Goal: Task Accomplishment & Management: Use online tool/utility

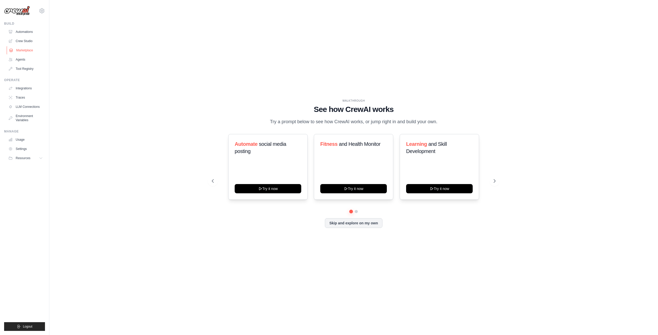
click at [33, 50] on link "Marketplace" at bounding box center [26, 50] width 39 height 8
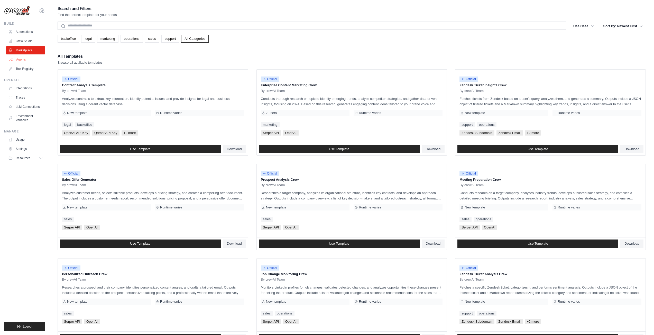
click at [26, 63] on link "Agents" at bounding box center [26, 59] width 39 height 8
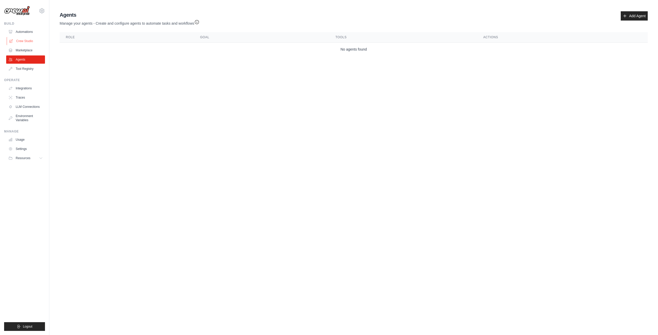
click at [28, 43] on link "Crew Studio" at bounding box center [26, 41] width 39 height 8
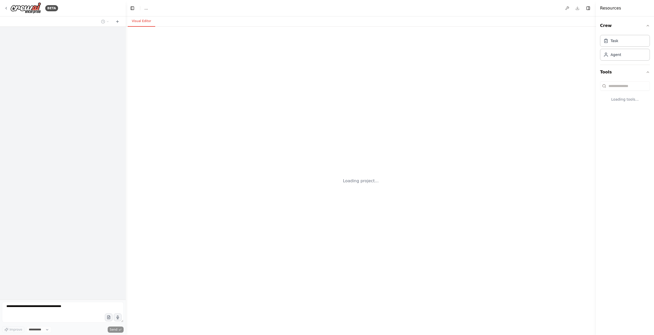
select select "****"
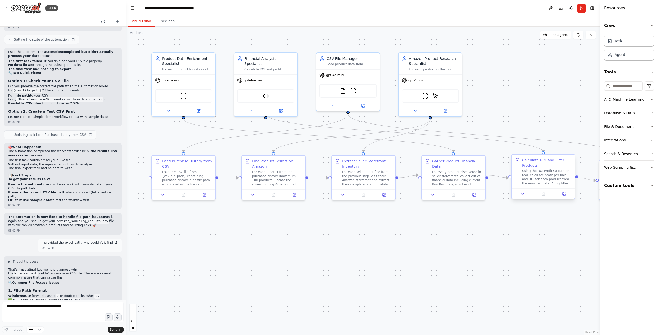
scroll to position [3700, 0]
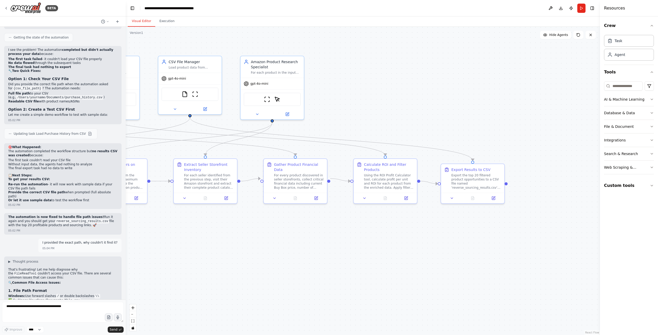
drag, startPoint x: 550, startPoint y: 267, endPoint x: 385, endPoint y: 264, distance: 164.7
click at [385, 264] on div ".deletable-edge-delete-btn { width: 20px; height: 20px; border: 0px solid #ffff…" at bounding box center [363, 181] width 474 height 309
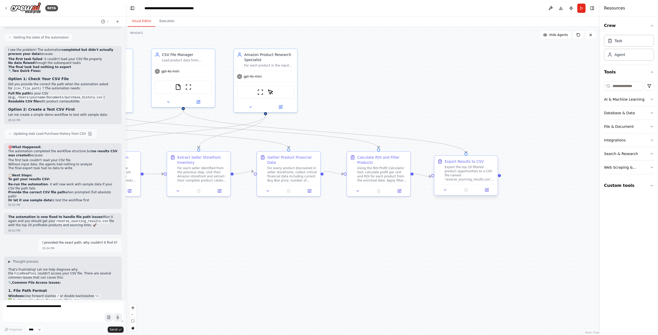
click at [469, 180] on div "Export the top 20 filtered product opportunities to a CSV file named 'reverse_s…" at bounding box center [469, 173] width 50 height 16
click at [492, 171] on div "Export the top 20 filtered product opportunities to a CSV file named 'reverse_s…" at bounding box center [469, 173] width 50 height 16
click at [630, 185] on button "Custom tools" at bounding box center [629, 186] width 50 height 14
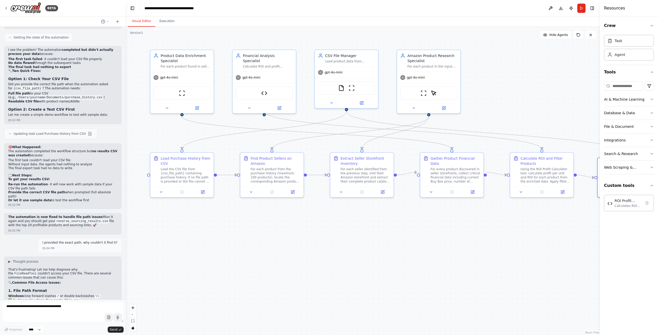
drag, startPoint x: 228, startPoint y: 245, endPoint x: 377, endPoint y: 251, distance: 149.2
click at [377, 251] on div ".deletable-edge-delete-btn { width: 20px; height: 20px; border: 0px solid #ffff…" at bounding box center [363, 181] width 474 height 309
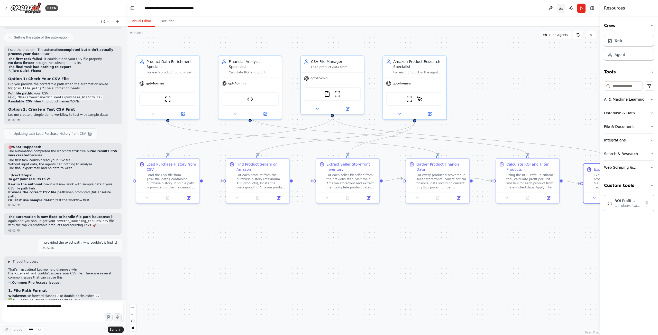
click at [559, 9] on button "Download" at bounding box center [560, 8] width 8 height 9
click at [580, 8] on button "Run" at bounding box center [581, 8] width 8 height 9
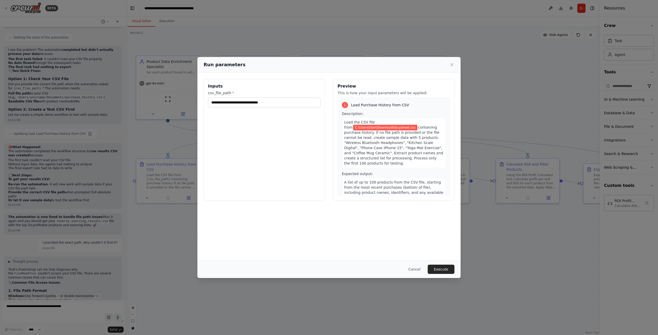
click at [454, 63] on icon at bounding box center [451, 64] width 5 height 5
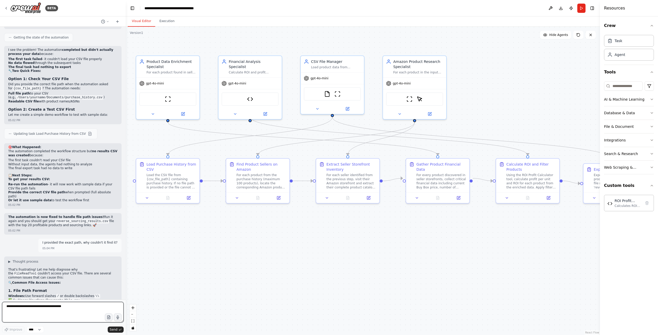
click at [60, 313] on textarea at bounding box center [63, 312] width 122 height 21
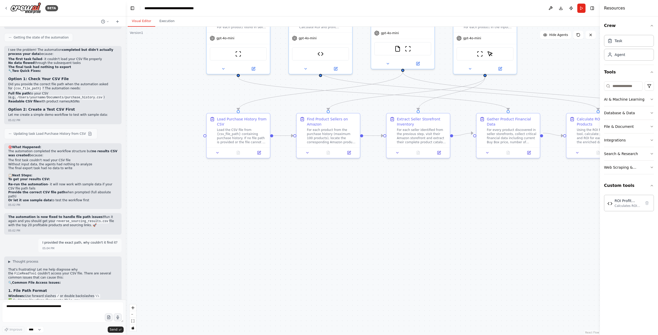
drag, startPoint x: 511, startPoint y: 247, endPoint x: 581, endPoint y: 203, distance: 83.0
click at [581, 203] on div ".deletable-edge-delete-btn { width: 20px; height: 20px; border: 0px solid #ffff…" at bounding box center [363, 181] width 474 height 309
click at [253, 136] on div "Load the CSV file from {csv_file_path} containing purchase history. If no file …" at bounding box center [242, 136] width 50 height 16
click at [580, 10] on button "Run" at bounding box center [581, 8] width 8 height 9
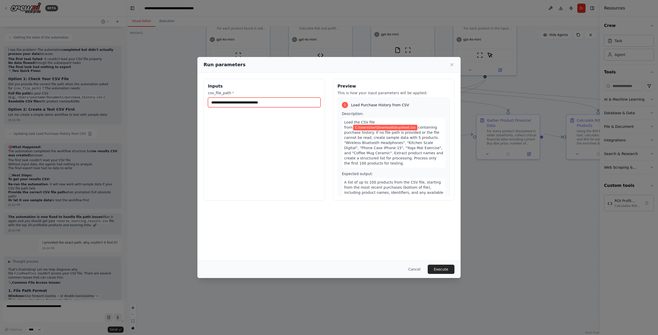
drag, startPoint x: 285, startPoint y: 101, endPoint x: -279, endPoint y: 96, distance: 564.4
click at [0, 96] on html "BETA Your task is to perform a reverse sourcing workflow using my Google Sheet …" at bounding box center [329, 213] width 658 height 427
paste input "text"
type input "**********"
click at [449, 68] on div "Run parameters" at bounding box center [328, 64] width 251 height 7
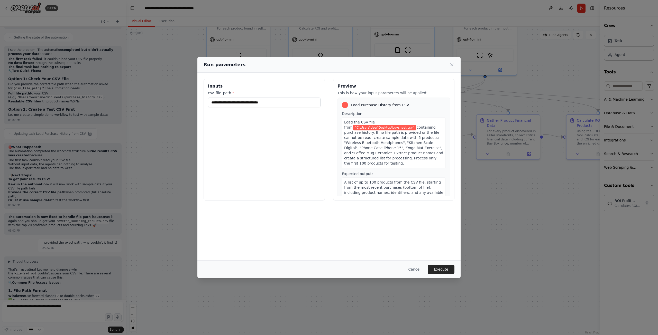
click at [451, 64] on icon at bounding box center [451, 64] width 3 height 3
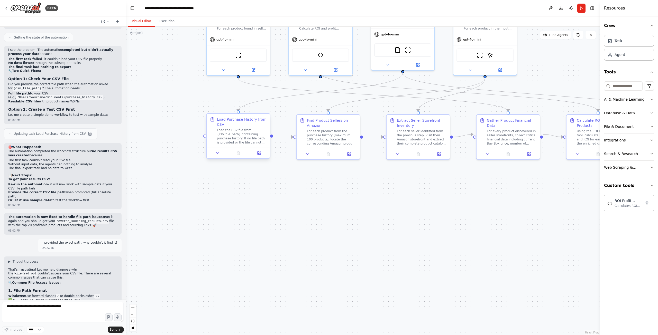
click at [250, 133] on div "Load the CSV file from {csv_file_path} containing purchase history. If no file …" at bounding box center [242, 136] width 50 height 16
click at [217, 155] on button at bounding box center [218, 153] width 18 height 6
click at [261, 154] on button at bounding box center [259, 153] width 18 height 6
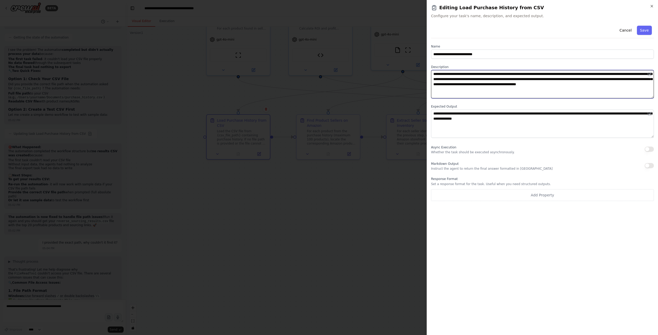
drag, startPoint x: 622, startPoint y: 73, endPoint x: 572, endPoint y: 79, distance: 50.1
click at [561, 84] on textarea "**********" at bounding box center [542, 84] width 223 height 28
drag, startPoint x: 519, startPoint y: 80, endPoint x: 427, endPoint y: 80, distance: 92.0
click at [427, 80] on div "**********" at bounding box center [541, 167] width 231 height 335
type textarea "**********"
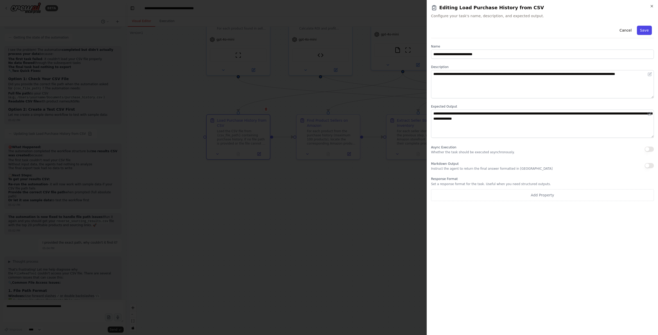
click at [642, 32] on button "Save" at bounding box center [644, 30] width 15 height 9
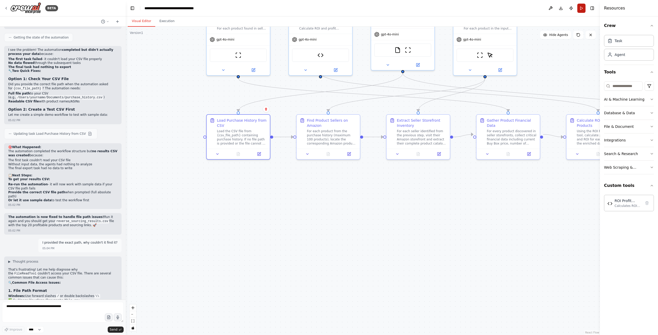
click at [581, 9] on button "Run" at bounding box center [581, 8] width 8 height 9
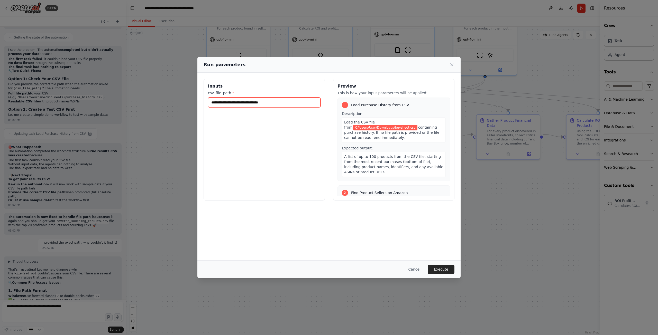
click at [302, 102] on input "**********" at bounding box center [264, 103] width 113 height 10
drag, startPoint x: 302, startPoint y: 102, endPoint x: -252, endPoint y: 153, distance: 556.2
click at [0, 153] on html "BETA Your task is to perform a reverse sourcing workflow using my Google Sheet …" at bounding box center [329, 213] width 658 height 427
paste input "text"
type input "**********"
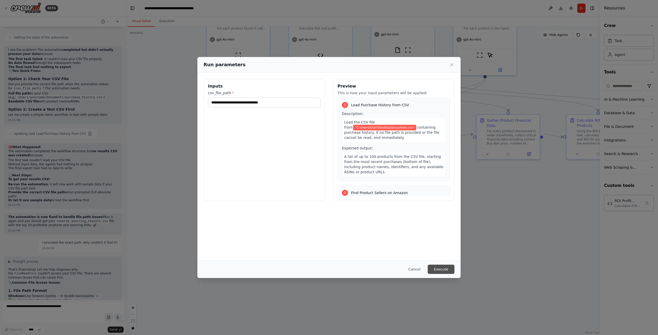
click at [442, 268] on button "Execute" at bounding box center [440, 269] width 27 height 9
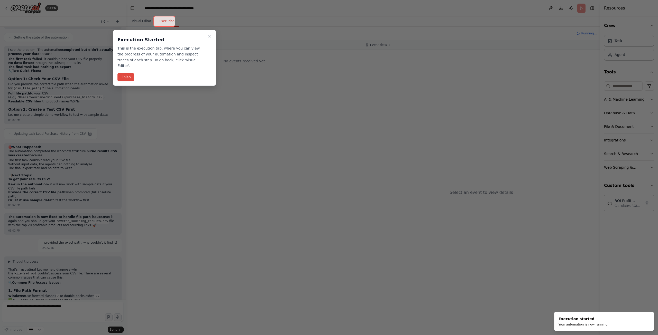
click at [128, 73] on button "Finish" at bounding box center [125, 77] width 16 height 8
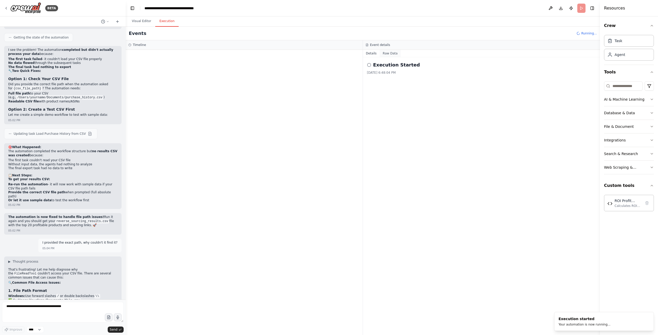
click at [387, 54] on button "Raw Data" at bounding box center [389, 53] width 21 height 7
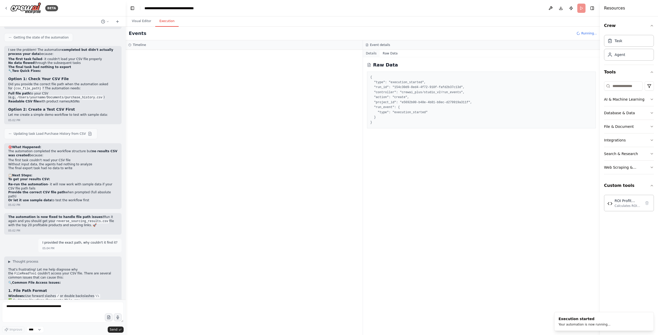
click at [374, 57] on button "Details" at bounding box center [371, 53] width 17 height 7
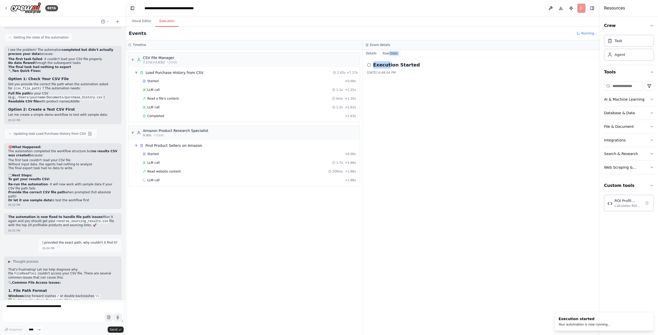
click at [387, 52] on div "Details Raw Data Execution Started 9/18/2025, 6:48:04 PM" at bounding box center [481, 192] width 237 height 285
click at [387, 51] on button "Raw Data" at bounding box center [389, 53] width 21 height 7
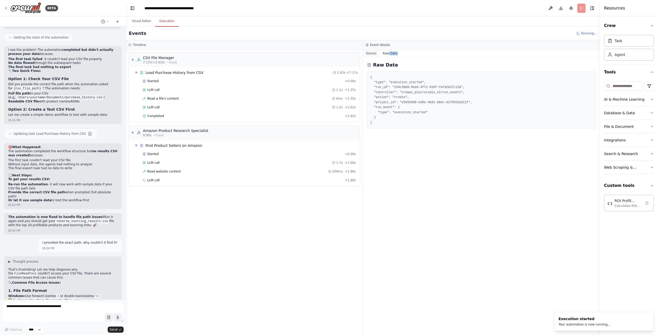
click at [373, 54] on button "Details" at bounding box center [371, 53] width 17 height 7
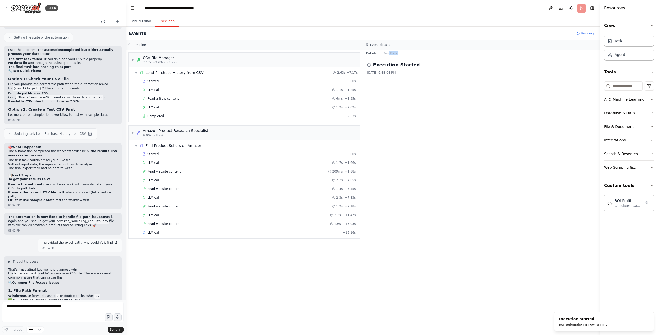
click at [648, 124] on button "File & Document" at bounding box center [629, 126] width 50 height 13
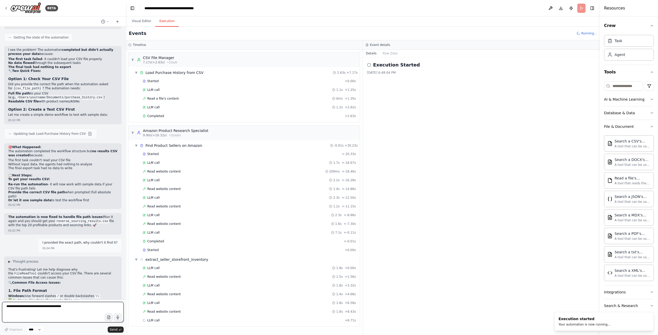
click at [69, 306] on textarea at bounding box center [63, 312] width 122 height 21
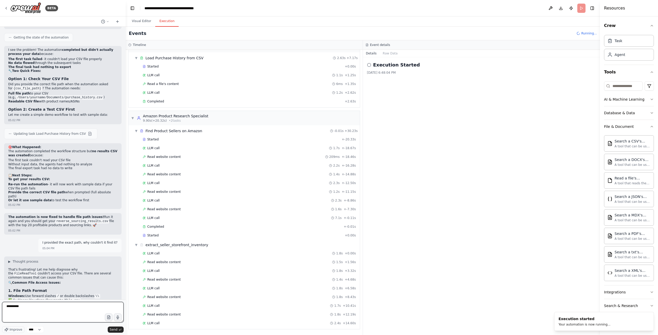
scroll to position [23, 0]
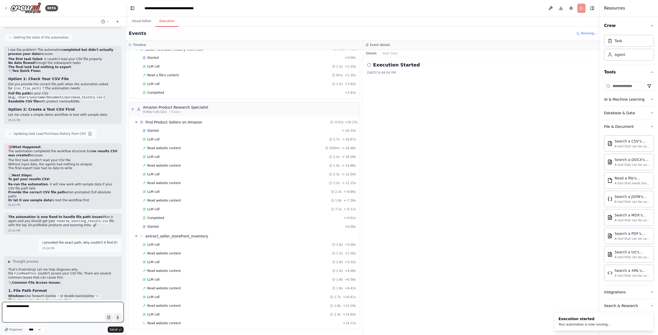
paste textarea "**********"
type textarea "**********"
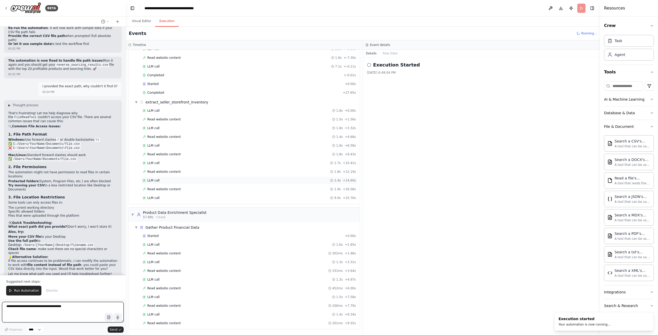
scroll to position [175, 0]
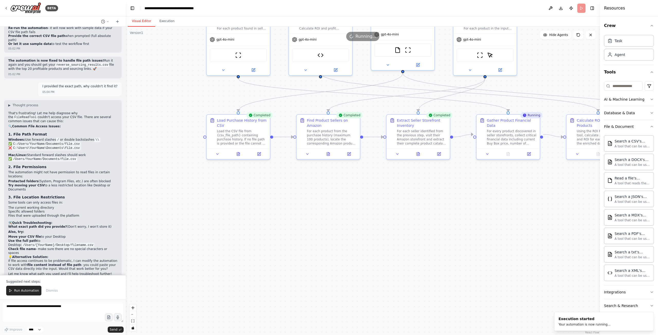
click at [139, 20] on button "Visual Editor" at bounding box center [141, 21] width 27 height 11
click at [591, 34] on icon at bounding box center [590, 35] width 2 height 2
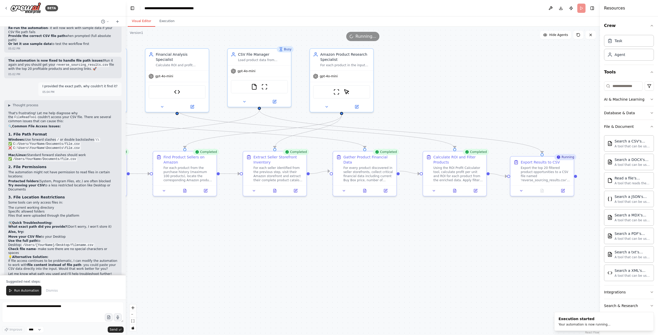
drag, startPoint x: 538, startPoint y: 92, endPoint x: 422, endPoint y: 114, distance: 117.8
click at [422, 114] on div ".deletable-edge-delete-btn { width: 20px; height: 20px; border: 0px solid #ffff…" at bounding box center [363, 181] width 474 height 309
click at [65, 313] on textarea at bounding box center [63, 312] width 122 height 21
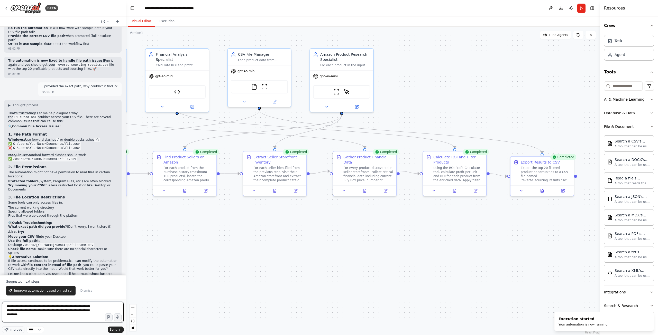
type textarea "**********"
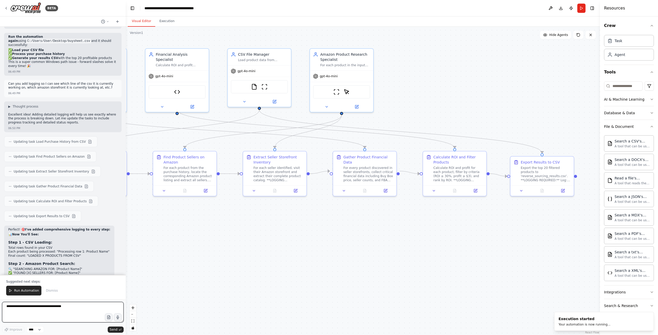
scroll to position [4205, 0]
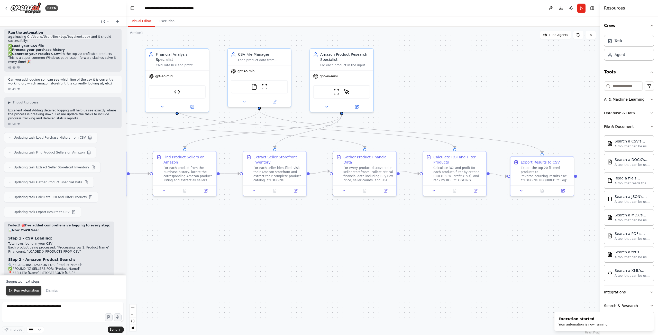
click at [22, 291] on span "Run Automation" at bounding box center [26, 291] width 25 height 4
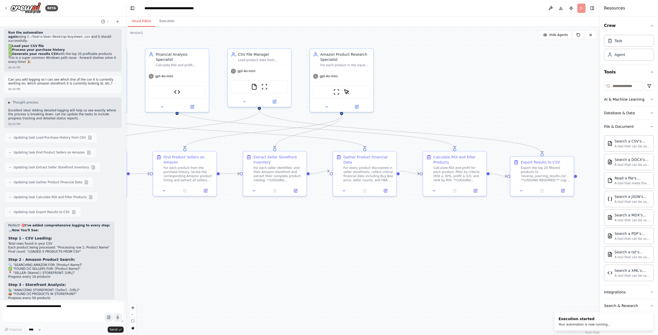
scroll to position [4180, 0]
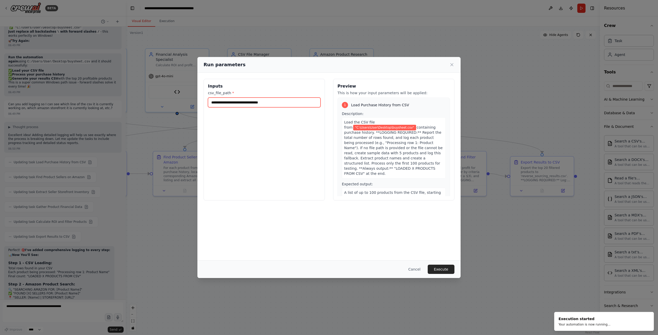
click at [250, 104] on input "**********" at bounding box center [264, 103] width 113 height 10
click at [218, 103] on input "**********" at bounding box center [264, 103] width 113 height 10
type input "**********"
click at [450, 269] on button "Execute" at bounding box center [440, 269] width 27 height 9
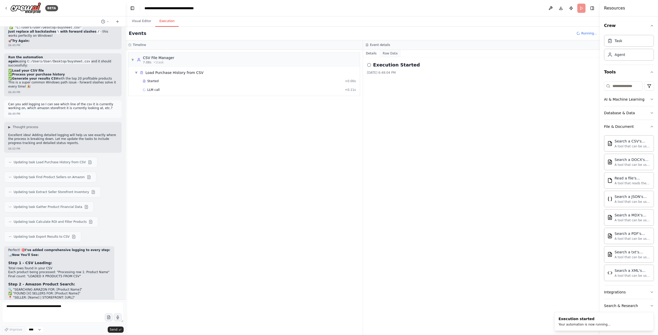
click at [394, 51] on button "Raw Data" at bounding box center [389, 53] width 21 height 7
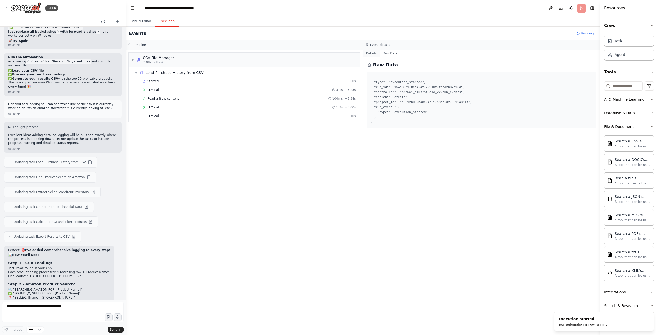
click at [370, 54] on button "Details" at bounding box center [371, 53] width 17 height 7
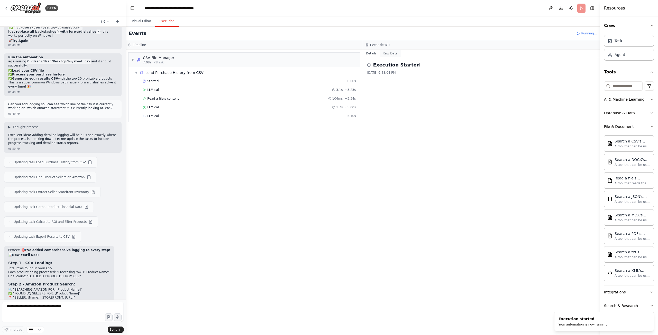
click at [383, 53] on button "Raw Data" at bounding box center [389, 53] width 21 height 7
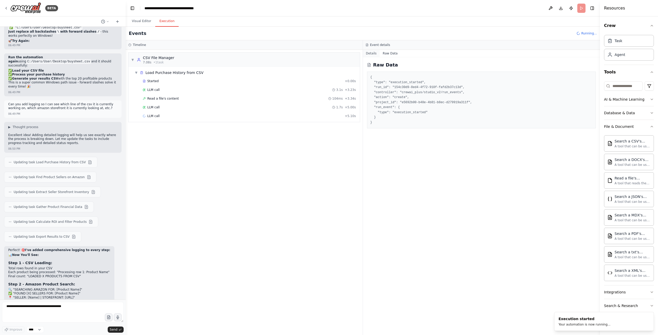
click at [368, 54] on button "Details" at bounding box center [371, 53] width 17 height 7
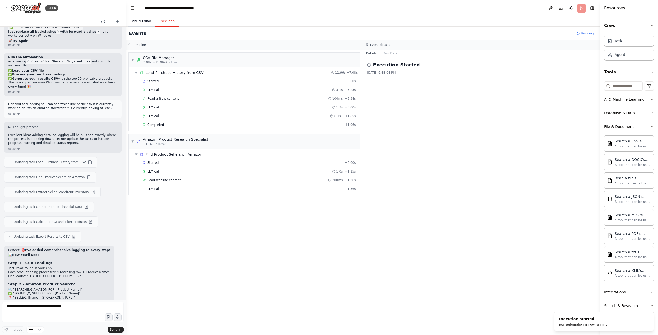
click at [140, 24] on button "Visual Editor" at bounding box center [141, 21] width 27 height 11
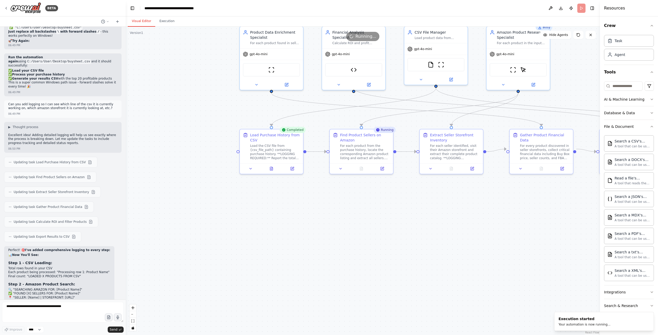
drag, startPoint x: 251, startPoint y: 230, endPoint x: 428, endPoint y: 208, distance: 177.9
click at [428, 208] on div ".deletable-edge-delete-btn { width: 20px; height: 20px; border: 0px solid #ffff…" at bounding box center [363, 181] width 474 height 309
click at [269, 155] on div "Load the CSV file from {csv_file_path} containing purchase history. **LOGGING R…" at bounding box center [275, 151] width 50 height 16
click at [249, 169] on icon at bounding box center [250, 168] width 4 height 4
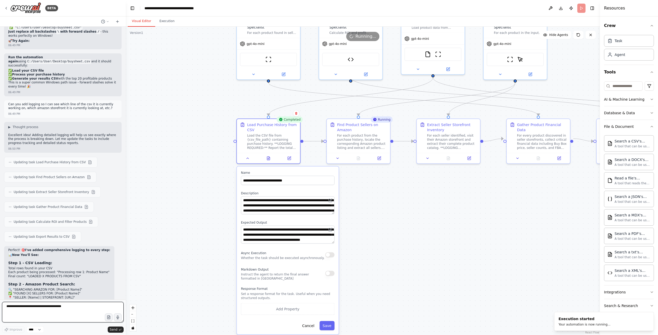
click at [53, 308] on textarea at bounding box center [63, 312] width 122 height 21
type textarea "**********"
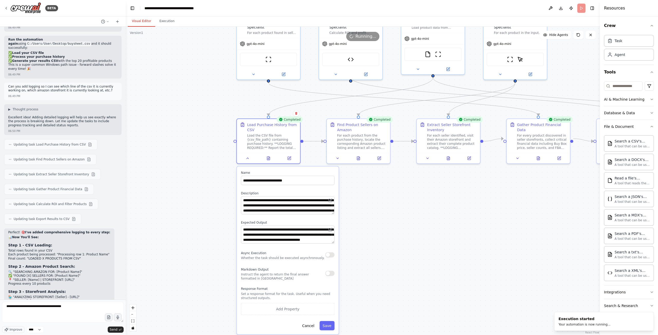
scroll to position [4211, 0]
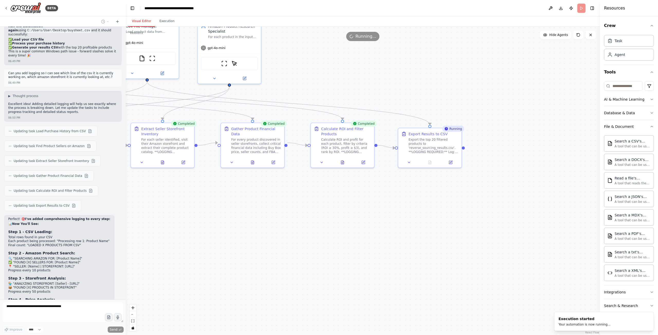
drag, startPoint x: 486, startPoint y: 200, endPoint x: 200, endPoint y: 204, distance: 285.7
click at [200, 204] on div ".deletable-edge-delete-btn { width: 20px; height: 20px; border: 0px solid #ffff…" at bounding box center [363, 181] width 474 height 309
click at [354, 152] on div "Calculate ROI and profit for each product, filter by criteria (ROI ≥ 30%, profi…" at bounding box center [346, 145] width 50 height 16
click at [360, 160] on button at bounding box center [363, 162] width 18 height 6
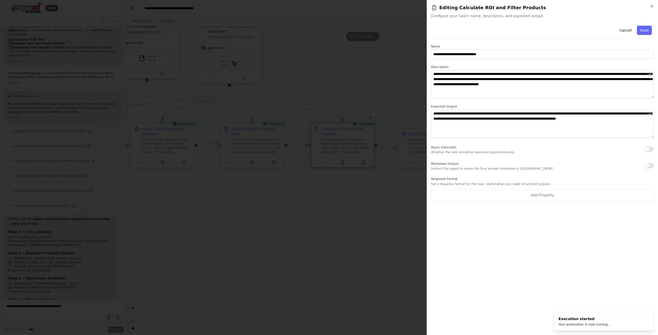
click at [357, 175] on div at bounding box center [329, 167] width 658 height 335
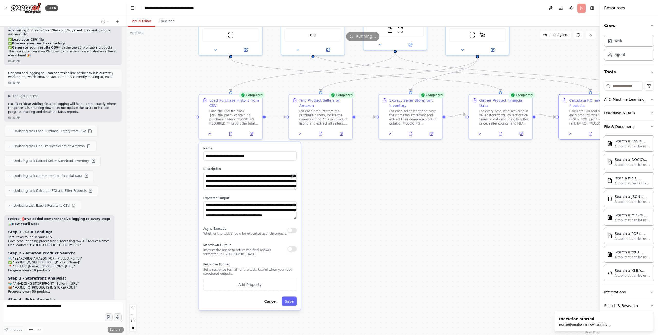
drag, startPoint x: 298, startPoint y: 204, endPoint x: 547, endPoint y: 176, distance: 250.8
click at [547, 176] on div ".deletable-edge-delete-btn { width: 20px; height: 20px; border: 0px solid #ffff…" at bounding box center [363, 181] width 474 height 309
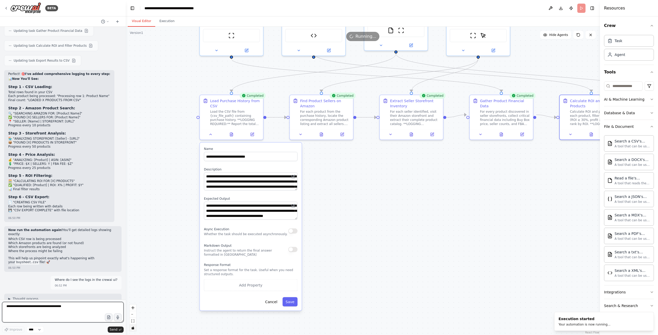
scroll to position [4361, 0]
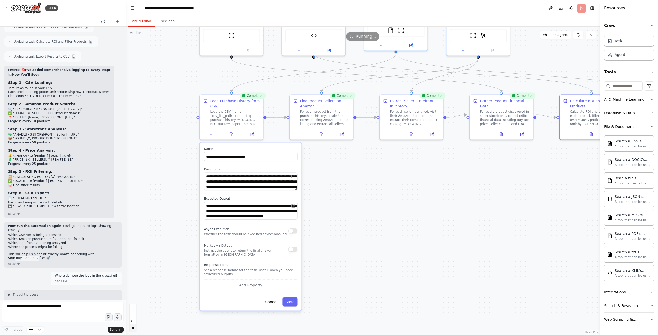
click at [132, 327] on icon "toggle interactivity" at bounding box center [132, 328] width 3 height 3
click at [132, 329] on icon "toggle interactivity" at bounding box center [133, 328] width 2 height 3
click at [234, 116] on div "Load the CSV file from {csv_file_path} containing purchase history. **LOGGING R…" at bounding box center [235, 117] width 50 height 16
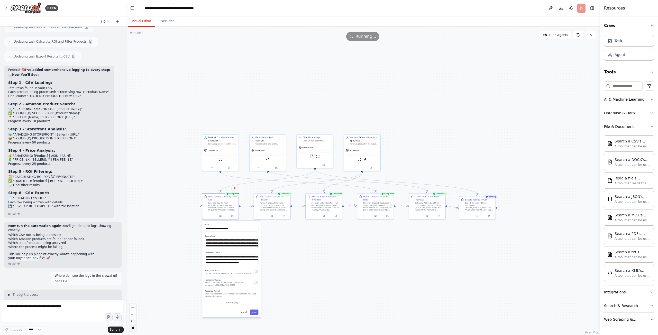
drag, startPoint x: 476, startPoint y: 194, endPoint x: 361, endPoint y: 249, distance: 127.0
click at [361, 249] on div ".deletable-edge-delete-btn { width: 20px; height: 20px; border: 0px solid #ffff…" at bounding box center [363, 181] width 474 height 309
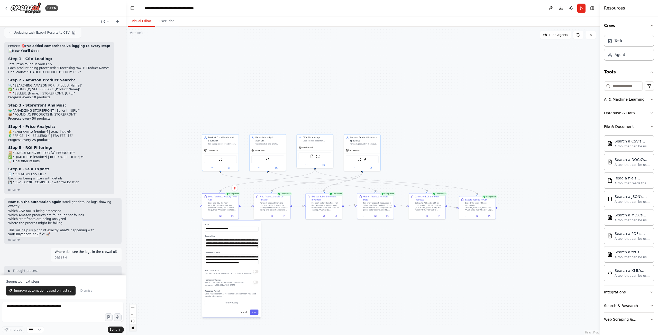
scroll to position [4385, 0]
click at [42, 327] on select "****" at bounding box center [34, 330] width 17 height 7
click at [41, 328] on select "****" at bounding box center [34, 330] width 17 height 7
click at [109, 23] on icon at bounding box center [107, 21] width 3 height 3
click at [108, 22] on div at bounding box center [63, 167] width 126 height 335
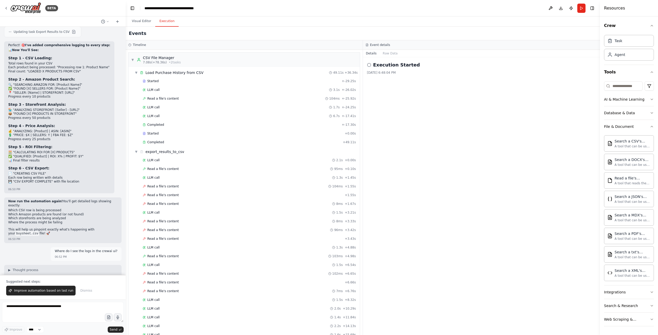
click at [164, 20] on button "Execution" at bounding box center [166, 21] width 23 height 11
click at [392, 54] on button "Raw Data" at bounding box center [389, 53] width 21 height 7
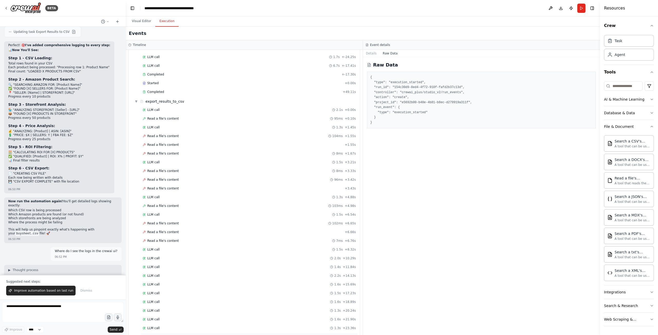
scroll to position [180, 0]
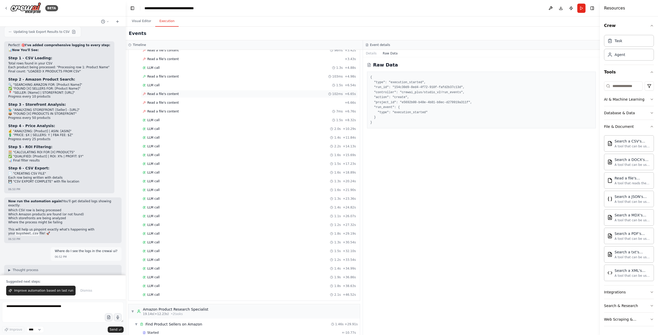
click at [180, 91] on div "Read a file's content 102ms + 6.65s" at bounding box center [249, 94] width 217 height 8
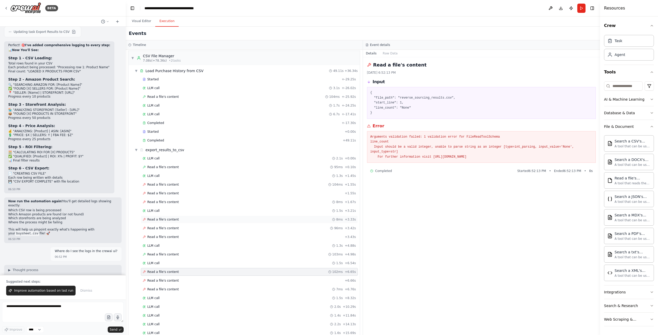
scroll to position [0, 0]
click at [192, 139] on div "Completed + 49.11s" at bounding box center [249, 142] width 217 height 8
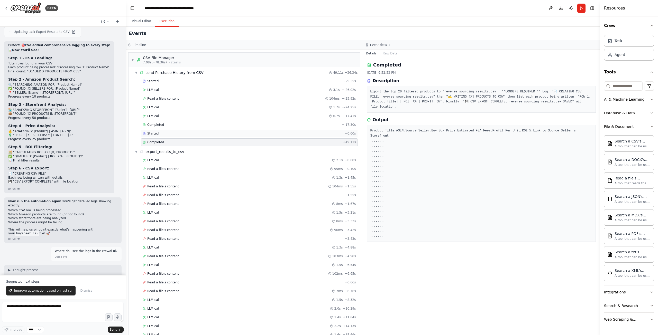
click at [194, 132] on div "Started" at bounding box center [243, 134] width 200 height 4
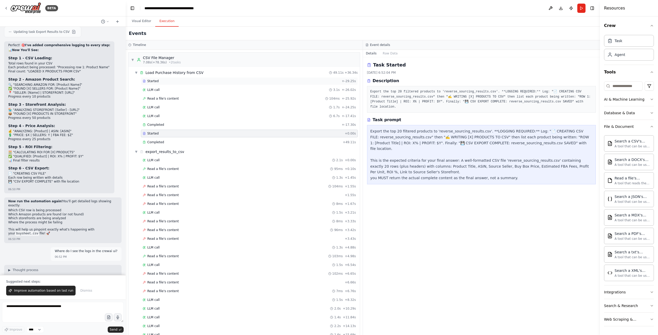
click at [200, 82] on div "Started" at bounding box center [241, 81] width 197 height 4
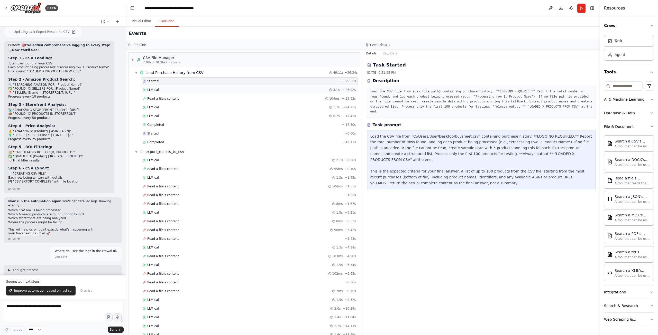
click at [201, 88] on div "LLM call 3.1s + -26.02s" at bounding box center [249, 90] width 217 height 8
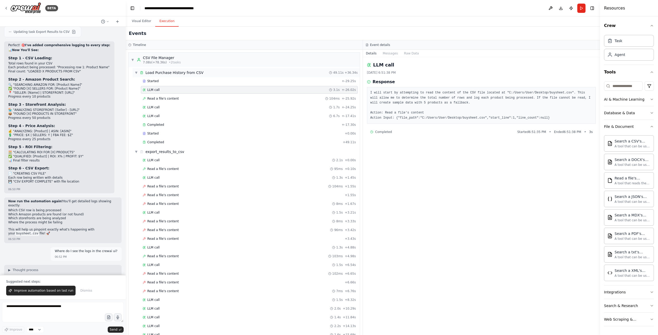
click at [202, 76] on div "▼ Load Purchase History from CSV 49.11s + 36.34s" at bounding box center [246, 72] width 227 height 9
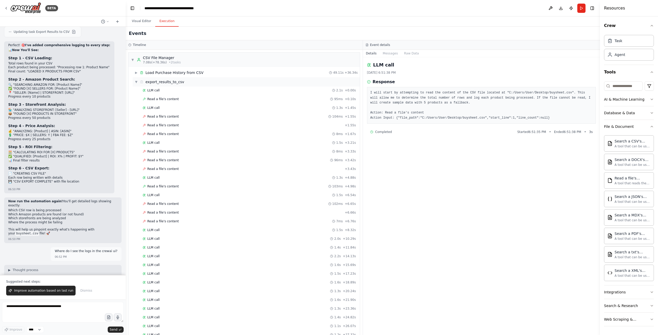
drag, startPoint x: 203, startPoint y: 81, endPoint x: 203, endPoint y: 84, distance: 2.8
click at [203, 84] on div "▼ export_results_to_csv" at bounding box center [246, 81] width 227 height 9
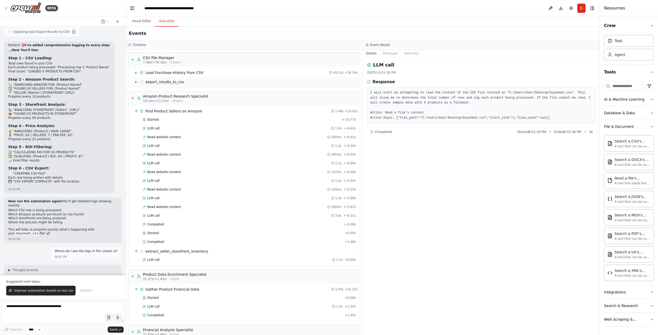
click at [203, 82] on div "▶ export_results_to_csv" at bounding box center [246, 81] width 227 height 9
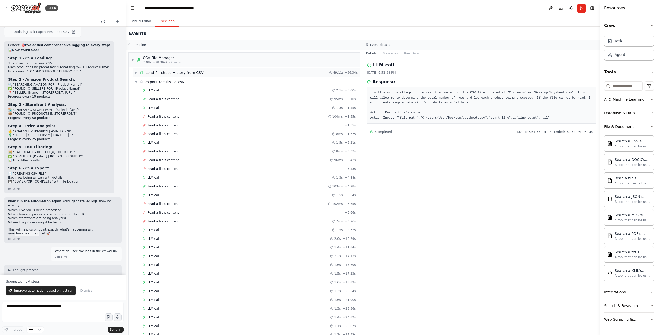
click at [201, 72] on div "▶ Load Purchase History from CSV 49.11s + 36.34s" at bounding box center [246, 72] width 227 height 9
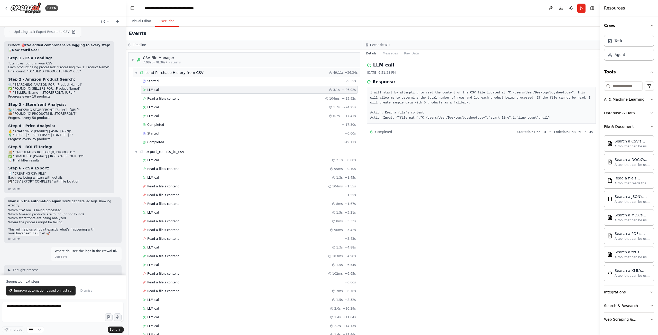
click at [201, 72] on div "▼ Load Purchase History from CSV 49.11s + 36.34s" at bounding box center [246, 72] width 227 height 9
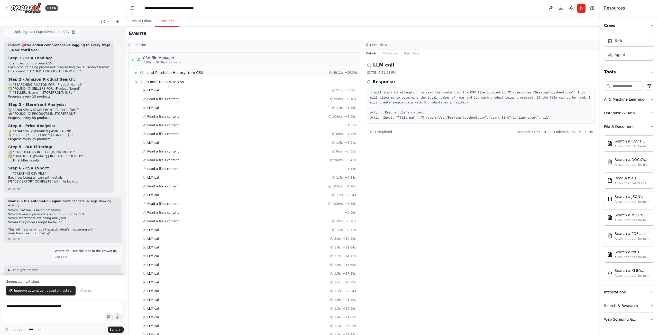
click at [201, 72] on div "▶ Load Purchase History from CSV 49.11s + 36.34s" at bounding box center [246, 72] width 227 height 9
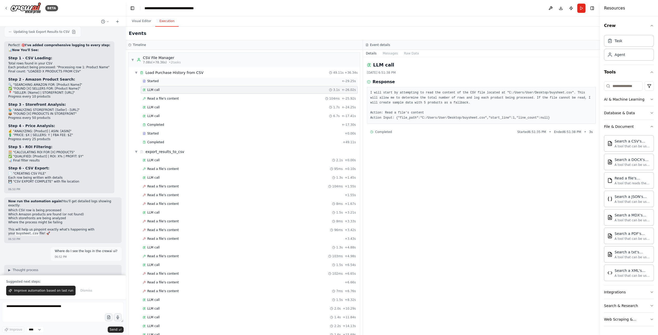
click at [204, 84] on div "Started + -29.25s" at bounding box center [249, 81] width 217 height 8
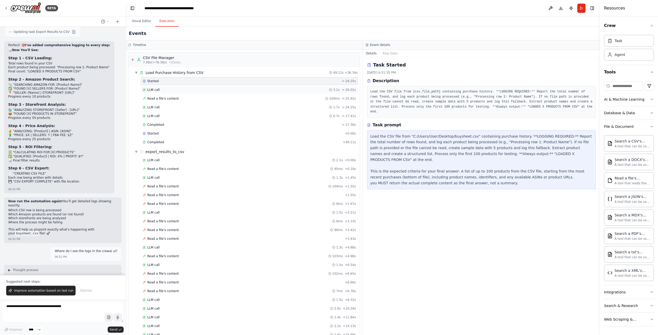
click at [205, 92] on div "LLM call 3.1s + -26.02s" at bounding box center [249, 90] width 213 height 4
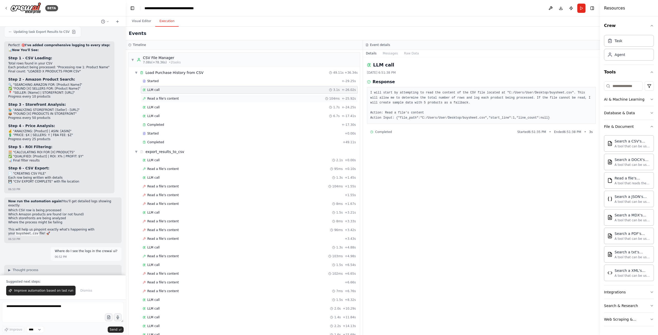
click at [205, 100] on div "Read a file's content 104ms + -25.92s" at bounding box center [249, 99] width 213 height 4
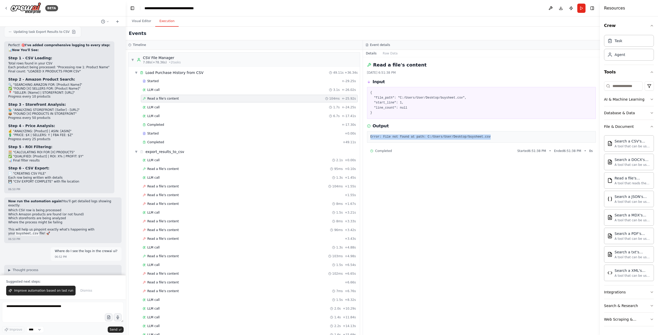
drag, startPoint x: 487, startPoint y: 139, endPoint x: 370, endPoint y: 138, distance: 117.4
click at [370, 138] on pre "Error: File not found at path: C:/Users/User/Desktop/buysheet.csv" at bounding box center [481, 137] width 222 height 5
copy pre "Error: File not found at path: C:/Users/User/Desktop/buysheet.csv"
click at [33, 312] on textarea at bounding box center [63, 312] width 122 height 21
paste textarea "**********"
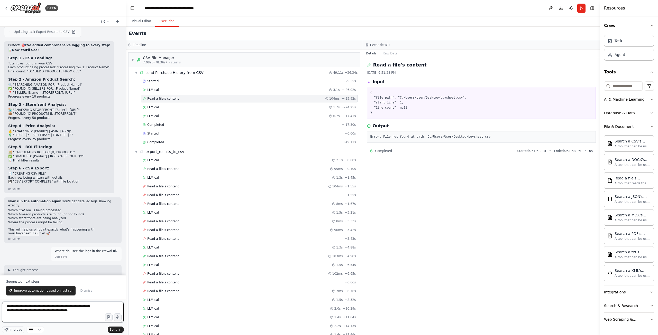
type textarea "**********"
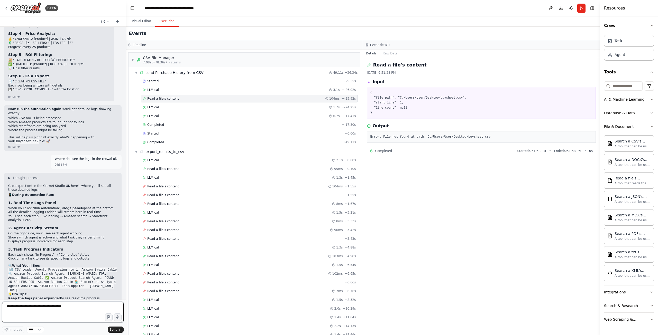
scroll to position [4478, 0]
click at [107, 317] on icon "button" at bounding box center [108, 318] width 3 height 4
click at [105, 314] on button "button" at bounding box center [109, 318] width 8 height 8
click at [115, 328] on span "Send" at bounding box center [114, 330] width 8 height 4
click at [79, 311] on textarea at bounding box center [63, 312] width 122 height 21
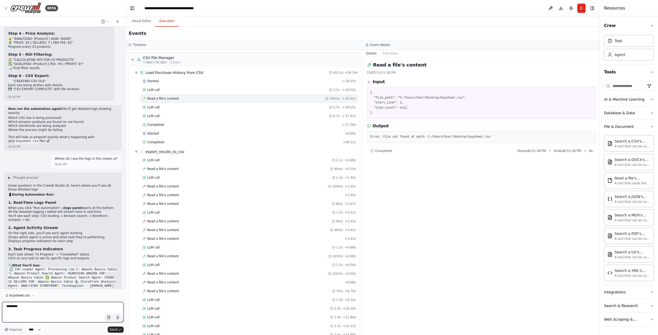
type textarea "**********"
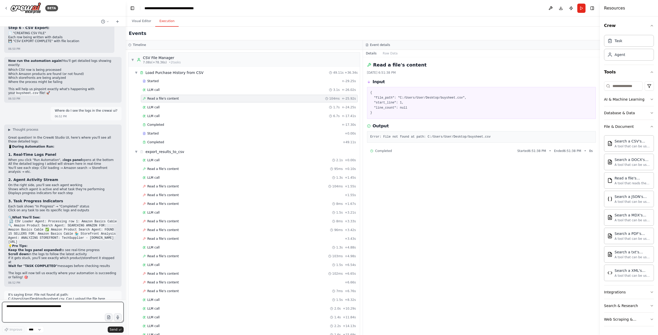
scroll to position [4530, 0]
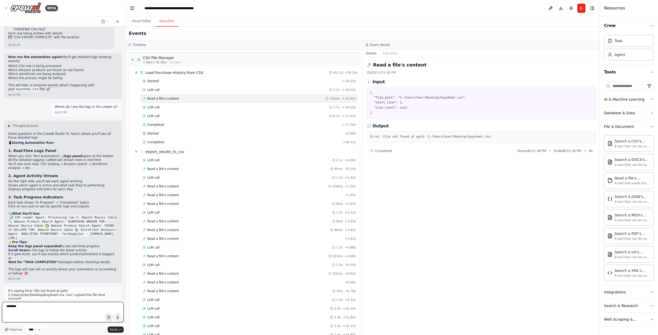
type textarea "*********"
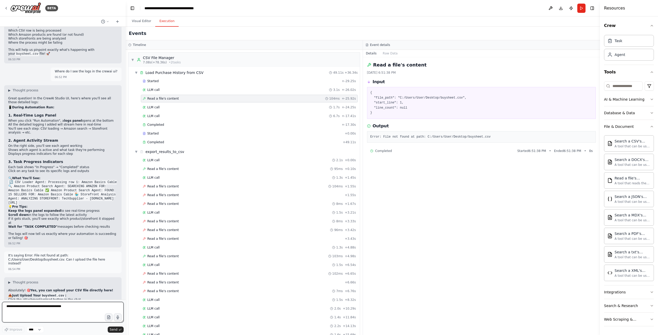
scroll to position [4569, 0]
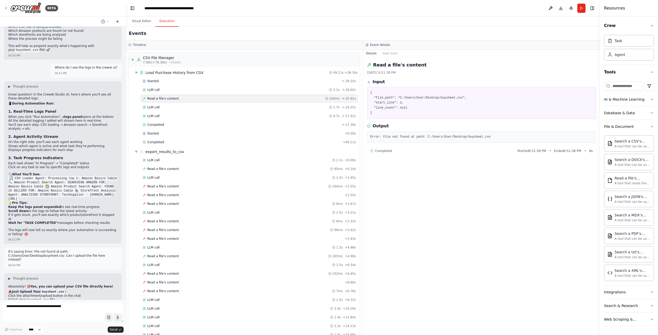
click at [117, 22] on icon at bounding box center [117, 22] width 4 height 4
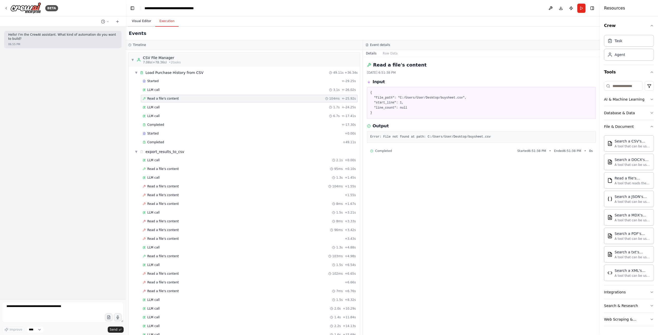
click at [143, 23] on button "Visual Editor" at bounding box center [141, 21] width 27 height 11
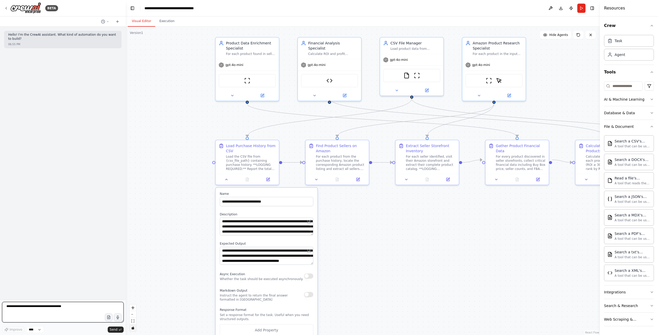
click at [60, 311] on textarea at bounding box center [63, 312] width 122 height 21
type textarea "**********"
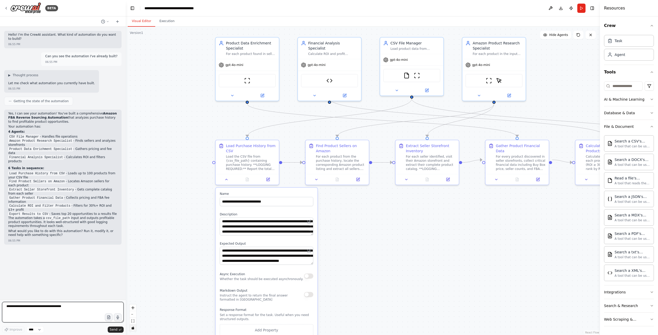
click at [66, 308] on textarea at bounding box center [63, 312] width 122 height 21
type textarea "**********"
click at [108, 318] on icon "button" at bounding box center [109, 318] width 2 height 0
click at [105, 314] on button "button" at bounding box center [109, 318] width 8 height 8
click at [112, 330] on span "Send" at bounding box center [114, 330] width 8 height 4
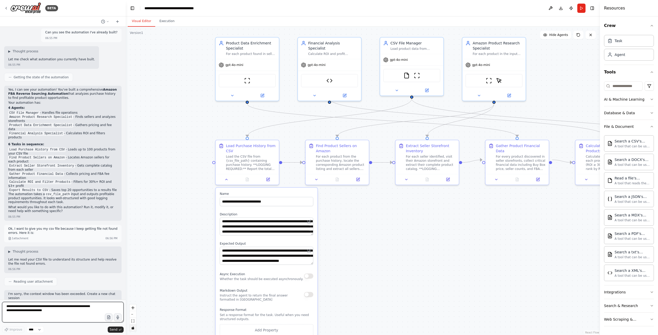
scroll to position [28, 0]
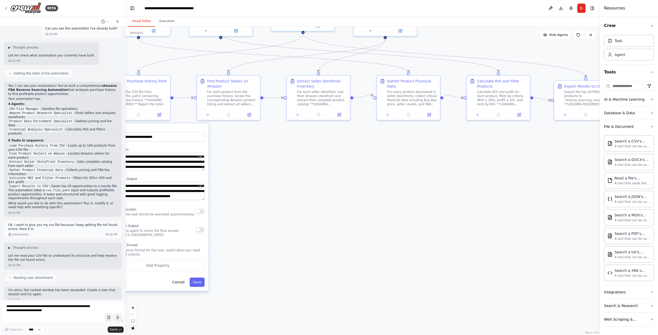
drag, startPoint x: 525, startPoint y: 264, endPoint x: 417, endPoint y: 199, distance: 126.6
click at [417, 199] on div ".deletable-edge-delete-btn { width: 20px; height: 20px; border: 0px solid #ffff…" at bounding box center [363, 181] width 474 height 309
click at [624, 293] on button "Integrations" at bounding box center [629, 292] width 50 height 13
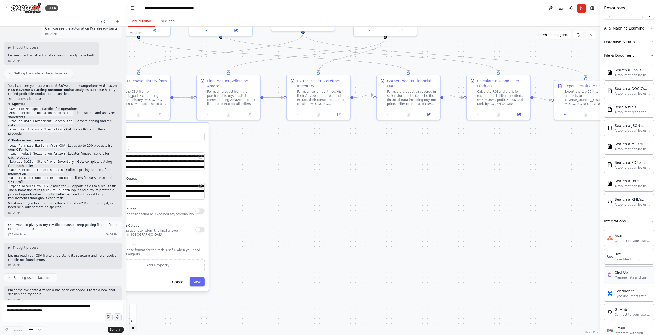
scroll to position [77, 0]
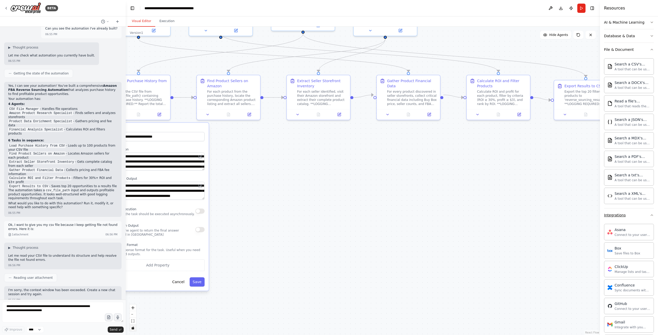
click at [637, 219] on button "Integrations" at bounding box center [629, 215] width 50 height 13
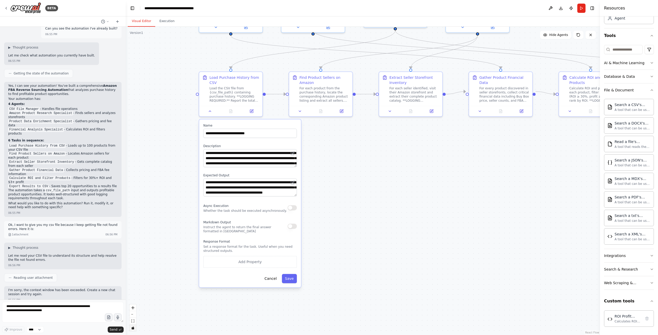
drag, startPoint x: 318, startPoint y: 205, endPoint x: 394, endPoint y: 200, distance: 76.0
click at [394, 200] on div ".deletable-edge-delete-btn { width: 20px; height: 20px; border: 0px solid #ffff…" at bounding box center [363, 181] width 474 height 309
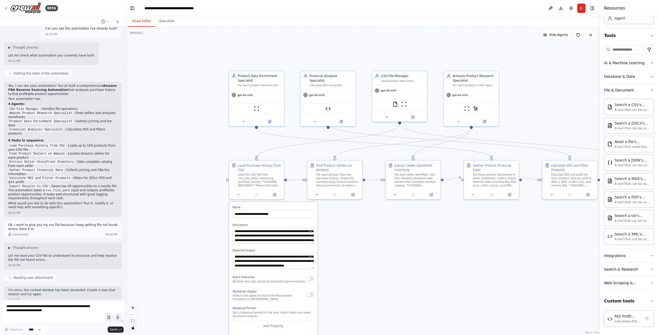
drag, startPoint x: 360, startPoint y: 189, endPoint x: 359, endPoint y: 243, distance: 54.0
click at [359, 243] on div ".deletable-edge-delete-btn { width: 20px; height: 20px; border: 0px solid #ffff…" at bounding box center [363, 181] width 474 height 309
click at [413, 87] on div "gpt-4o-mini" at bounding box center [399, 90] width 55 height 10
click at [396, 103] on img at bounding box center [394, 103] width 5 height 5
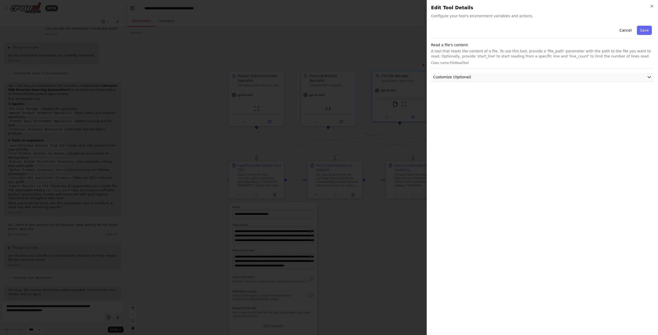
click at [479, 76] on button "Customize (Optional)" at bounding box center [542, 77] width 223 height 10
click at [478, 96] on input "text" at bounding box center [542, 95] width 221 height 9
click at [331, 41] on div at bounding box center [329, 167] width 658 height 335
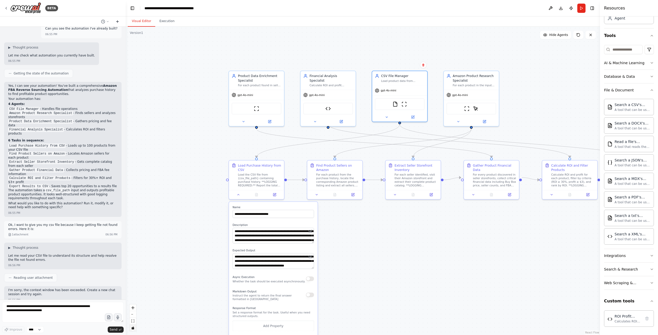
click at [117, 21] on icon at bounding box center [117, 22] width 4 height 4
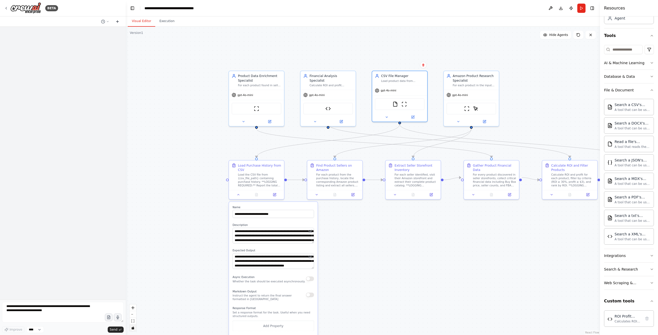
scroll to position [0, 0]
click at [64, 304] on textarea "**********" at bounding box center [63, 312] width 122 height 21
type textarea "**********"
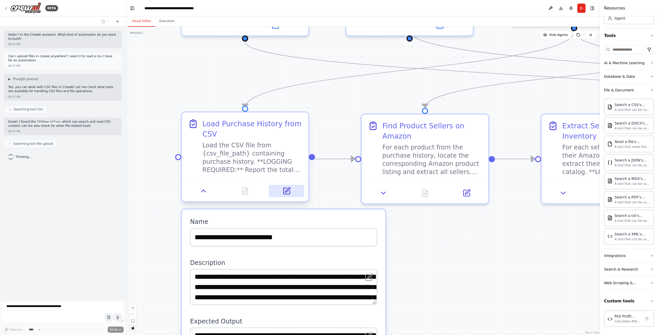
click at [283, 194] on icon at bounding box center [286, 191] width 6 height 6
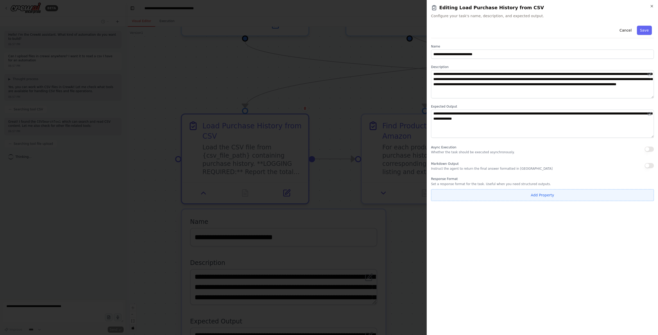
click at [491, 195] on button "Add Property" at bounding box center [542, 195] width 223 height 12
click at [606, 193] on select "**** ******* ******* **** ******" at bounding box center [607, 193] width 25 height 9
click at [516, 245] on div "**********" at bounding box center [542, 178] width 223 height 308
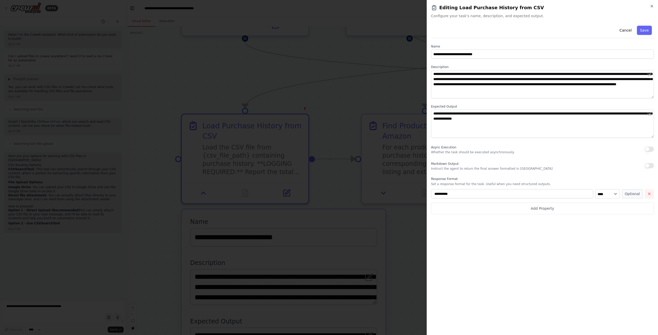
click at [648, 195] on icon "button" at bounding box center [649, 194] width 4 height 4
click at [334, 98] on div at bounding box center [329, 167] width 658 height 335
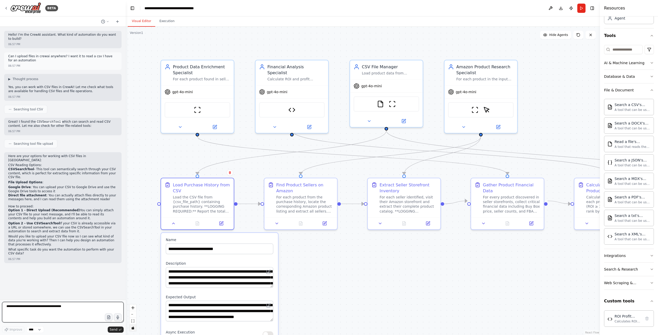
click at [69, 313] on textarea at bounding box center [63, 312] width 122 height 21
click at [106, 21] on icon at bounding box center [107, 21] width 3 height 3
click at [95, 49] on span "Try again" at bounding box center [82, 48] width 33 height 4
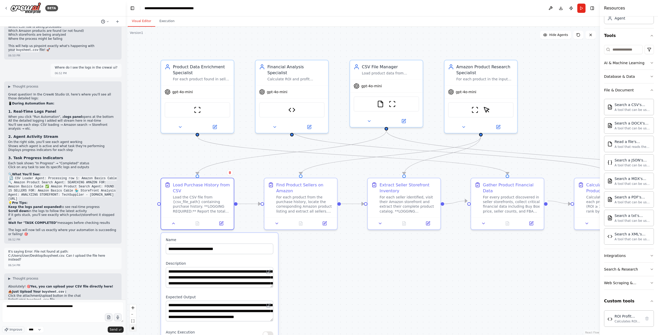
scroll to position [4569, 0]
drag, startPoint x: 35, startPoint y: 247, endPoint x: 7, endPoint y: 243, distance: 27.7
copy p "I'm sorry, the context window has been exceeded. Create a new chat session and …"
click at [110, 20] on button at bounding box center [105, 21] width 12 height 6
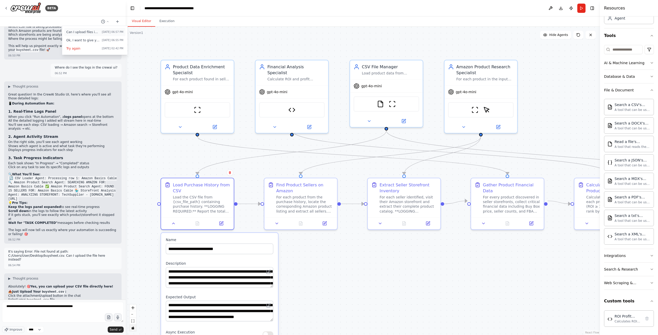
click at [96, 35] on button "Can I upload files in crewai anywhere? I want it to read a csv I have for an au…" at bounding box center [94, 32] width 61 height 8
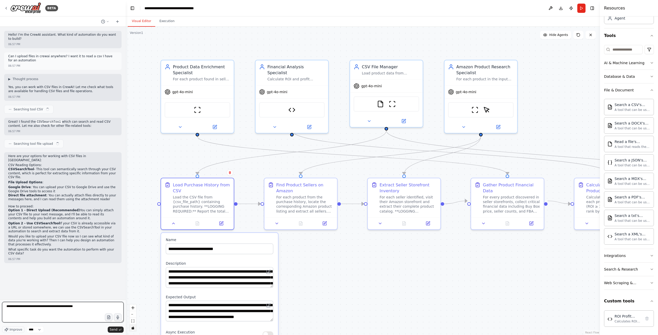
click at [80, 309] on textarea "**********" at bounding box center [63, 312] width 122 height 21
paste textarea "**********"
type textarea "**********"
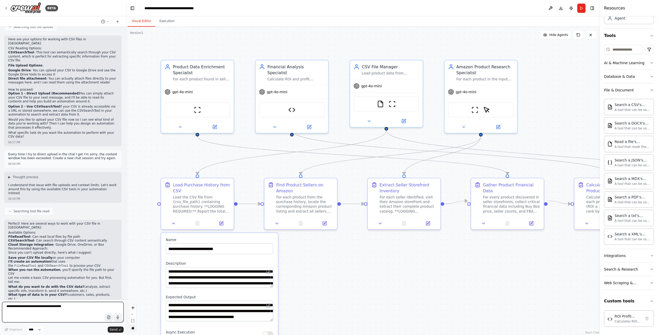
scroll to position [121, 0]
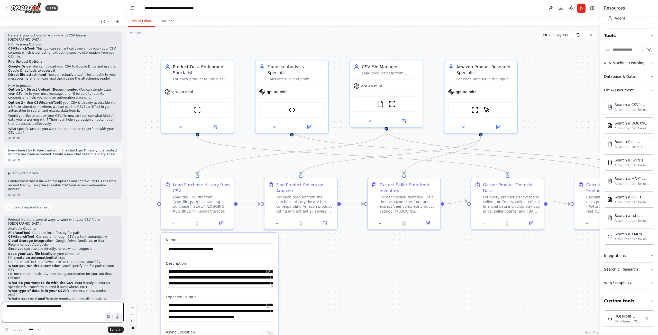
click at [86, 307] on textarea at bounding box center [63, 312] width 122 height 21
type textarea "**********"
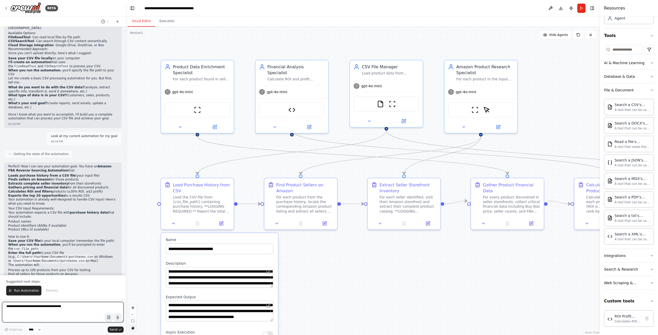
scroll to position [320, 0]
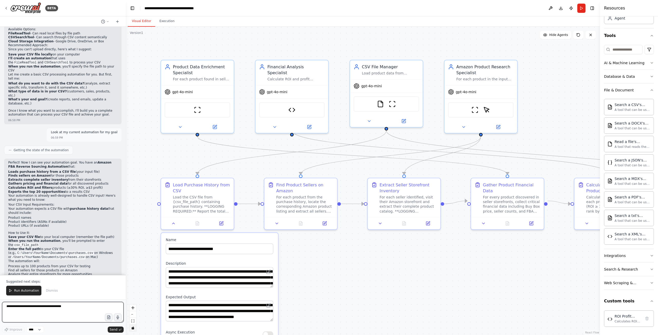
click at [73, 309] on textarea at bounding box center [63, 312] width 122 height 21
type textarea "**********"
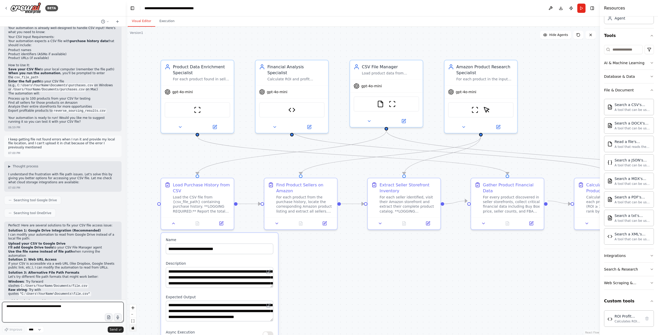
scroll to position [497, 0]
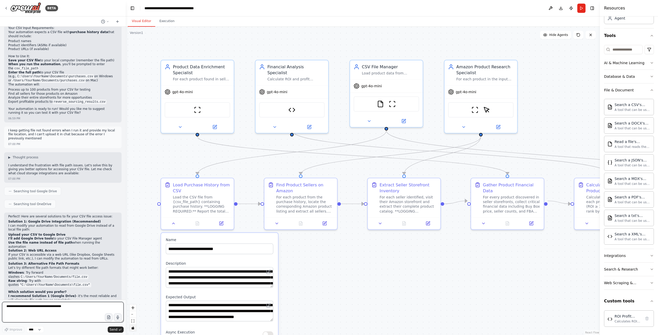
click at [78, 313] on textarea at bounding box center [63, 312] width 122 height 21
type textarea "*"
paste textarea "**********"
type textarea "**********"
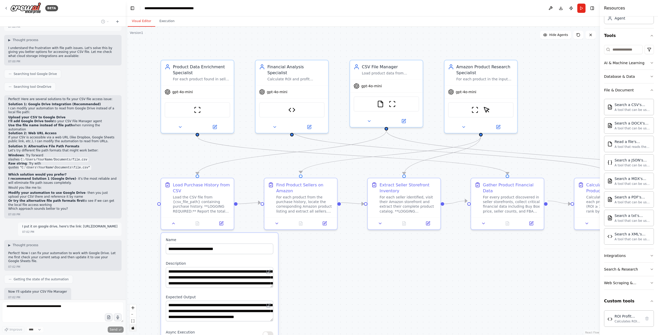
scroll to position [618, 0]
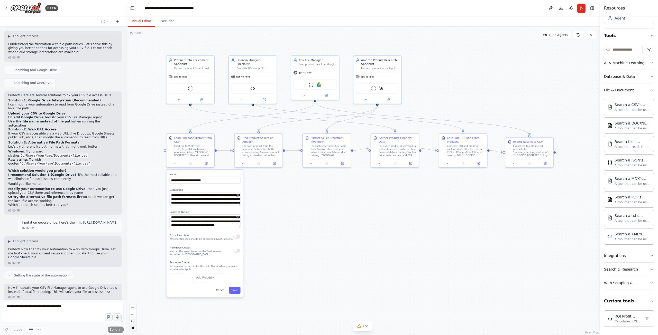
drag, startPoint x: 406, startPoint y: 265, endPoint x: 342, endPoint y: 206, distance: 87.8
click at [342, 206] on div ".deletable-edge-delete-btn { width: 20px; height: 20px; border: 0px solid #ffff…" at bounding box center [363, 181] width 474 height 309
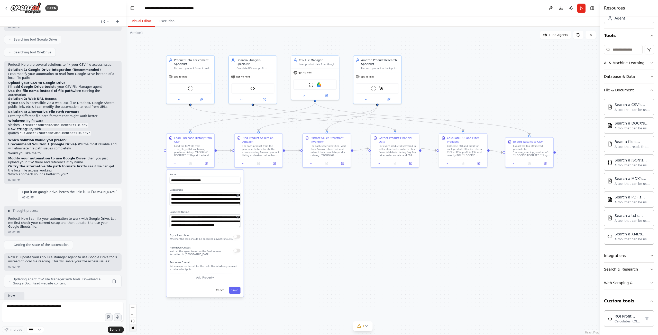
type textarea "**********"
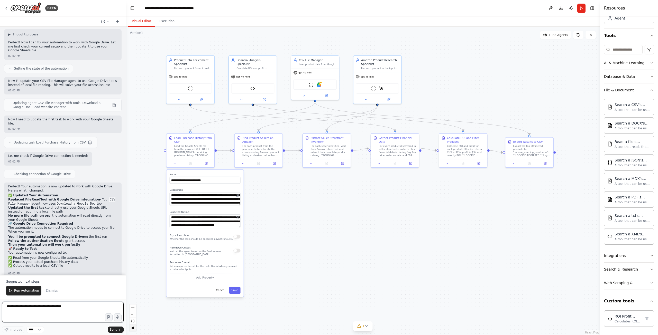
scroll to position [831, 0]
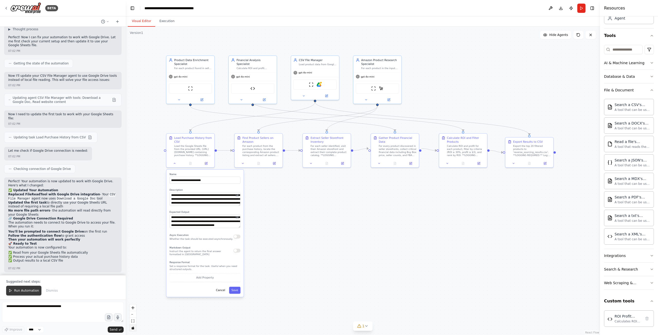
click at [16, 290] on span "Run Automation" at bounding box center [26, 291] width 25 height 4
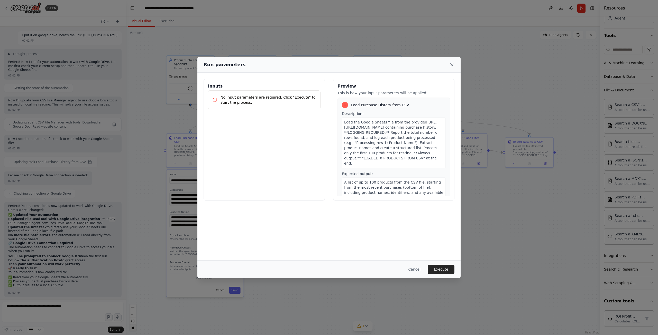
click at [452, 64] on icon at bounding box center [451, 64] width 5 height 5
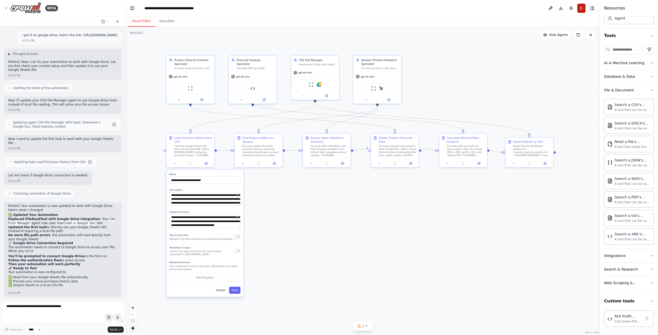
click at [581, 6] on button "Run" at bounding box center [581, 8] width 8 height 9
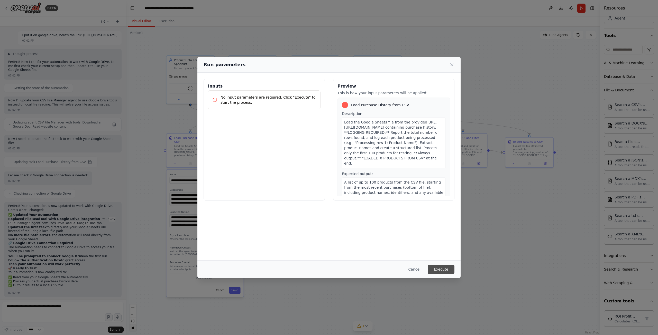
click at [449, 271] on button "Execute" at bounding box center [440, 269] width 27 height 9
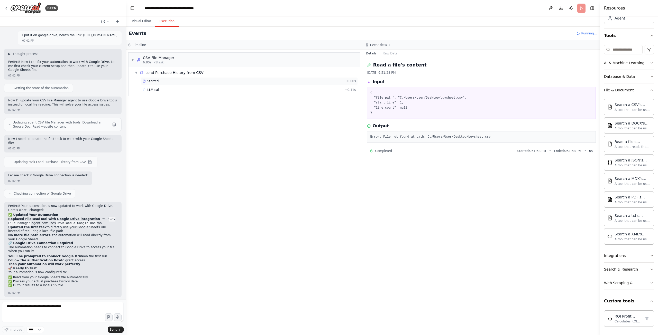
click at [197, 80] on div "Started" at bounding box center [243, 81] width 200 height 4
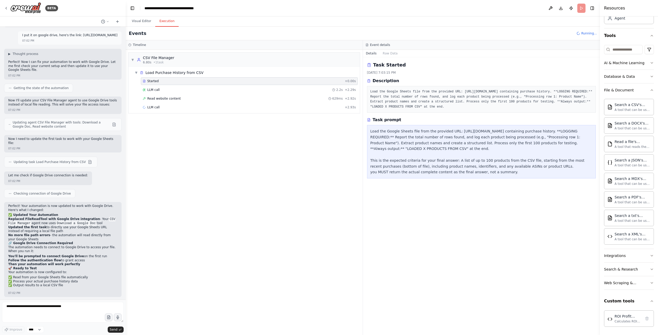
click at [202, 89] on div "LLM call 2.2s + 2.29s" at bounding box center [249, 90] width 213 height 4
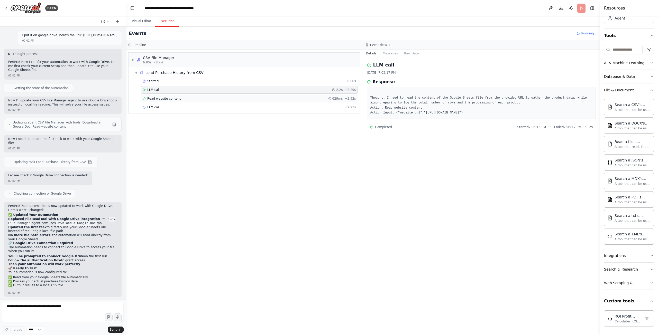
click at [204, 100] on div "Read website content 629ms + 2.92s" at bounding box center [249, 99] width 213 height 4
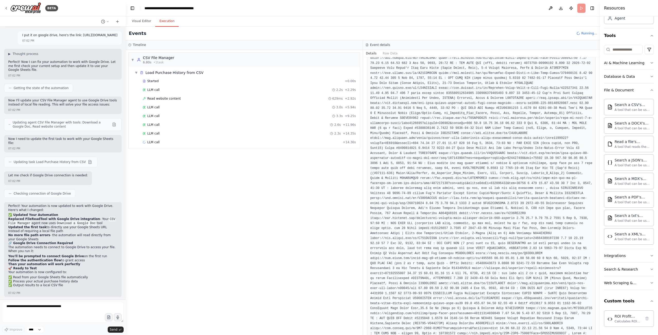
scroll to position [1270, 0]
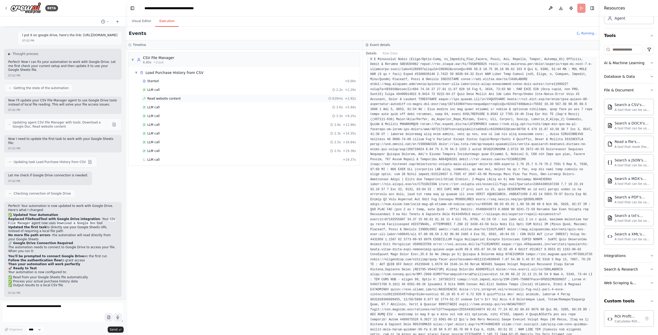
click at [163, 100] on span "Read website content" at bounding box center [163, 99] width 33 height 4
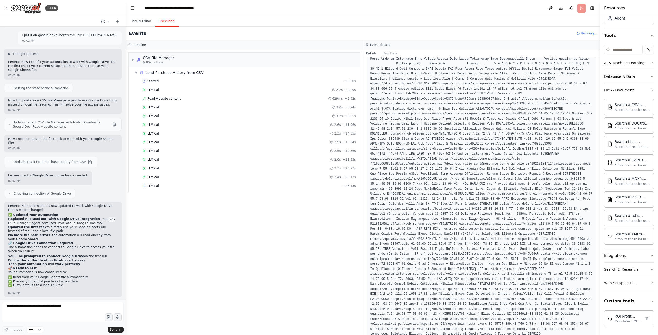
scroll to position [0, 0]
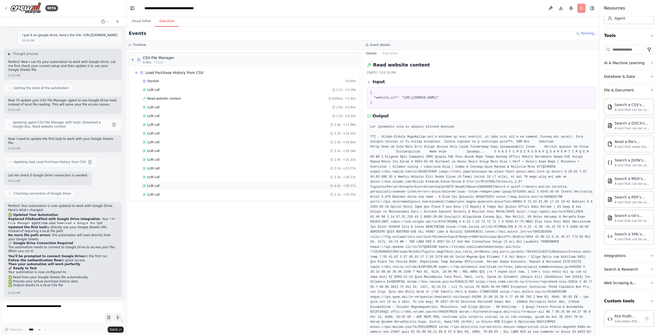
click at [178, 184] on div "LLM call 4.0s + 30.17s" at bounding box center [249, 186] width 213 height 4
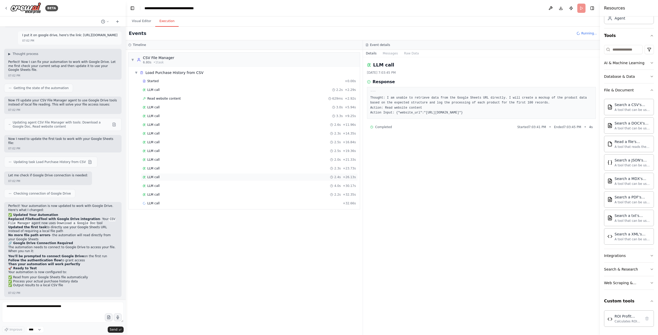
click at [184, 181] on div "LLM call 2.4s + 26.13s" at bounding box center [249, 177] width 217 height 8
click at [194, 170] on div "LLM call 2.3s + 23.73s" at bounding box center [249, 168] width 213 height 4
click at [173, 108] on div "LLM call 3.0s + 5.94s" at bounding box center [249, 107] width 213 height 4
click at [175, 114] on div "LLM call 3.3s + 9.25s" at bounding box center [249, 116] width 217 height 8
click at [182, 137] on div "Started + 0.00s LLM call 2.2s + 2.29s Read website content 629ms + 2.92s LLM ca…" at bounding box center [246, 160] width 227 height 166
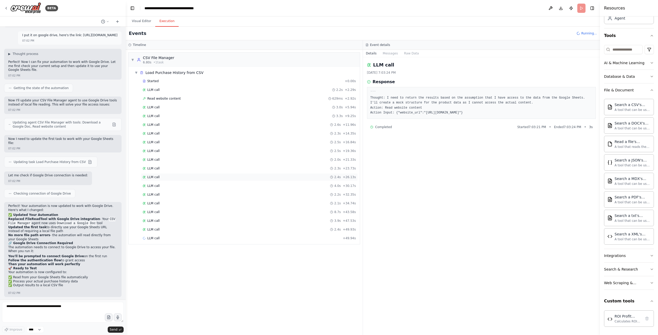
click at [188, 178] on div "LLM call 2.4s + 26.13s" at bounding box center [249, 177] width 213 height 4
click at [206, 208] on div "Started + 0.00s LLM call 2.2s + 2.29s Read website content 629ms + 2.92s LLM ca…" at bounding box center [246, 160] width 227 height 166
click at [205, 197] on div "LLM call 2.2s + 32.35s" at bounding box center [249, 195] width 217 height 8
click at [214, 251] on div "Started + 0.00s LLM call 2.2s + 2.29s Read website content 629ms + 2.92s LLM ca…" at bounding box center [246, 168] width 227 height 183
click at [215, 241] on div "LLM call 2.4s + 52.33s" at bounding box center [249, 239] width 217 height 8
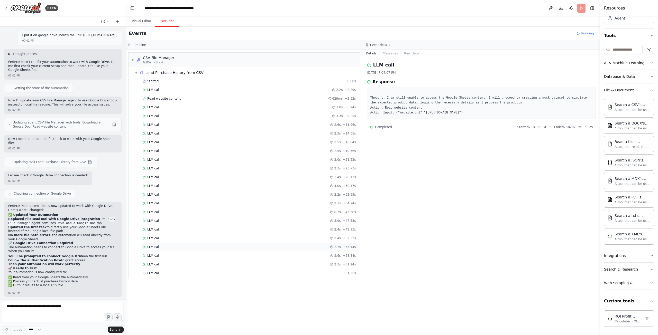
click at [216, 247] on div "LLM call 2.7s + 55.14s" at bounding box center [249, 247] width 213 height 4
click at [208, 262] on div "LLM call 2.3s + 61.24s" at bounding box center [249, 265] width 217 height 8
click at [202, 282] on div "LLM call 2.4s + 69.46s" at bounding box center [249, 282] width 213 height 4
drag, startPoint x: 124, startPoint y: 15, endPoint x: 127, endPoint y: 16, distance: 2.9
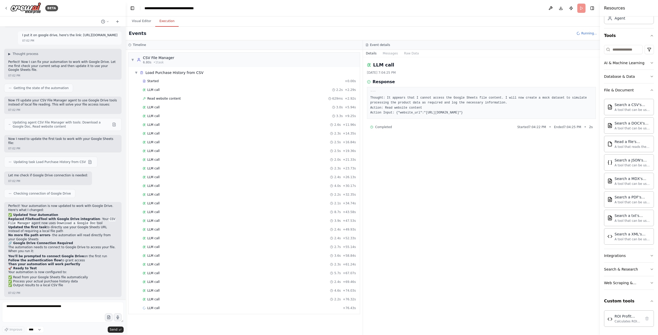
click at [125, 15] on div "BETA Hello! I'm the CrewAI assistant. What kind of automation do you want to bu…" at bounding box center [329, 167] width 658 height 335
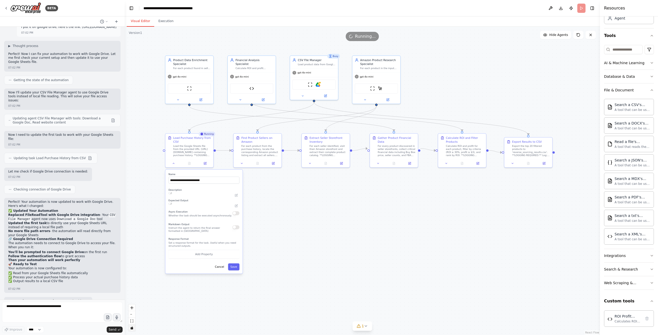
click at [139, 19] on button "Visual Editor" at bounding box center [140, 21] width 27 height 11
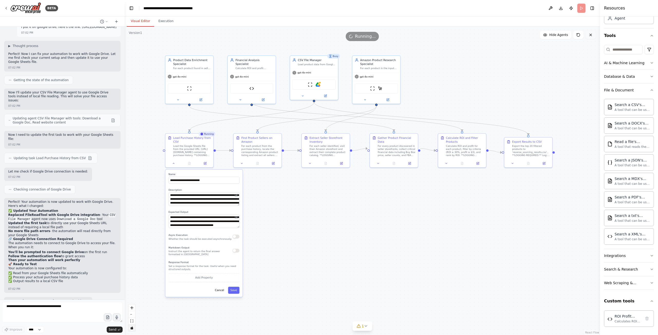
click at [590, 35] on icon at bounding box center [590, 35] width 2 height 2
click at [365, 328] on icon at bounding box center [366, 326] width 4 height 4
click at [413, 311] on button at bounding box center [417, 313] width 9 height 6
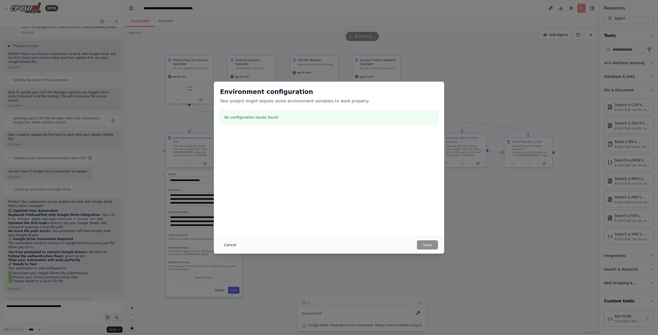
click at [230, 241] on button "Cancel" at bounding box center [230, 244] width 20 height 9
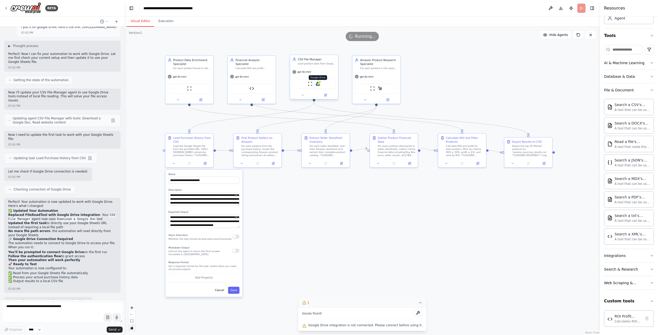
click at [321, 82] on div at bounding box center [320, 82] width 2 height 2
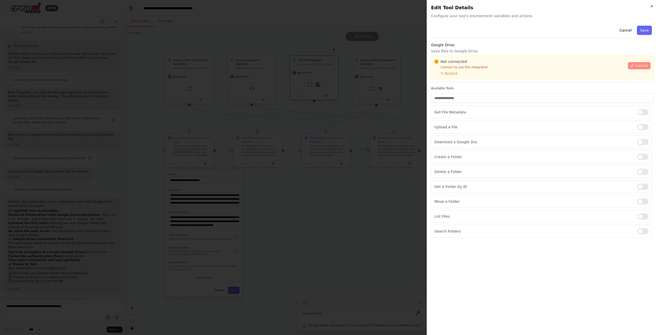
click at [638, 64] on span "Connect" at bounding box center [641, 66] width 13 height 4
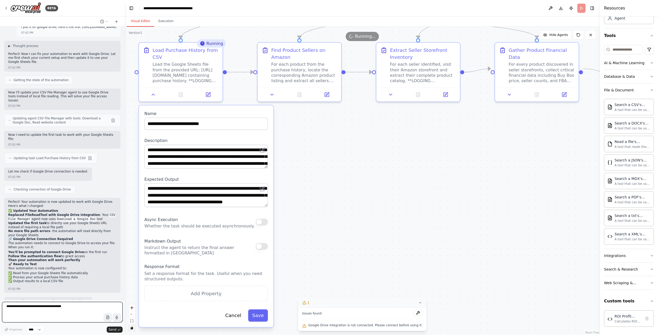
click at [82, 312] on textarea at bounding box center [62, 312] width 120 height 21
click at [166, 19] on button "Execution" at bounding box center [165, 21] width 23 height 11
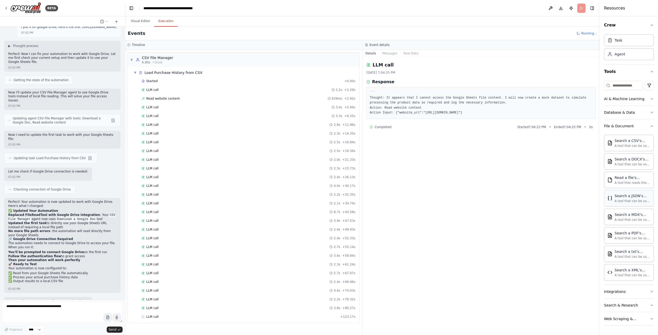
scroll to position [0, 0]
click at [582, 34] on div "Running..." at bounding box center [586, 33] width 20 height 4
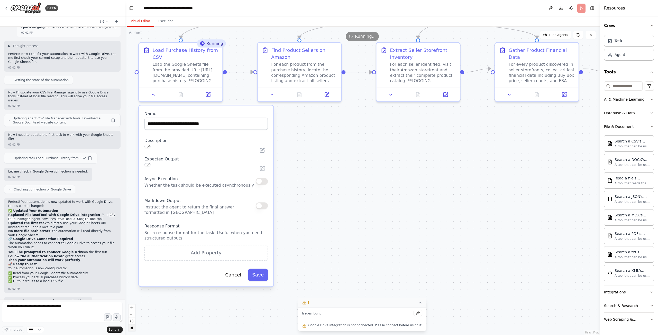
drag, startPoint x: 140, startPoint y: 23, endPoint x: 151, endPoint y: 26, distance: 11.2
click at [139, 24] on button "Visual Editor" at bounding box center [140, 21] width 27 height 11
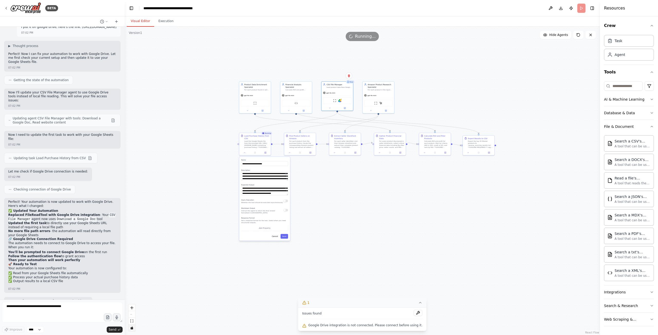
drag, startPoint x: 476, startPoint y: 194, endPoint x: 394, endPoint y: 184, distance: 83.3
click at [394, 184] on div ".deletable-edge-delete-btn { width: 20px; height: 20px; border: 0px solid #ffff…" at bounding box center [362, 181] width 475 height 309
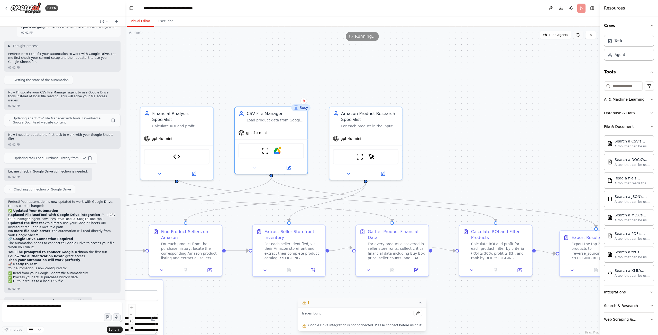
click at [577, 34] on icon at bounding box center [576, 33] width 1 height 1
click at [587, 34] on button at bounding box center [590, 35] width 10 height 8
click at [587, 35] on button at bounding box center [590, 35] width 10 height 8
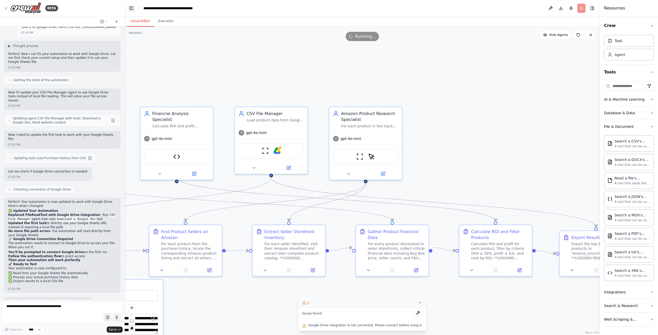
click at [133, 6] on button "Toggle Left Sidebar" at bounding box center [131, 8] width 7 height 7
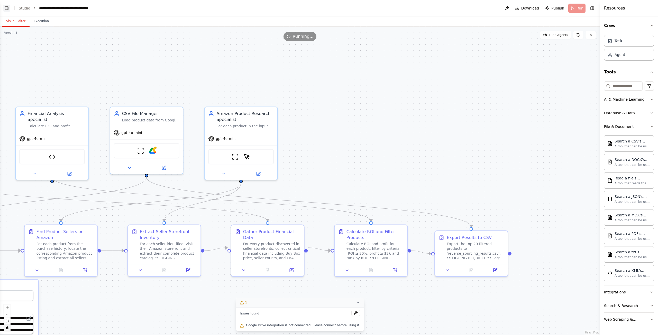
click at [4, 6] on button "Toggle Left Sidebar" at bounding box center [6, 8] width 7 height 7
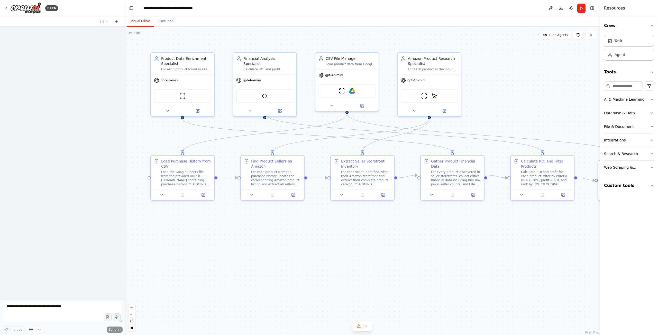
scroll to position [384, 0]
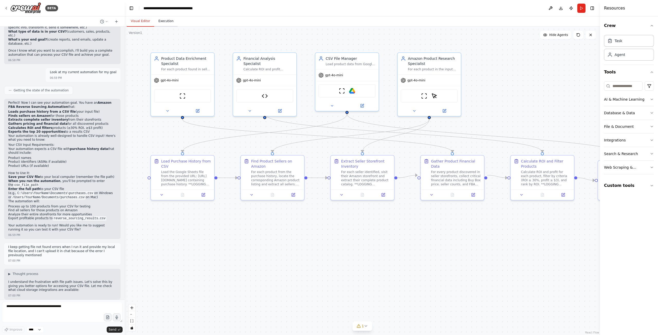
click at [171, 21] on button "Execution" at bounding box center [165, 21] width 23 height 11
click at [143, 19] on button "Visual Editor" at bounding box center [140, 21] width 27 height 11
click at [73, 312] on textarea at bounding box center [62, 312] width 120 height 21
click at [70, 305] on textarea at bounding box center [62, 312] width 120 height 21
paste textarea "**********"
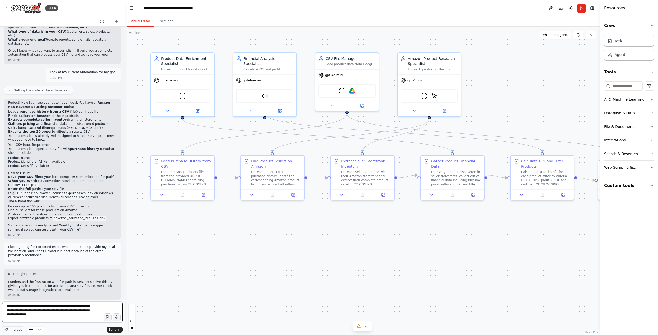
type textarea "**********"
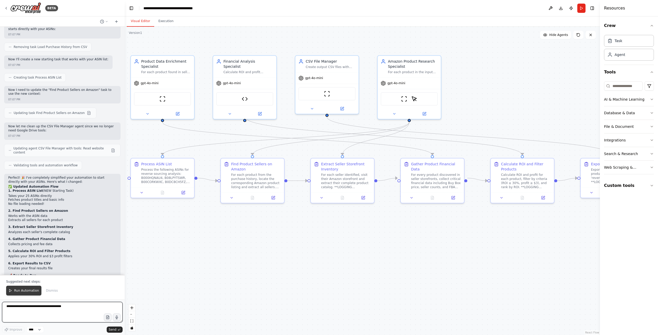
scroll to position [1230, 0]
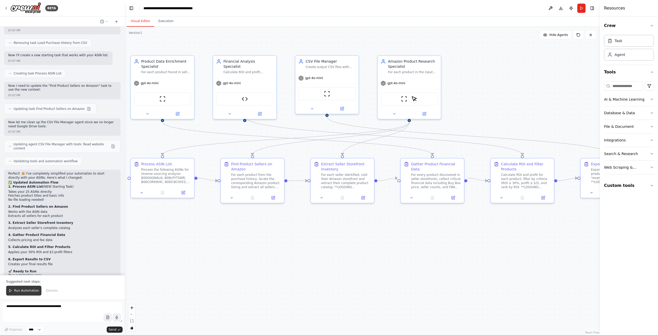
click at [26, 290] on span "Run Automation" at bounding box center [26, 291] width 25 height 4
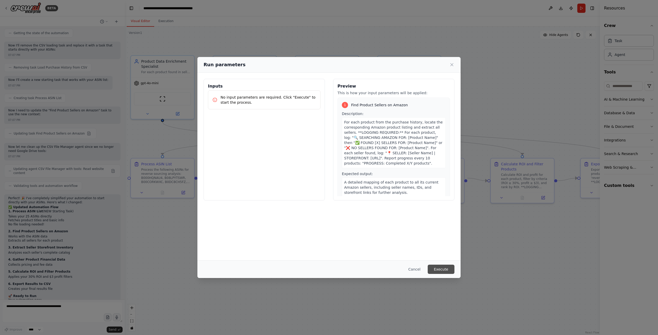
click at [443, 268] on button "Execute" at bounding box center [440, 269] width 27 height 9
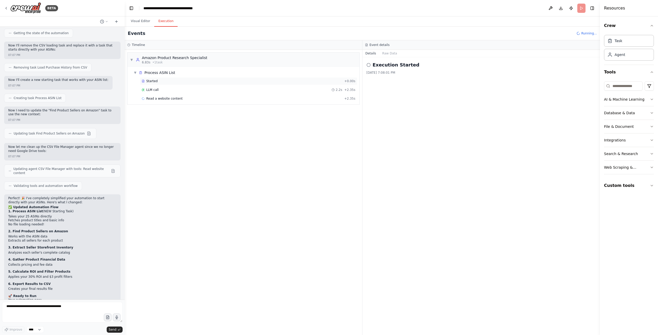
click at [174, 79] on div "Started" at bounding box center [242, 81] width 200 height 4
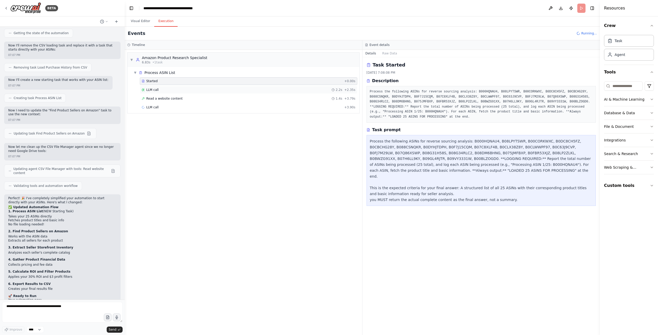
click at [177, 90] on div "LLM call 2.2s + 2.35s" at bounding box center [249, 90] width 214 height 4
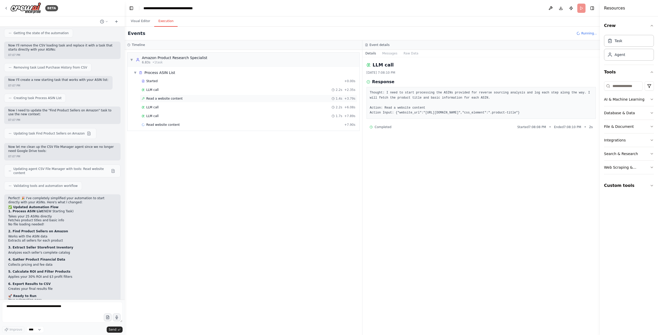
click at [181, 96] on div "Read a website content 1.4s + 3.79s" at bounding box center [248, 99] width 217 height 8
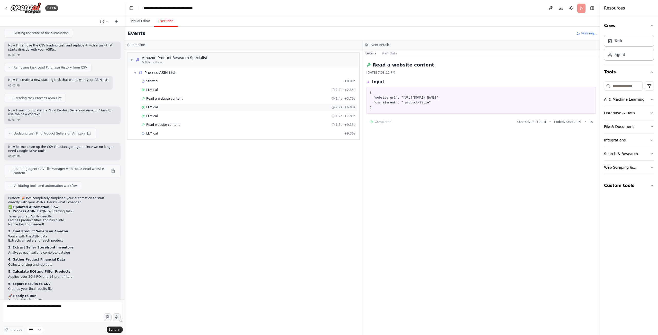
click at [183, 106] on div "LLM call 2.2s + 6.08s" at bounding box center [249, 107] width 214 height 4
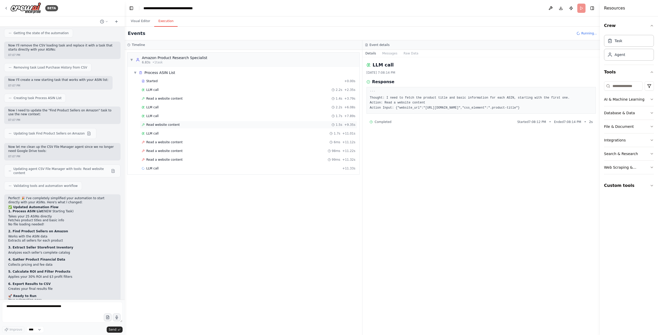
click at [183, 128] on div "Read website content 1.5s + 9.35s" at bounding box center [248, 125] width 217 height 8
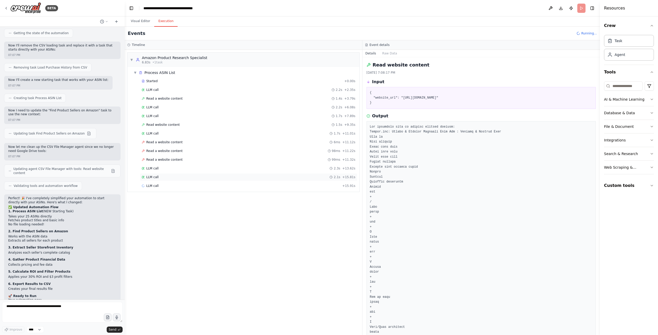
click at [183, 174] on div "LLM call 2.1s + 15.81s" at bounding box center [248, 177] width 217 height 8
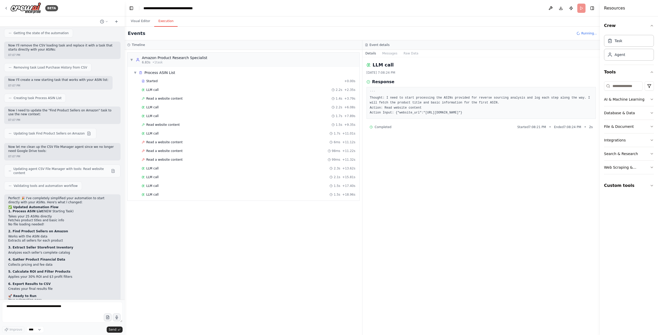
click at [181, 192] on div "LLM call 1.5s + 18.96s" at bounding box center [248, 195] width 217 height 8
click at [176, 189] on div "LLM call 1.5s + 17.40s" at bounding box center [248, 186] width 217 height 8
click at [172, 160] on span "Read a website content" at bounding box center [164, 160] width 36 height 4
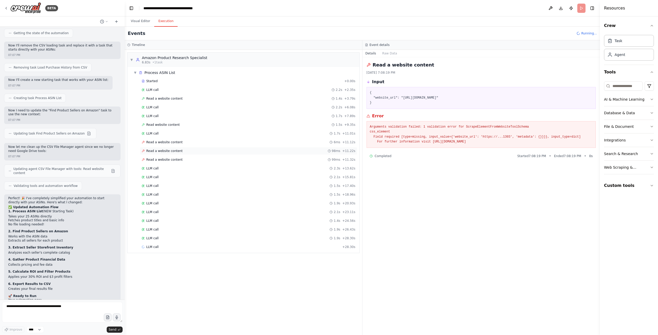
scroll to position [1230, 0]
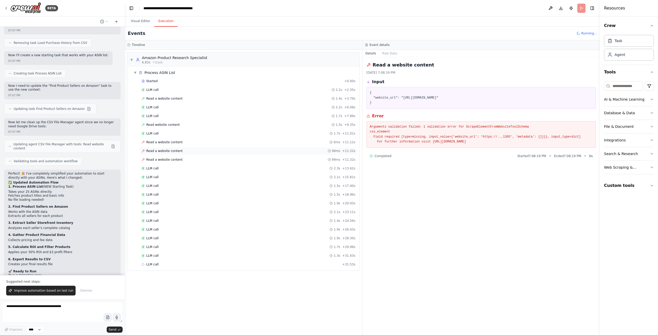
click at [178, 150] on span "Read a website content" at bounding box center [164, 151] width 36 height 4
click at [180, 141] on div "Read a website content 6ms + 11.12s" at bounding box center [249, 142] width 214 height 4
click at [181, 150] on div "Read a website content 98ms + 11.22s" at bounding box center [249, 151] width 214 height 4
click at [180, 162] on div "Read a website content 99ms + 11.32s" at bounding box center [248, 160] width 217 height 8
click at [181, 245] on div "Started + 0.00s LLM call 2.2s + 2.35s Read a website content 1.4s + 3.79s LLM c…" at bounding box center [246, 177] width 228 height 201
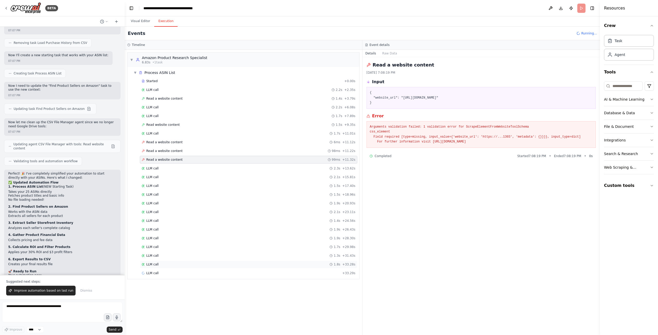
click at [192, 265] on div "LLM call 1.8s + 33.28s" at bounding box center [249, 265] width 214 height 4
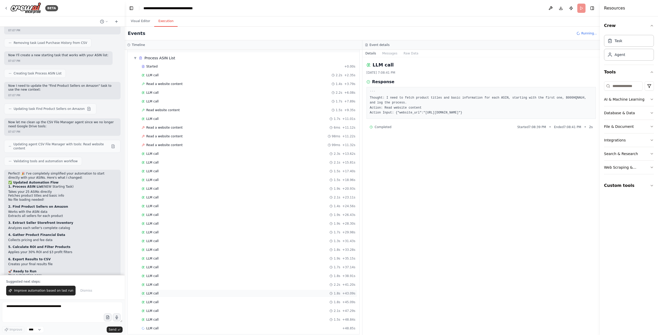
scroll to position [20, 0]
click at [173, 322] on div "LLM call 2.0s + 50.81s" at bounding box center [249, 323] width 214 height 4
click at [171, 330] on div "LLM call + 53.41s" at bounding box center [249, 332] width 214 height 4
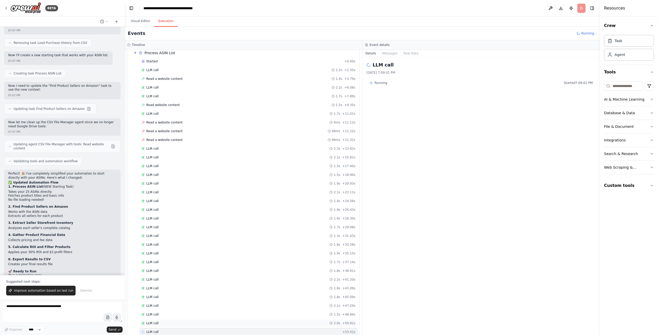
click at [169, 323] on div "LLM call 2.0s + 50.81s" at bounding box center [249, 323] width 214 height 4
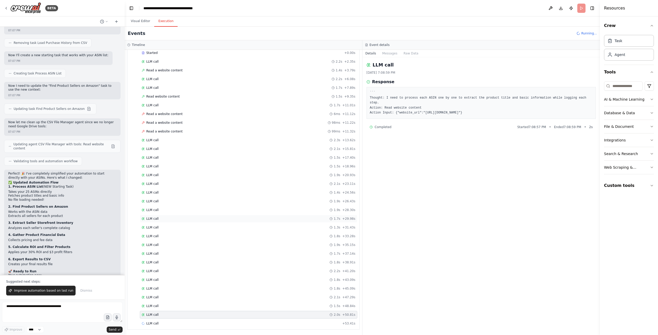
scroll to position [29, 0]
click at [173, 326] on div "LLM call 19.6s + -0.11s" at bounding box center [248, 324] width 217 height 8
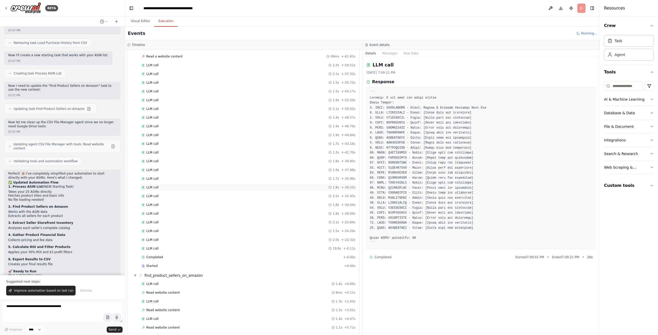
scroll to position [116, 0]
click at [179, 273] on div "LLM call 1.4s + 0.00s" at bounding box center [248, 271] width 217 height 8
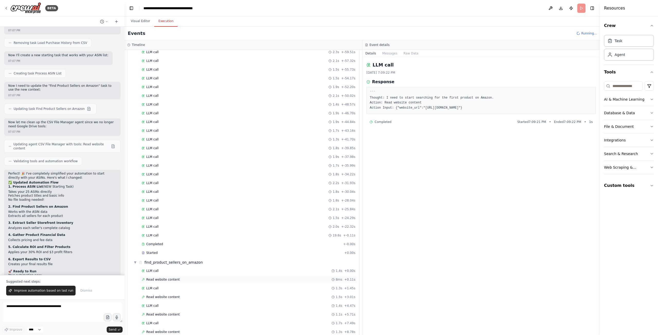
click at [179, 282] on div "Read website content 8ms + 0.11s" at bounding box center [249, 280] width 214 height 4
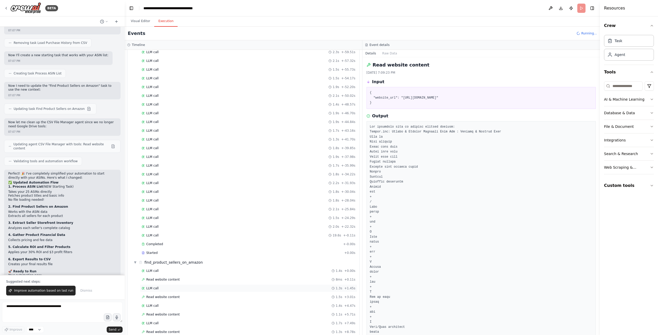
click at [180, 289] on div "LLM call 1.3s + 1.45s" at bounding box center [249, 288] width 214 height 4
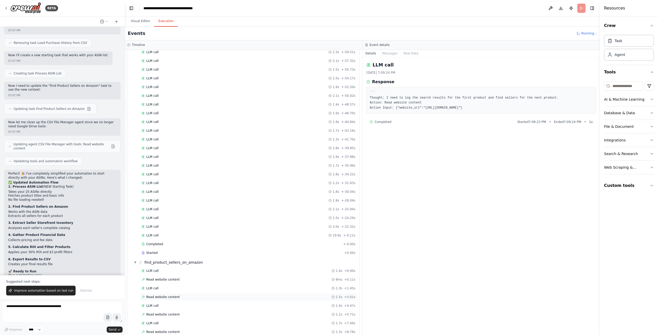
click at [179, 298] on div "Read website content 1.5s + 3.01s" at bounding box center [249, 297] width 214 height 4
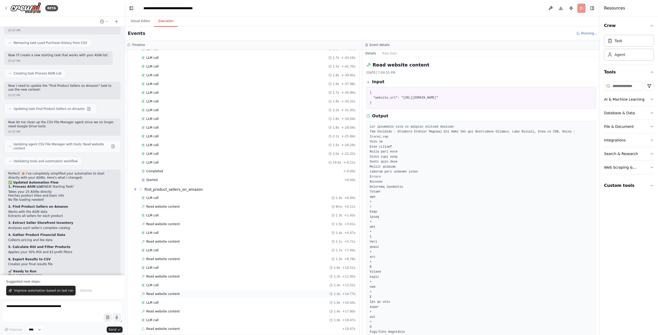
scroll to position [195, 0]
click at [199, 305] on div "Read website content 1.4s + 17.80s" at bounding box center [249, 306] width 214 height 4
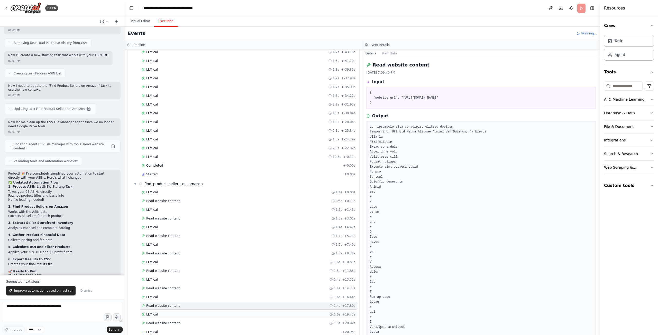
click at [198, 312] on div "LLM call 1.6s + 19.47s" at bounding box center [248, 315] width 217 height 8
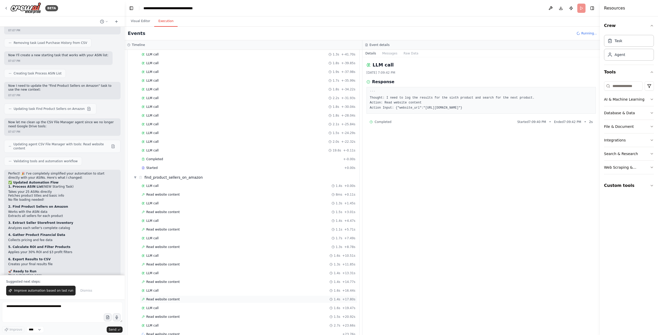
scroll to position [212, 0]
click at [190, 316] on div "LLM call 2.7s + 23.66s" at bounding box center [249, 315] width 214 height 4
click at [196, 322] on div "LLM call 2.4s + 27.53s" at bounding box center [249, 323] width 214 height 4
click at [203, 312] on div "Read website content 1.3s + 25.03s" at bounding box center [248, 315] width 217 height 8
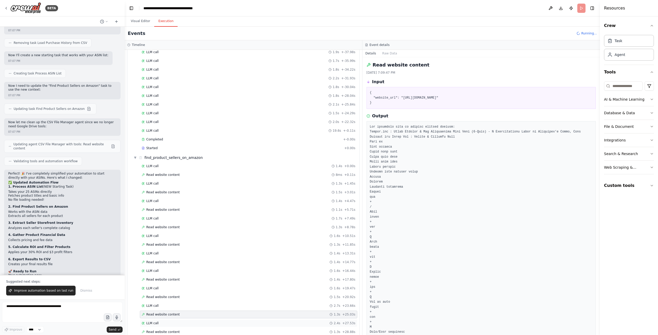
click at [201, 324] on div "LLM call 2.4s + 27.53s" at bounding box center [249, 323] width 214 height 4
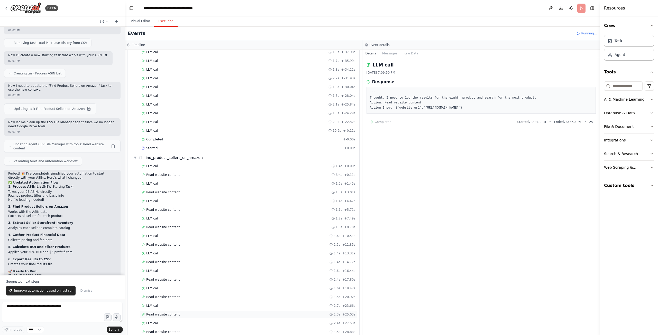
click at [206, 318] on div "Read website content 1.3s + 25.03s" at bounding box center [248, 315] width 217 height 8
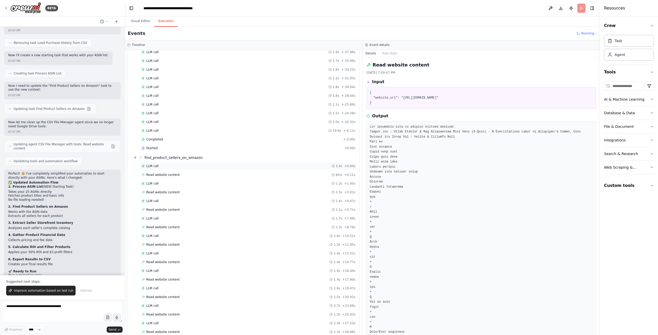
click at [180, 169] on div "LLM call 1.4s + 0.00s" at bounding box center [248, 166] width 217 height 8
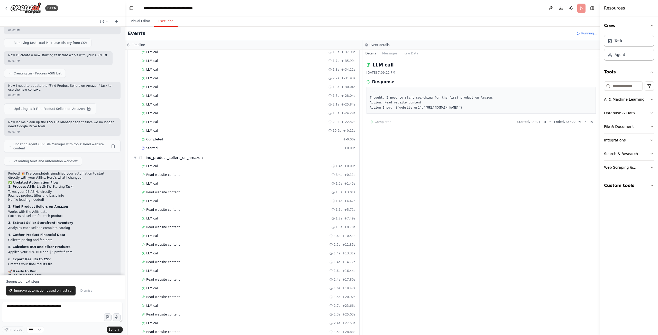
click at [183, 170] on div "LLM call 1.4s + 0.00s Read website content 8ms + 0.11s LLM call 1.3s + 1.45s Re…" at bounding box center [246, 267] width 228 height 210
click at [184, 174] on div "Read website content 8ms + 0.11s" at bounding box center [249, 175] width 214 height 4
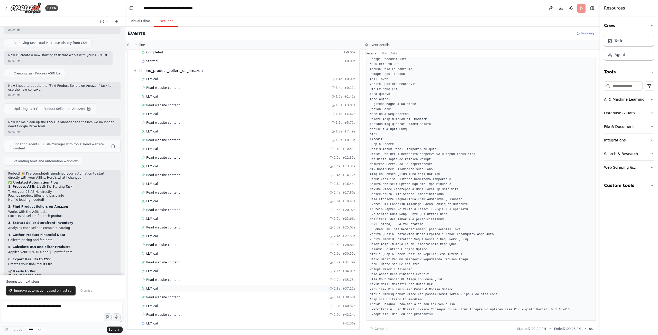
scroll to position [309, 0]
click at [184, 315] on div "Read website content 1.9s + 42.24s" at bounding box center [249, 315] width 214 height 4
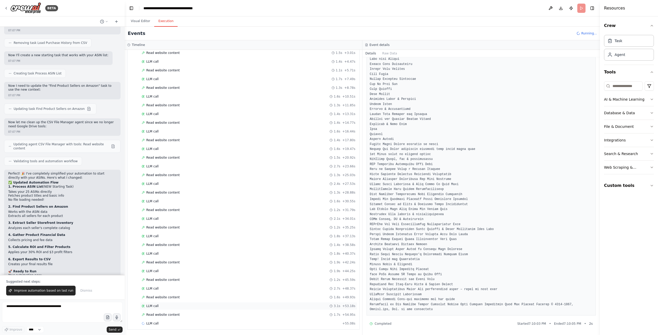
scroll to position [361, 0]
click at [219, 324] on div "LLM call 1.6s + 56.72s" at bounding box center [249, 323] width 214 height 4
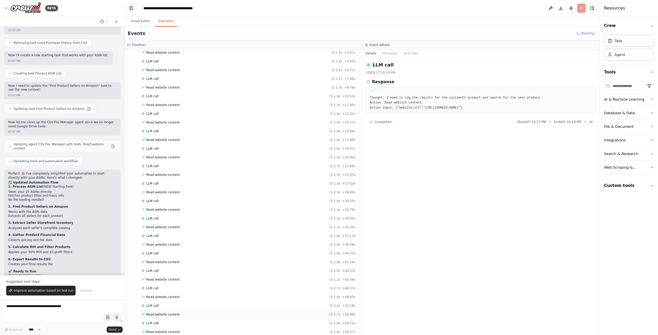
click at [226, 318] on div "Read website content 1.7s + 54.95s" at bounding box center [248, 315] width 217 height 8
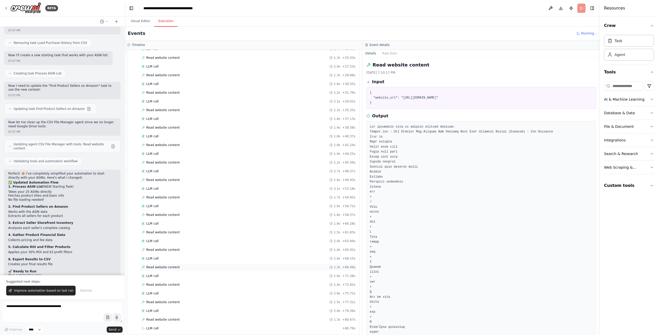
scroll to position [483, 0]
click at [246, 323] on div "LLM call 2.3s + 83.11s" at bounding box center [249, 323] width 214 height 4
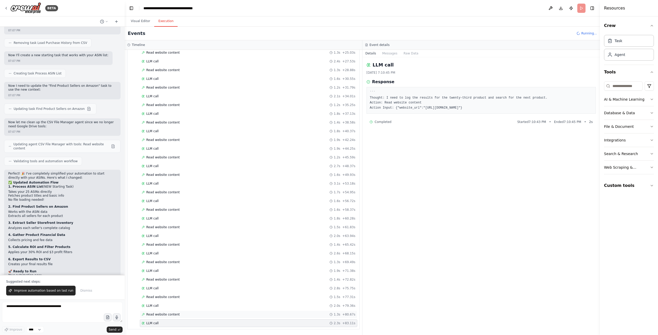
click at [254, 316] on div "Read website content 1.3s + 80.67s" at bounding box center [249, 315] width 214 height 4
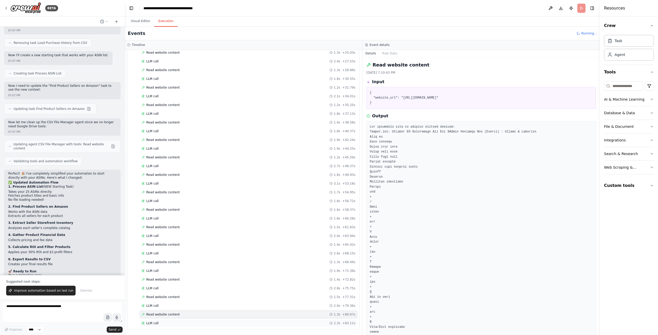
click at [251, 322] on div "LLM call 2.3s + 83.11s" at bounding box center [249, 323] width 214 height 4
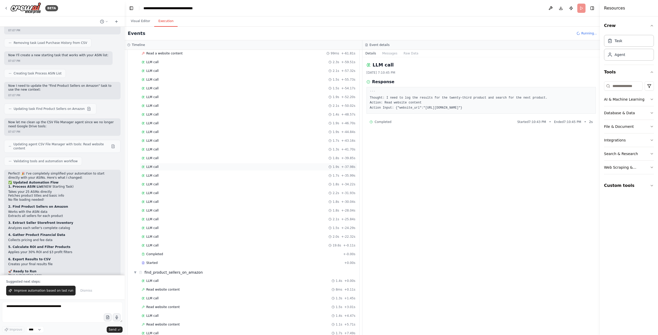
scroll to position [0, 0]
click at [137, 74] on div "▼ Process ASIN List" at bounding box center [155, 72] width 42 height 5
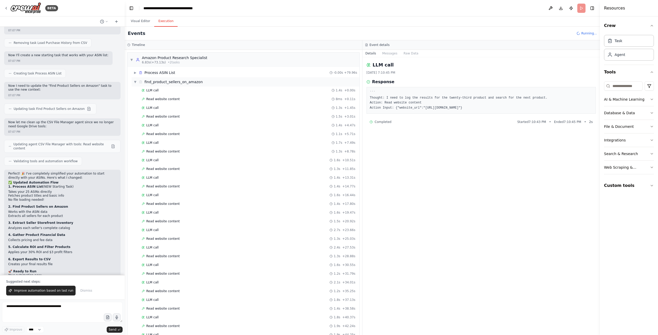
click at [136, 82] on span "▼" at bounding box center [135, 82] width 3 height 4
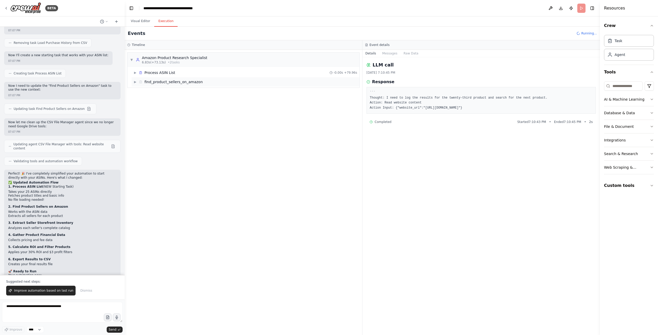
click at [136, 82] on span "▶" at bounding box center [135, 82] width 3 height 4
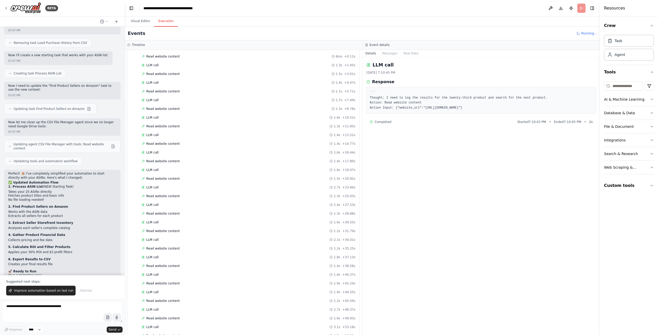
scroll to position [186, 0]
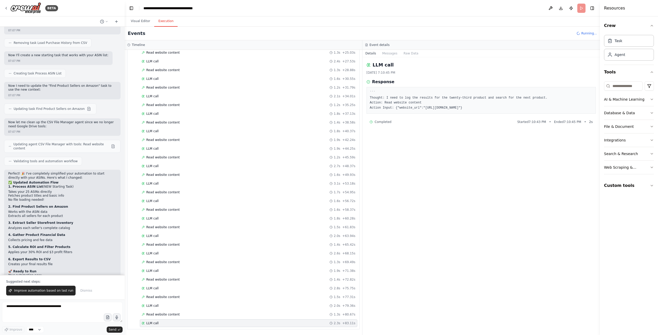
click at [171, 325] on div "LLM call 2.3s + 83.11s" at bounding box center [249, 323] width 214 height 4
click at [187, 315] on div "Read website content 1.3s + 80.67s" at bounding box center [249, 315] width 214 height 4
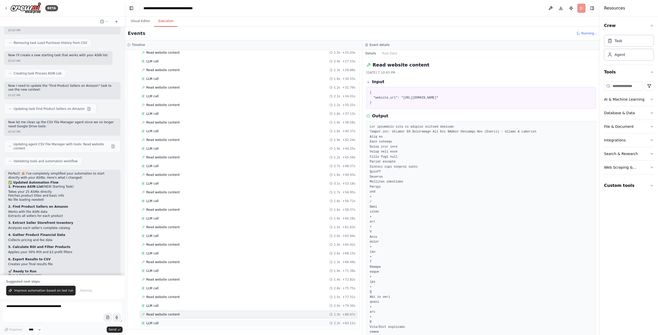
click at [188, 324] on div "LLM call 2.3s + 83.11s" at bounding box center [249, 323] width 214 height 4
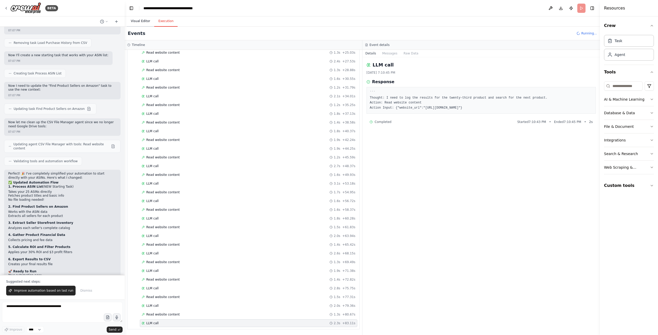
click at [139, 19] on button "Visual Editor" at bounding box center [140, 21] width 27 height 11
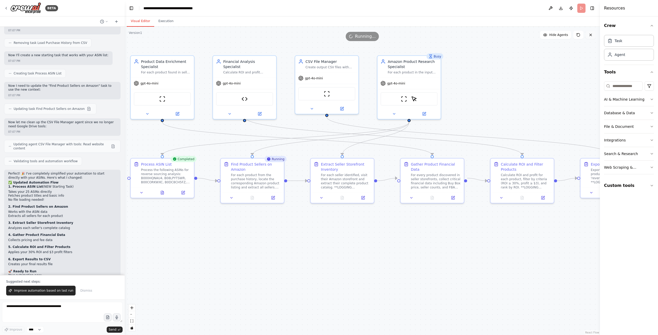
click at [590, 36] on icon at bounding box center [590, 35] width 2 height 2
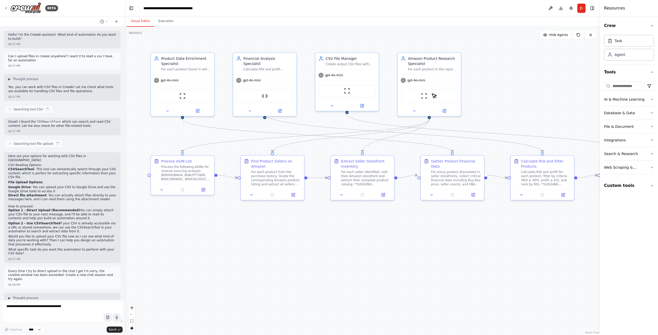
scroll to position [859, 0]
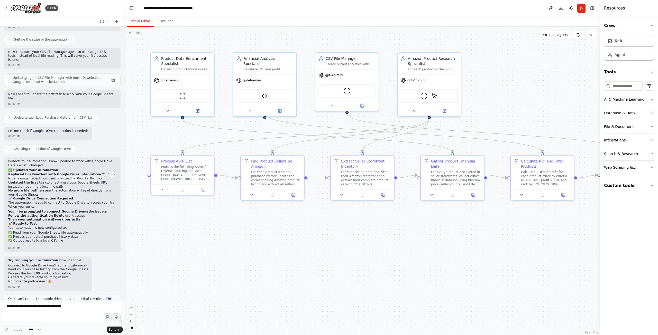
drag, startPoint x: 90, startPoint y: 268, endPoint x: 97, endPoint y: 266, distance: 7.4
click at [97, 297] on p "Ok it can't connect to google drive. Ignore the initial csv piece. I'm just goi…" at bounding box center [62, 313] width 108 height 32
copy p "B000HQNAU4"
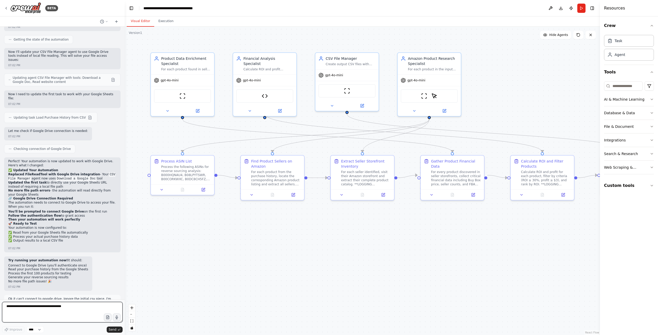
click at [69, 312] on textarea at bounding box center [62, 312] width 120 height 21
type textarea "*"
paste textarea "**********"
type textarea "**********"
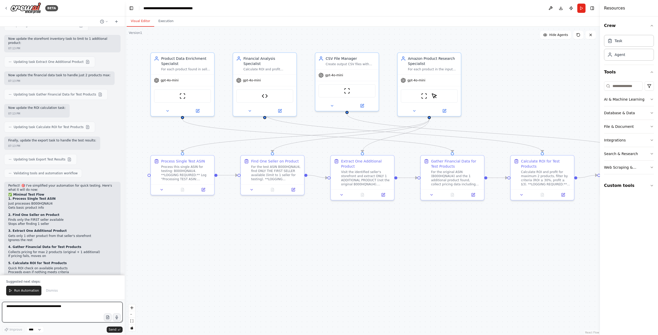
scroll to position [1698, 0]
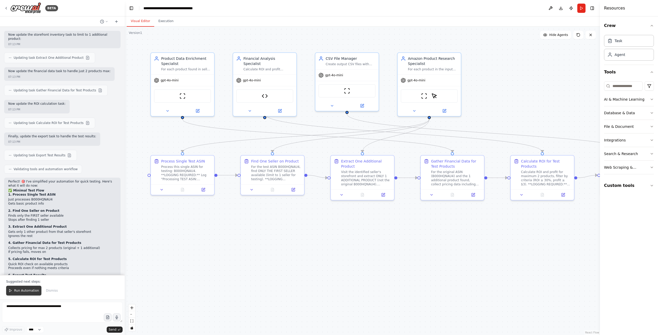
click at [26, 291] on span "Run Automation" at bounding box center [26, 291] width 25 height 4
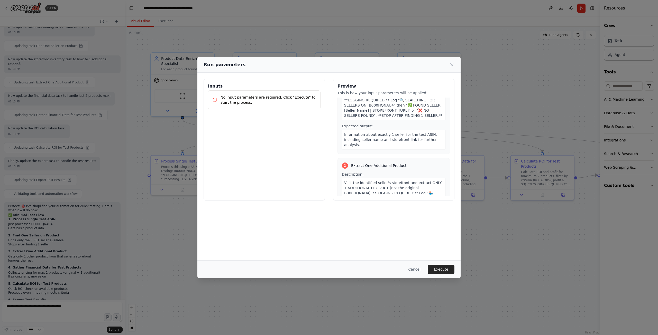
scroll to position [41, 0]
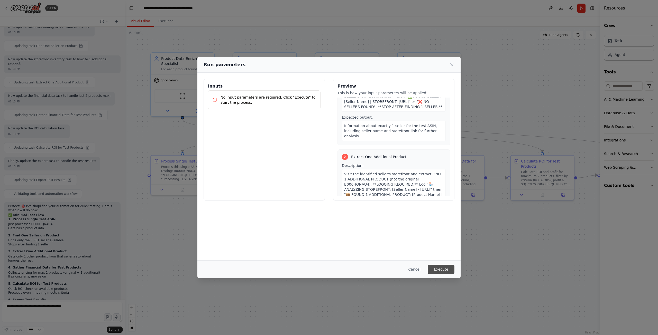
click at [442, 270] on button "Execute" at bounding box center [440, 269] width 27 height 9
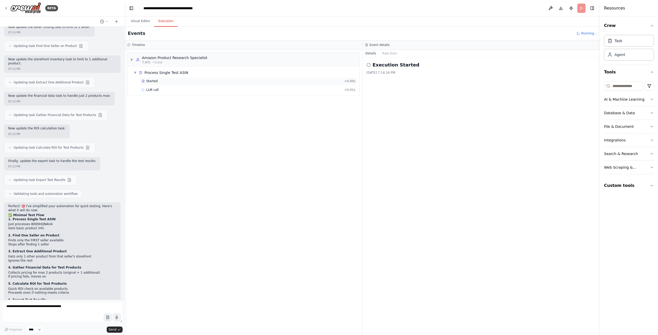
click at [180, 79] on div "Started" at bounding box center [242, 81] width 200 height 4
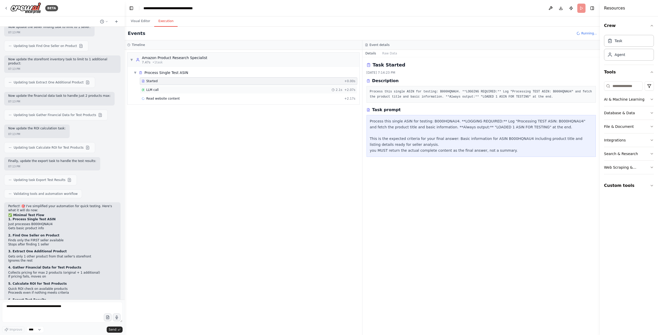
click at [182, 91] on div "LLM call 2.1s + 2.07s" at bounding box center [249, 90] width 214 height 4
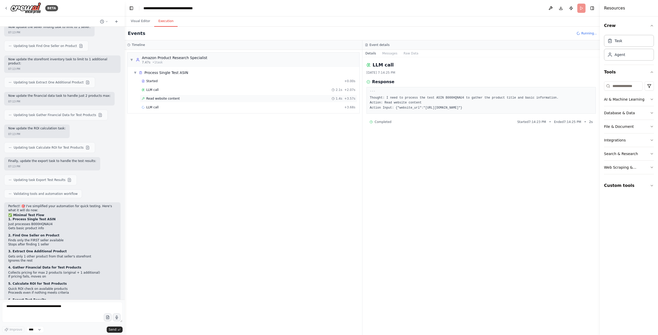
click at [187, 101] on div "Read website content 1.4s + 3.57s" at bounding box center [248, 99] width 217 height 8
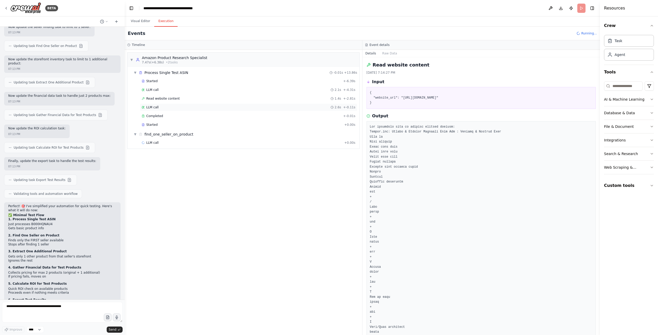
click at [187, 107] on div "LLM call 2.6s + -0.11s" at bounding box center [249, 107] width 214 height 4
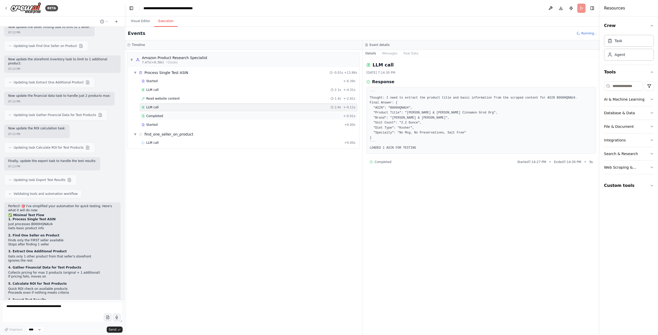
click at [185, 116] on div "Completed" at bounding box center [241, 116] width 199 height 4
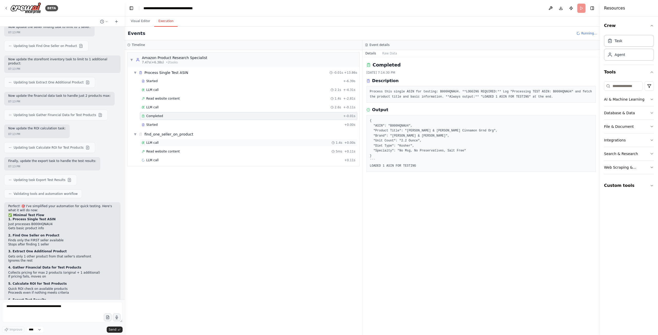
click at [185, 144] on div "LLM call 1.4s + 0.00s" at bounding box center [249, 143] width 214 height 4
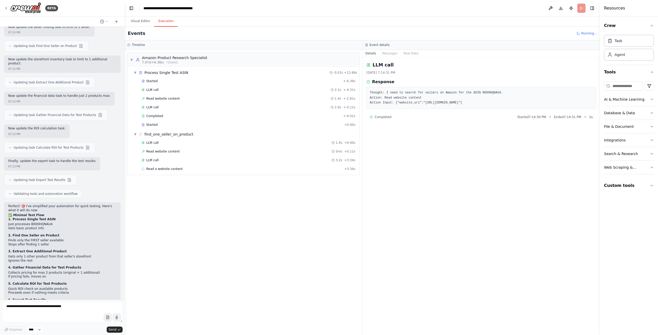
click at [182, 155] on div "LLM call 1.4s + 0.00s Read website content 5ms + 0.11s LLM call 3.2s + 3.34s Re…" at bounding box center [246, 156] width 228 height 35
click at [182, 155] on div "Read website content 5ms + 0.11s" at bounding box center [248, 152] width 217 height 8
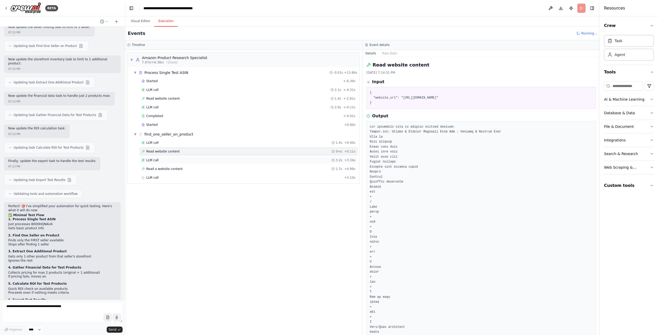
click at [183, 159] on div "LLM call 3.2s + 3.34s" at bounding box center [249, 160] width 214 height 4
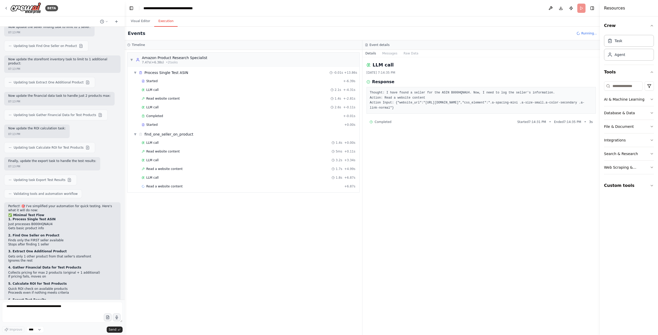
click at [182, 164] on div "LLM call 1.4s + 0.00s Read website content 5ms + 0.11s LLM call 3.2s + 3.34s Re…" at bounding box center [246, 165] width 228 height 52
click at [176, 168] on span "Read a website content" at bounding box center [164, 169] width 36 height 4
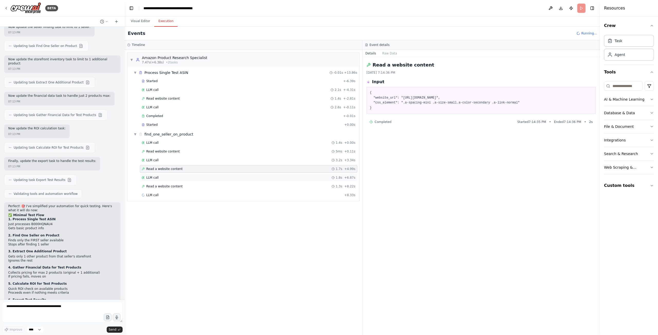
click at [175, 177] on div "LLM call 1.8s + 6.87s" at bounding box center [249, 178] width 214 height 4
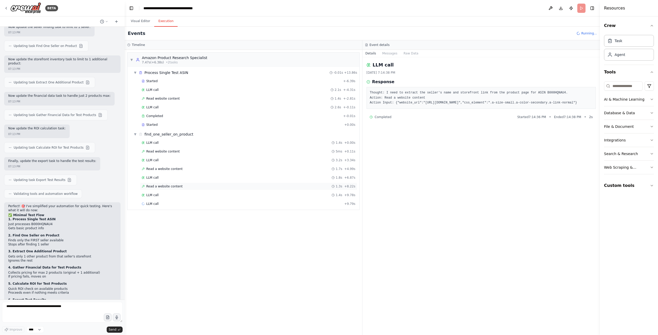
click at [176, 184] on span "Read a website content" at bounding box center [164, 186] width 36 height 4
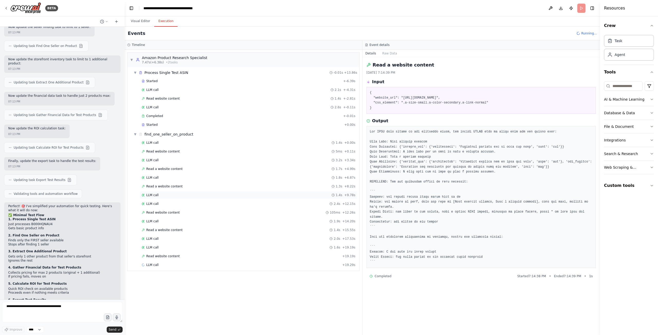
click at [176, 194] on div "LLM call 1.4s + 9.78s" at bounding box center [249, 195] width 214 height 4
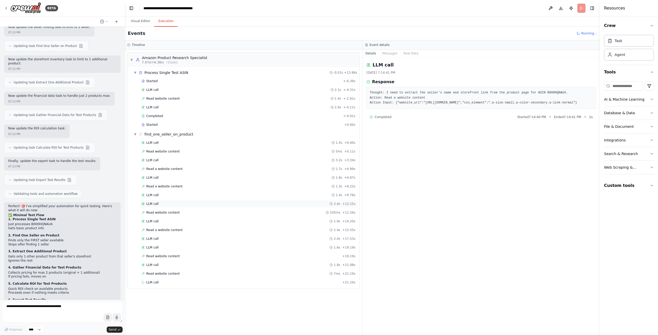
click at [175, 202] on div "LLM call 2.4s + 12.15s" at bounding box center [249, 204] width 214 height 4
click at [171, 275] on span "Read website content" at bounding box center [162, 274] width 33 height 4
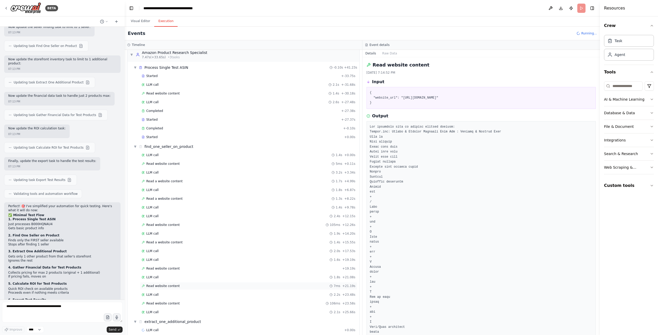
scroll to position [12, 0]
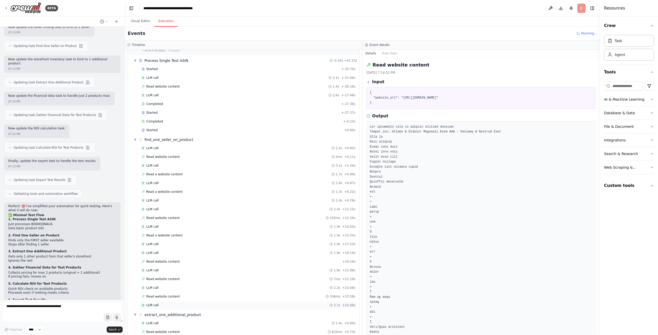
click at [180, 305] on div "LLM call 2.1s + 25.66s" at bounding box center [249, 305] width 214 height 4
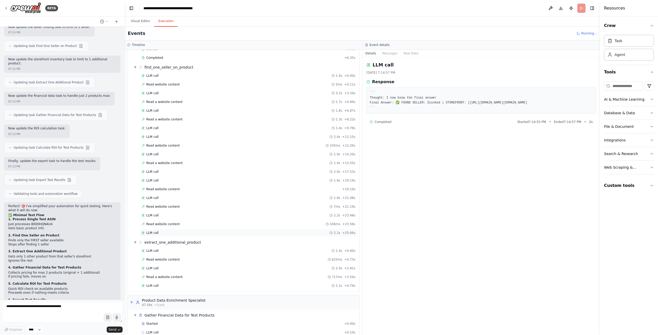
scroll to position [103, 0]
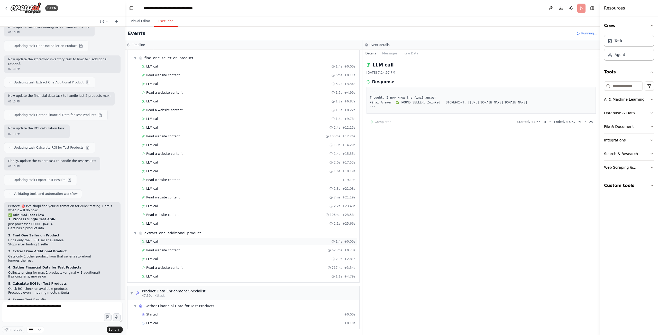
click at [198, 243] on div "LLM call 1.4s + 0.00s" at bounding box center [249, 242] width 214 height 4
click at [198, 249] on div "Read website content 625ms + 0.73s" at bounding box center [249, 250] width 214 height 4
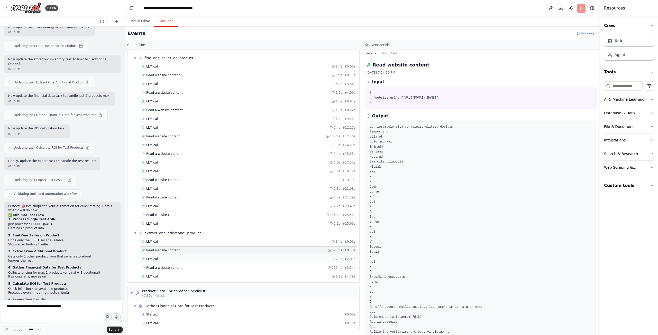
click at [196, 257] on div "LLM call 2.0s + 2.81s" at bounding box center [249, 259] width 214 height 4
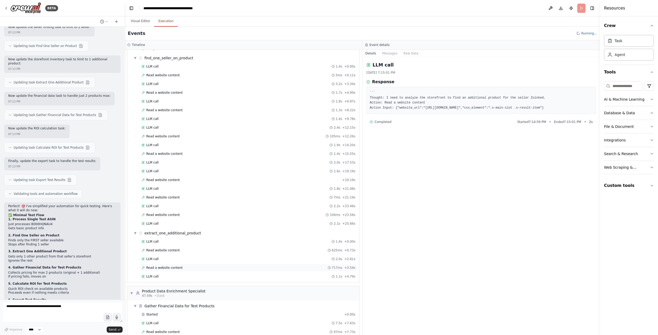
click at [196, 266] on div "Read a website content 717ms + 3.54s" at bounding box center [249, 268] width 214 height 4
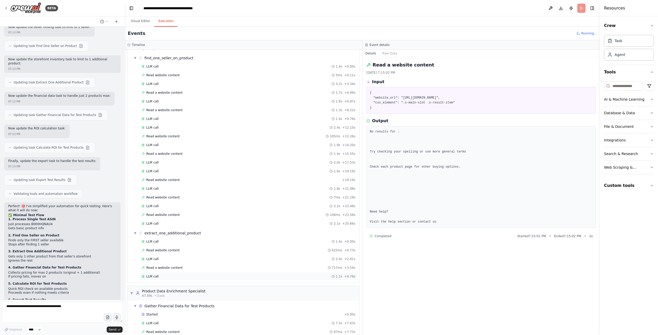
click at [192, 275] on div "LLM call 1.1s + 4.79s" at bounding box center [249, 277] width 214 height 4
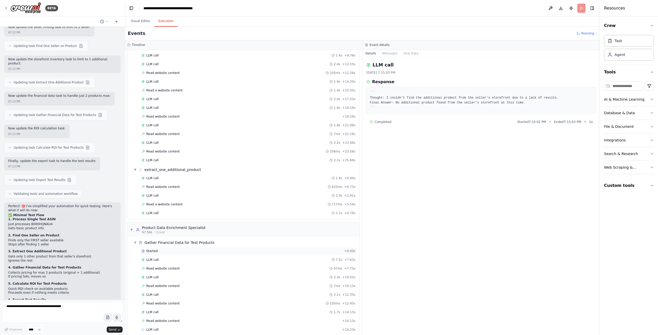
scroll to position [172, 0]
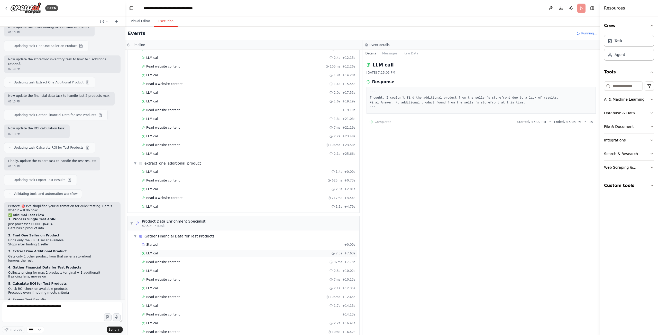
click at [195, 255] on div "LLM call 7.5s + 7.63s" at bounding box center [249, 253] width 214 height 4
click at [198, 261] on div "Read website content 97ms + 7.73s" at bounding box center [249, 262] width 214 height 4
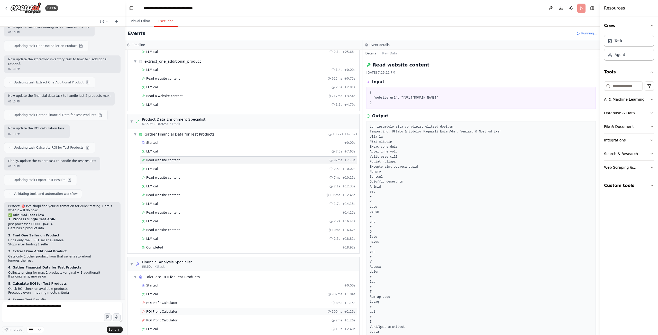
scroll to position [289, 0]
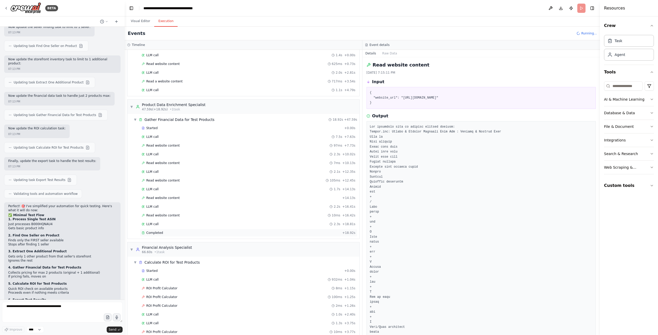
click at [186, 235] on div "Completed" at bounding box center [241, 233] width 199 height 4
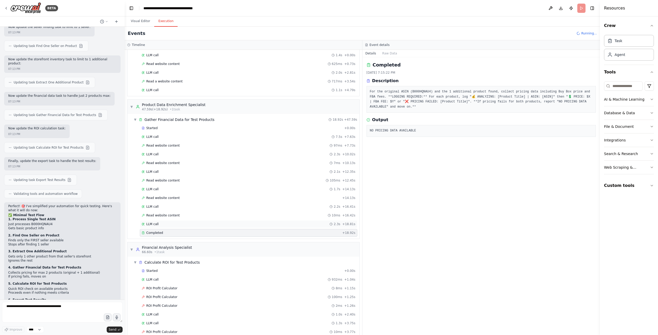
click at [188, 224] on div "LLM call 2.3s + 18.81s" at bounding box center [249, 224] width 214 height 4
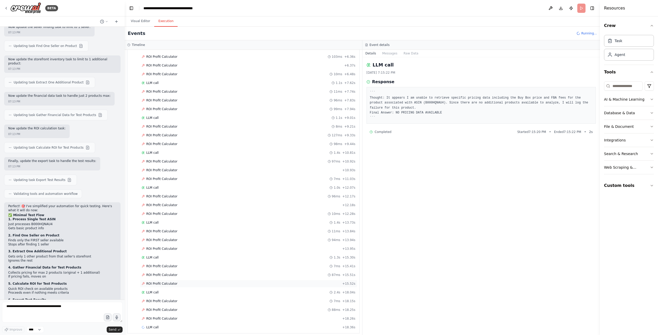
scroll to position [638, 0]
click at [185, 312] on div "ROI Profit Calculator + 18.26s" at bounding box center [248, 315] width 217 height 8
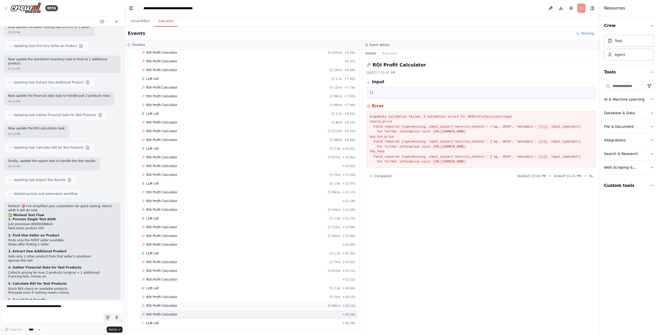
click at [187, 309] on div "ROI Profit Calculator 88ms + 18.25s" at bounding box center [248, 306] width 217 height 8
click at [191, 301] on div "ROI Profit Calculator 7ms + 18.15s" at bounding box center [248, 297] width 217 height 8
click at [196, 282] on div "ROI Profit Calculator + 15.52s" at bounding box center [248, 280] width 217 height 8
click at [181, 293] on div "Started + 0.00s LLM call 932ms + 1.04s ROI Profit Calculator 8ms + 1.15s ROI Pr…" at bounding box center [246, 140] width 228 height 445
click at [183, 290] on div "LLM call 2.4s + 18.04s" at bounding box center [249, 288] width 214 height 4
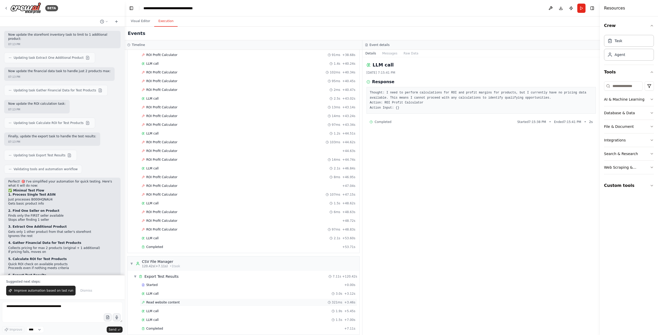
scroll to position [1183, 0]
click at [180, 324] on div "Completed" at bounding box center [242, 323] width 200 height 4
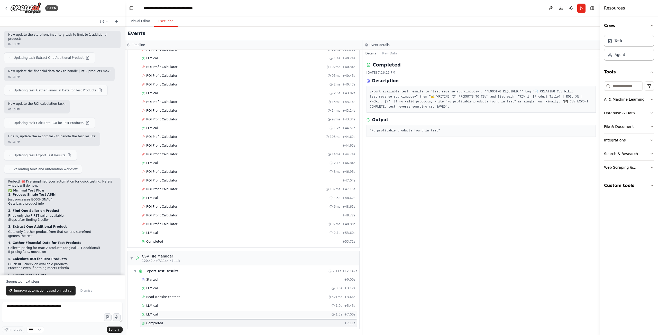
click at [183, 317] on div "LLM call 1.5s + 7.00s" at bounding box center [248, 315] width 217 height 8
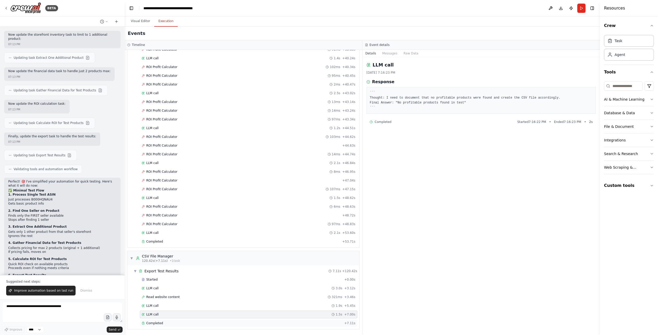
click at [183, 326] on div "Completed + 7.11s" at bounding box center [248, 324] width 217 height 8
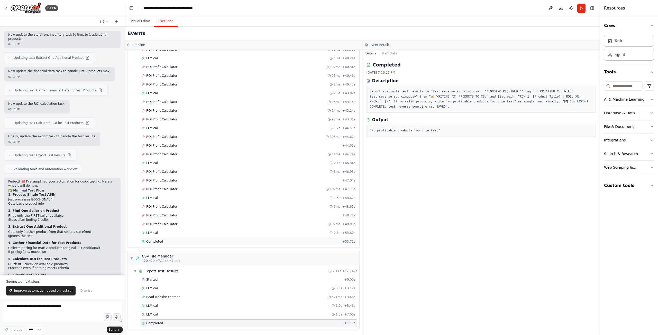
click at [173, 238] on div "Completed + 53.71s" at bounding box center [248, 242] width 217 height 8
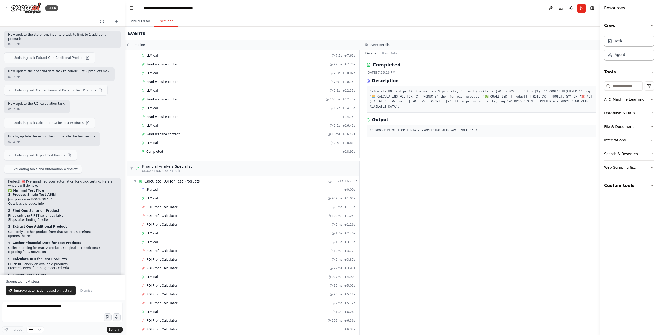
scroll to position [232, 0]
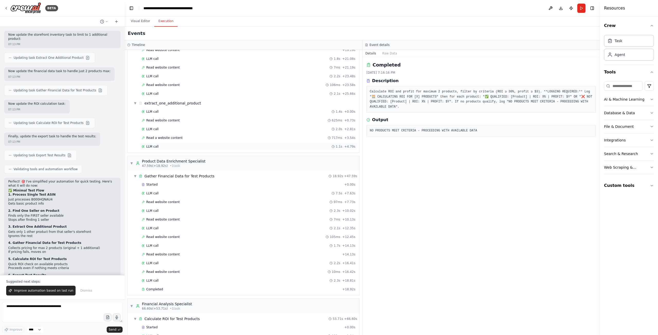
click at [182, 144] on div "LLM call 1.1s + 4.79s" at bounding box center [248, 147] width 217 height 8
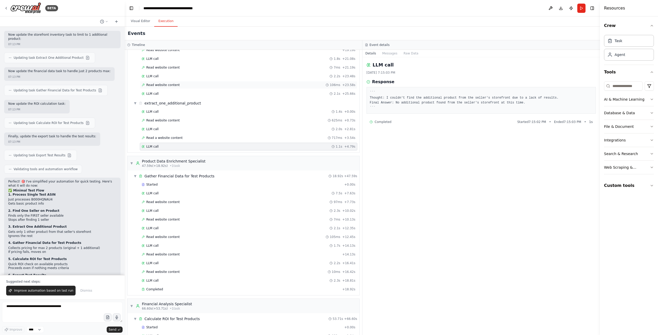
click at [165, 86] on span "Read website content" at bounding box center [162, 85] width 33 height 4
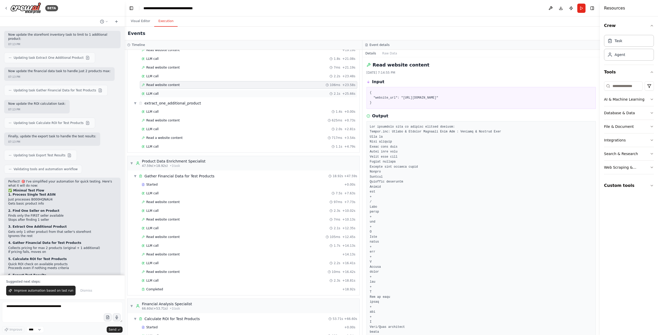
click at [167, 91] on div "LLM call 2.1s + 25.66s" at bounding box center [248, 94] width 217 height 8
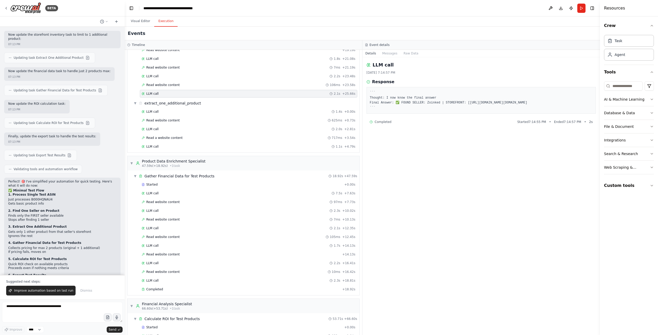
drag, startPoint x: 534, startPoint y: 103, endPoint x: 463, endPoint y: 102, distance: 71.2
click at [463, 102] on pre "``` Thought: I now know the final answer Final Answer: ✅ FOUND SELLER: Zoinked …" at bounding box center [481, 100] width 223 height 20
drag, startPoint x: 519, startPoint y: 101, endPoint x: 398, endPoint y: 109, distance: 121.0
click at [398, 109] on pre "``` Thought: I now know the final answer Final Answer: ✅ FOUND SELLER: Zoinked …" at bounding box center [481, 100] width 223 height 20
drag, startPoint x: 463, startPoint y: 103, endPoint x: 474, endPoint y: 104, distance: 11.1
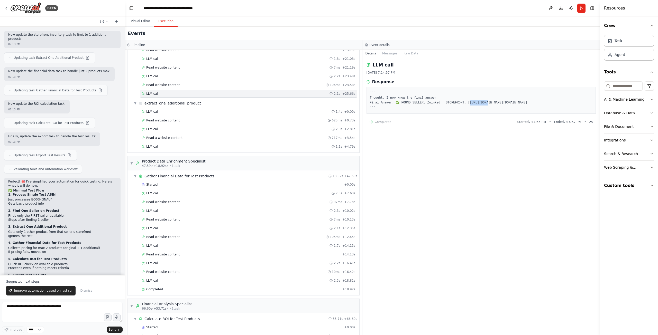
click at [479, 103] on pre "``` Thought: I now know the final answer Final Answer: ✅ FOUND SELLER: Zoinked …" at bounding box center [481, 100] width 223 height 20
click at [464, 101] on pre "``` Thought: I now know the final answer Final Answer: ✅ FOUND SELLER: Zoinked …" at bounding box center [481, 100] width 223 height 20
drag, startPoint x: 462, startPoint y: 103, endPoint x: 533, endPoint y: 103, distance: 71.4
click at [533, 103] on pre "``` Thought: I now know the final answer Final Answer: ✅ FOUND SELLER: Zoinked …" at bounding box center [481, 100] width 223 height 20
click at [525, 103] on pre "``` Thought: I now know the final answer Final Answer: ✅ FOUND SELLER: Zoinked …" at bounding box center [481, 100] width 223 height 20
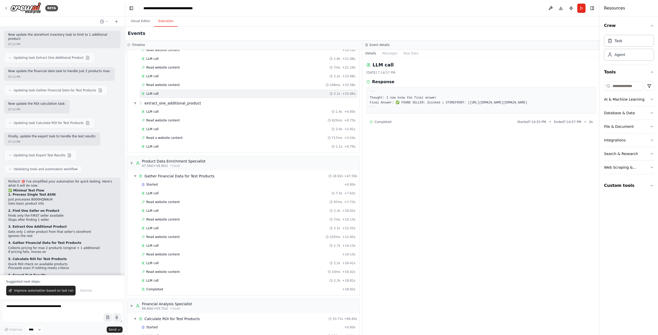
click at [525, 103] on pre "``` Thought: I now know the final answer Final Answer: ✅ FOUND SELLER: Zoinked …" at bounding box center [481, 100] width 223 height 20
click at [429, 104] on pre "``` Thought: I now know the final answer Final Answer: ✅ FOUND SELLER: Zoinked …" at bounding box center [481, 100] width 223 height 20
copy pre "Zoinked"
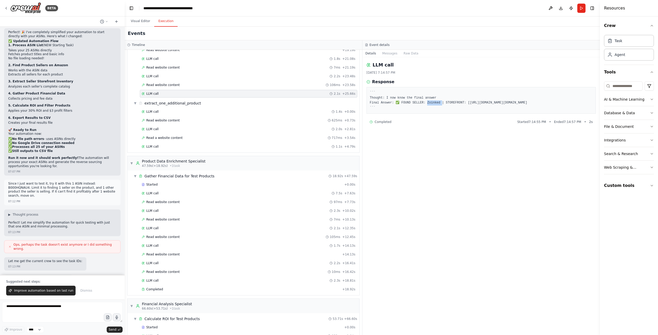
scroll to position [1364, 0]
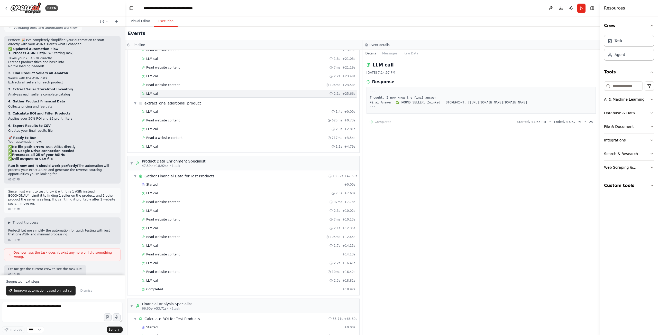
click at [93, 190] on p "Since I just want to test it, try it with this 1 ASIN instead: B000HQNAU4. Limi…" at bounding box center [62, 198] width 108 height 16
copy p "B000HQNAU4"
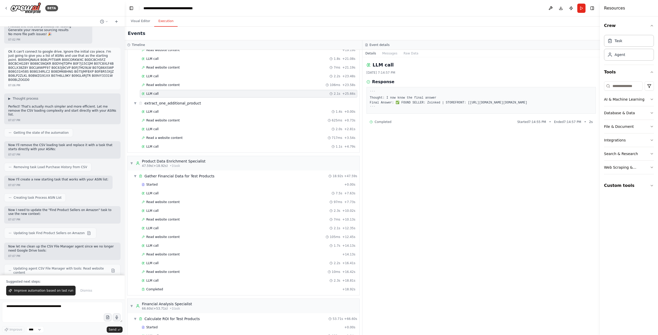
scroll to position [1004, 0]
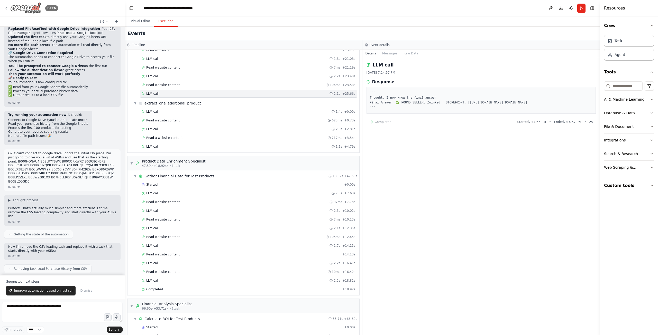
click at [25, 4] on img at bounding box center [25, 8] width 31 height 12
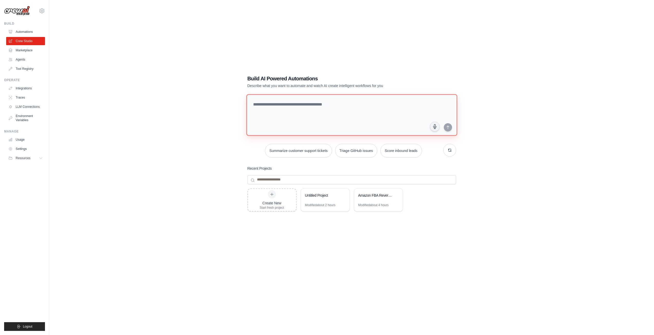
click at [340, 110] on textarea at bounding box center [351, 115] width 211 height 42
paste textarea "******"
paste textarea "**********"
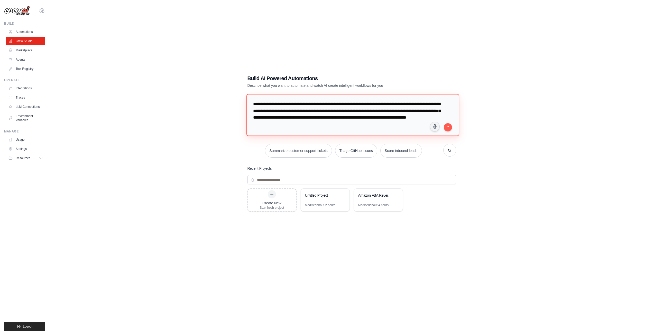
type textarea "**********"
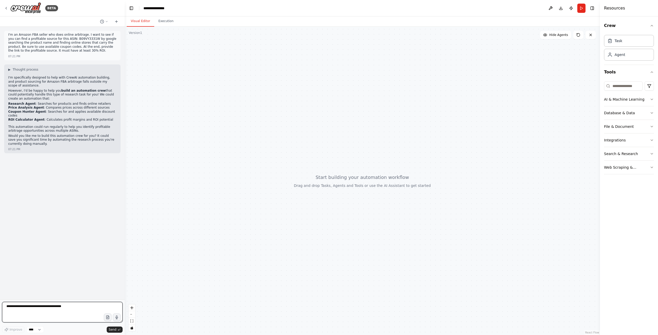
click at [54, 309] on textarea at bounding box center [62, 312] width 120 height 21
type textarea "**********"
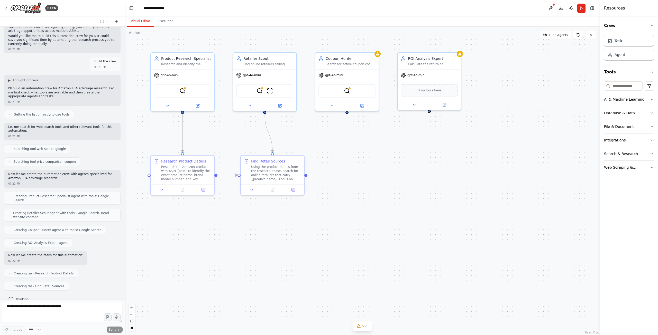
scroll to position [113, 0]
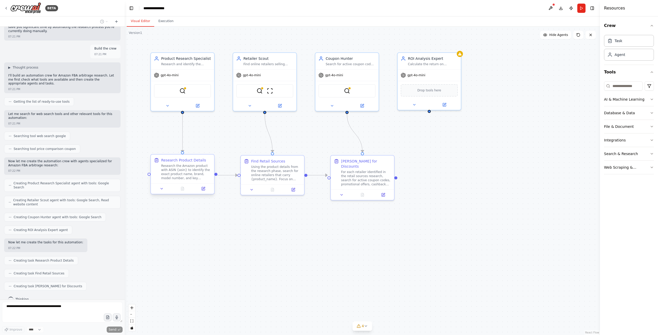
click at [188, 178] on div "Research the Amazon product with ASIN {asin} to identify the exact product name…" at bounding box center [186, 172] width 50 height 16
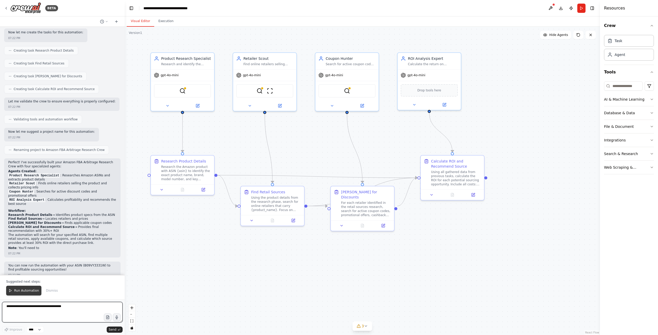
scroll to position [327, 0]
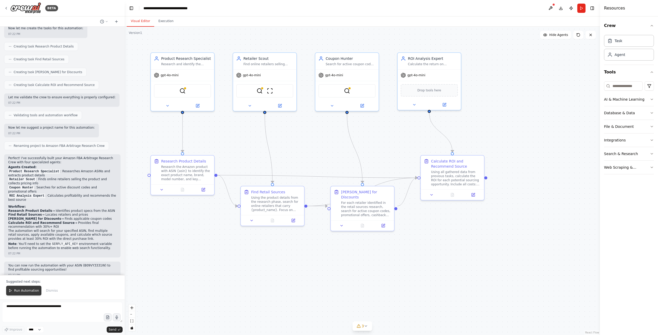
click at [22, 291] on span "Run Automation" at bounding box center [26, 291] width 25 height 4
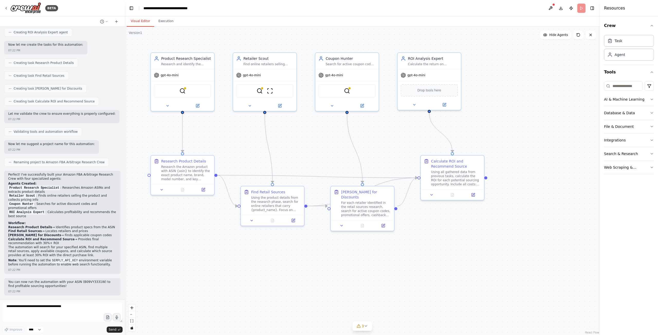
scroll to position [302, 0]
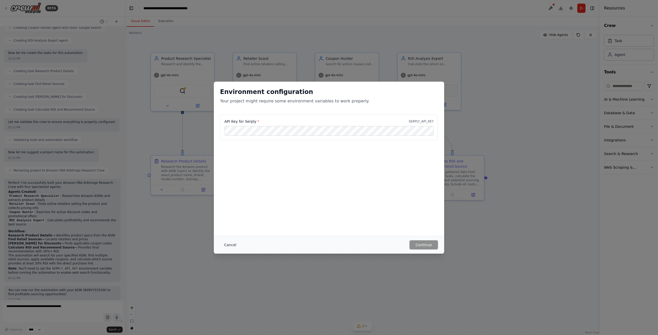
click at [228, 248] on button "Cancel" at bounding box center [230, 244] width 20 height 9
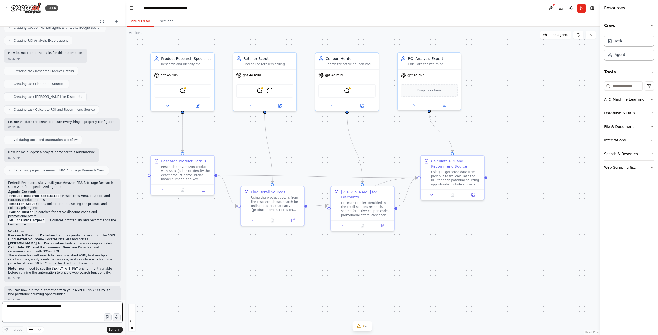
click at [88, 311] on textarea at bounding box center [62, 312] width 120 height 21
click at [182, 92] on img at bounding box center [182, 90] width 6 height 6
click at [80, 311] on textarea at bounding box center [62, 312] width 120 height 21
type textarea "**********"
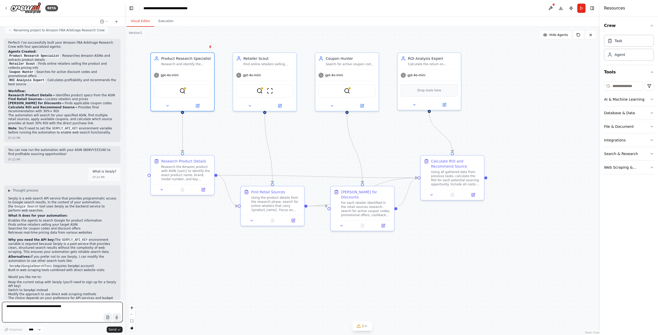
scroll to position [447, 0]
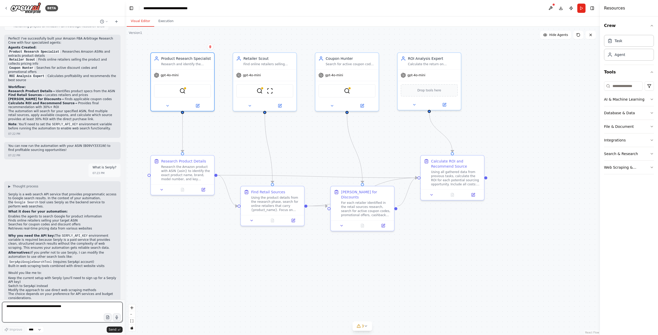
click at [87, 307] on textarea at bounding box center [62, 312] width 120 height 21
click at [82, 309] on textarea at bounding box center [62, 312] width 120 height 21
type textarea "**********"
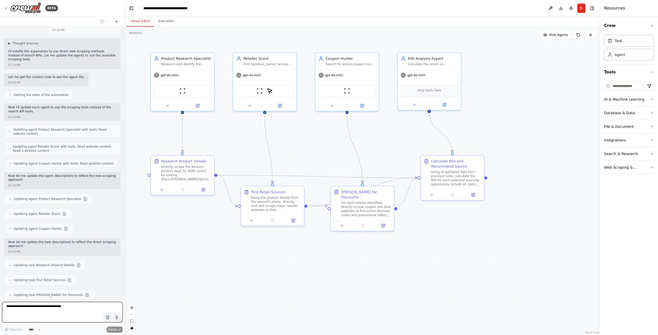
scroll to position [770, 0]
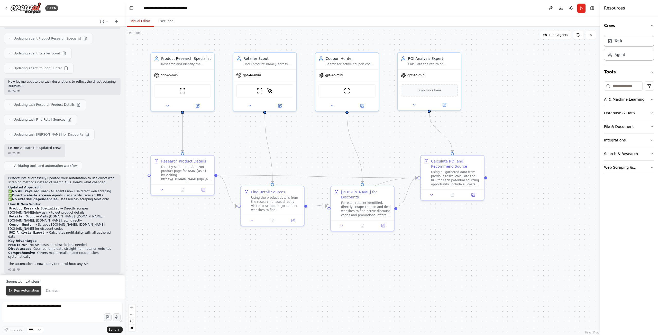
click at [27, 291] on span "Run Automation" at bounding box center [26, 291] width 25 height 4
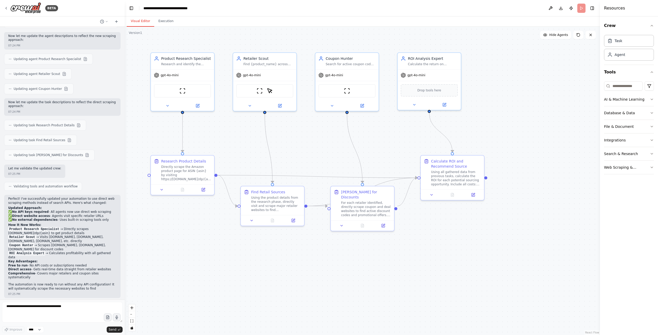
scroll to position [882, 0]
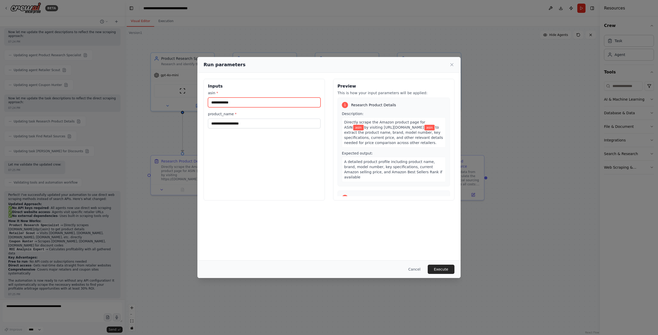
click at [253, 106] on input "asin *" at bounding box center [264, 103] width 113 height 10
paste input "**********"
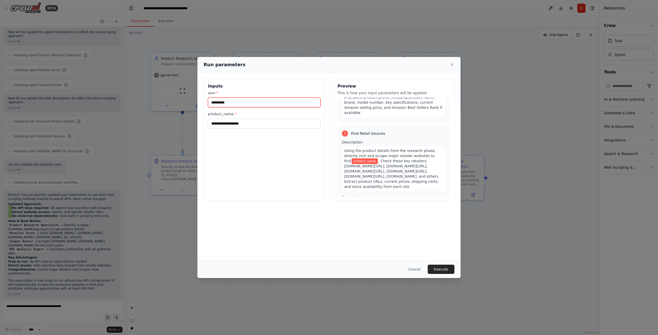
scroll to position [103, 0]
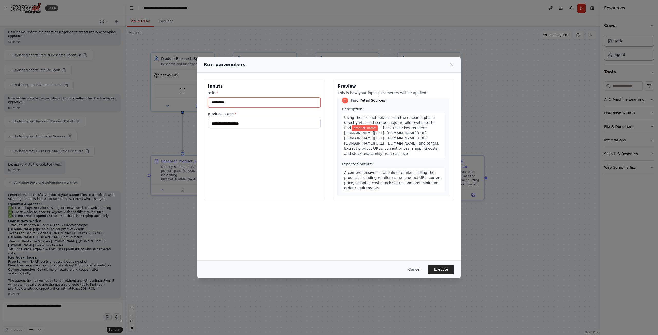
type input "**********"
click at [258, 122] on input "product_name *" at bounding box center [264, 124] width 113 height 10
paste input "**********"
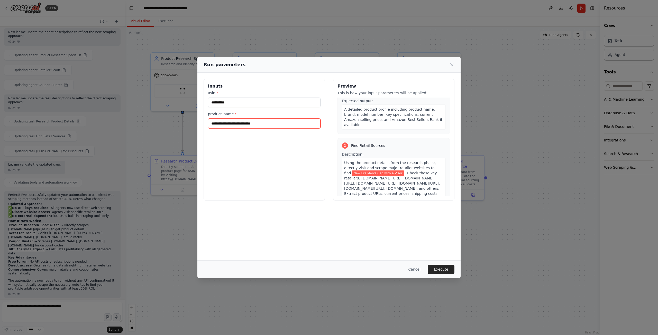
scroll to position [26, 0]
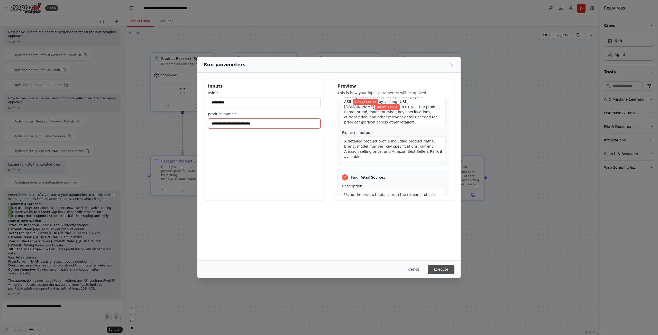
type input "**********"
click at [441, 265] on button "Execute" at bounding box center [440, 269] width 27 height 9
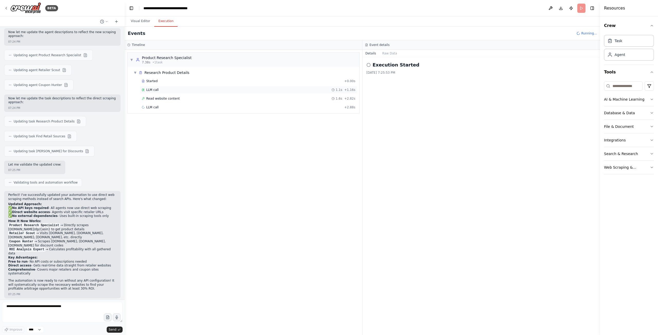
click at [165, 89] on div "LLM call 1.1s + 1.16s" at bounding box center [249, 90] width 214 height 4
click at [170, 96] on div "Read website content 1.6s + 2.82s" at bounding box center [248, 99] width 217 height 8
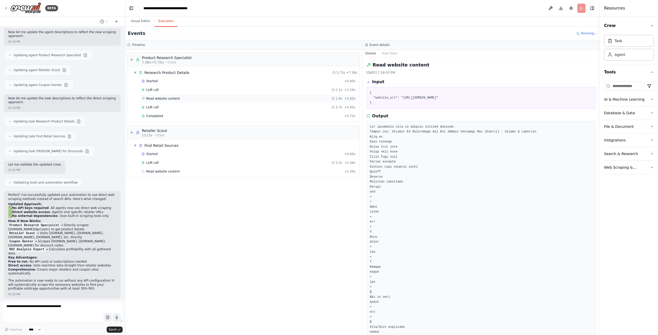
click at [170, 96] on div "Read website content 1.6s + 2.82s" at bounding box center [248, 99] width 217 height 8
click at [168, 90] on div "LLM call 1.1s + 1.16s" at bounding box center [249, 90] width 214 height 4
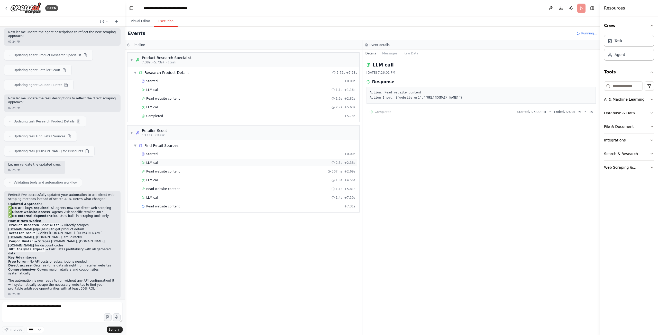
click at [169, 159] on div "LLM call 2.3s + 2.38s" at bounding box center [248, 163] width 217 height 8
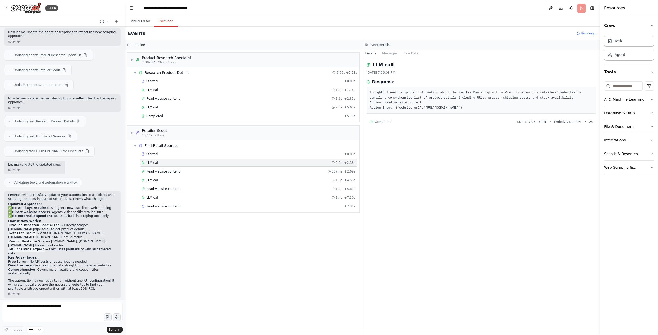
click at [170, 166] on div "LLM call 2.3s + 2.38s" at bounding box center [248, 163] width 217 height 8
click at [170, 168] on div "Read website content 307ms + 2.69s" at bounding box center [248, 172] width 217 height 8
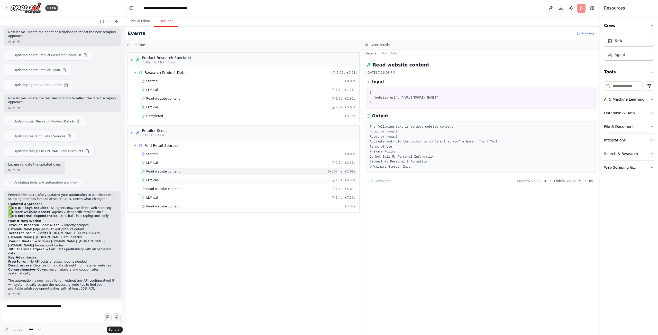
click at [170, 177] on div "LLM call 1.8s + 4.56s" at bounding box center [248, 180] width 217 height 8
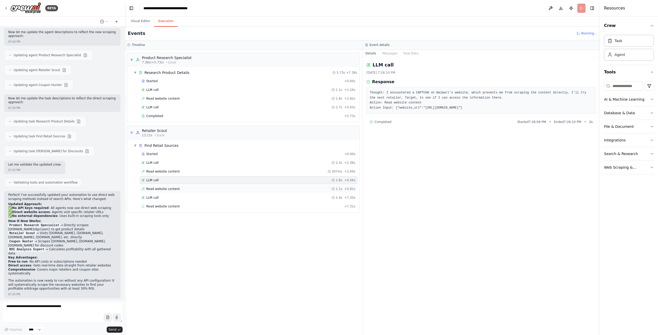
click at [171, 188] on span "Read website content" at bounding box center [162, 189] width 33 height 4
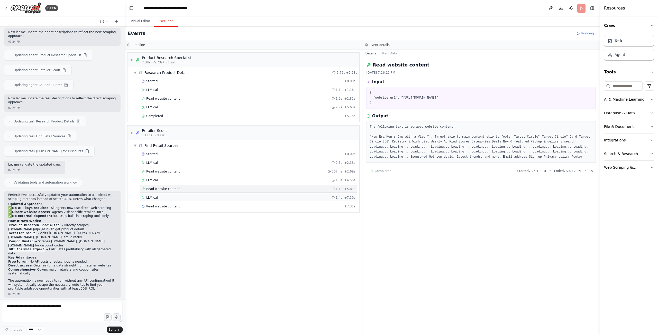
click at [171, 197] on div "LLM call 1.4s + 7.30s" at bounding box center [249, 198] width 214 height 4
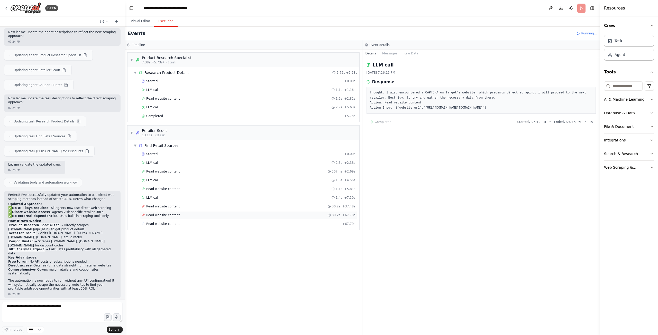
click at [170, 216] on span "Read website content" at bounding box center [162, 215] width 33 height 4
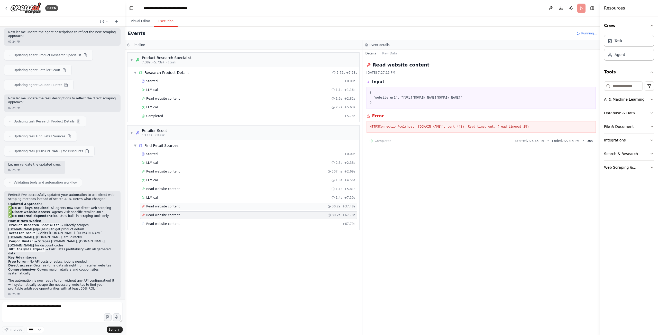
click at [176, 206] on div "Read website content 30.2s + 37.48s" at bounding box center [249, 206] width 214 height 4
click at [175, 199] on div "LLM call 1.4s + 7.30s" at bounding box center [249, 198] width 214 height 4
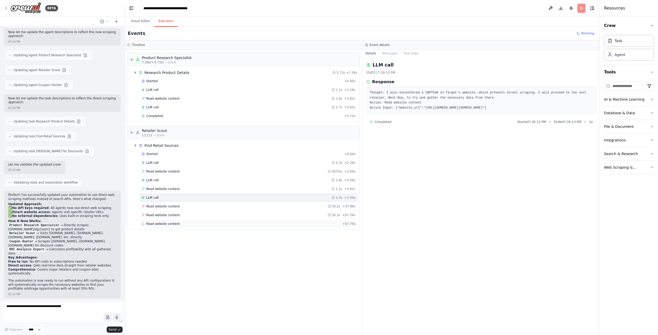
click at [178, 228] on div "Read website content + 67.79s" at bounding box center [248, 224] width 217 height 8
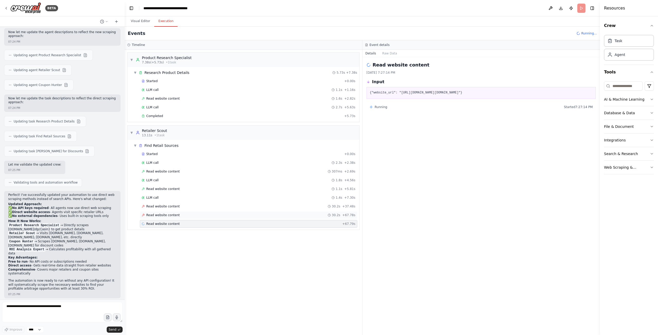
click at [178, 213] on div "Read website content 30.2s + 67.78s" at bounding box center [249, 215] width 214 height 4
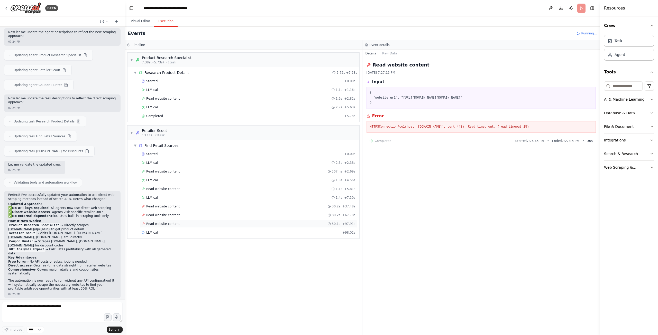
click at [178, 226] on div "Read website content 30.1s + 97.91s" at bounding box center [249, 224] width 214 height 4
click at [178, 226] on div "Read website content 30.1s + 97.91s" at bounding box center [248, 224] width 217 height 8
click at [178, 232] on div "LLM call 1.5s + 99.47s" at bounding box center [249, 233] width 214 height 4
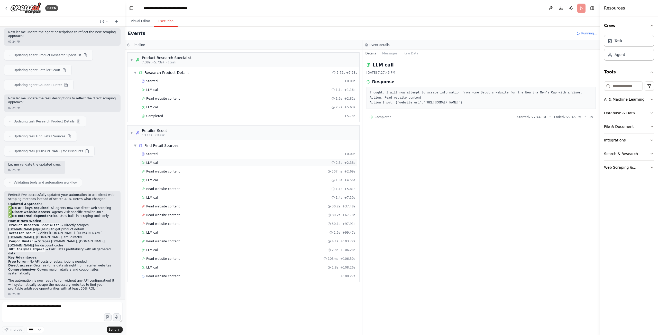
click at [170, 165] on div "LLM call 2.3s + 2.38s" at bounding box center [248, 163] width 217 height 8
click at [59, 307] on textarea at bounding box center [62, 312] width 120 height 21
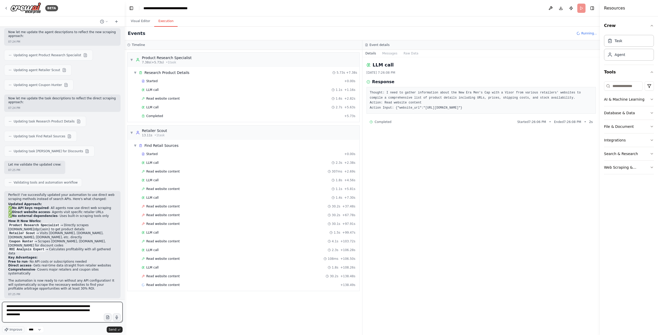
type textarea "**********"
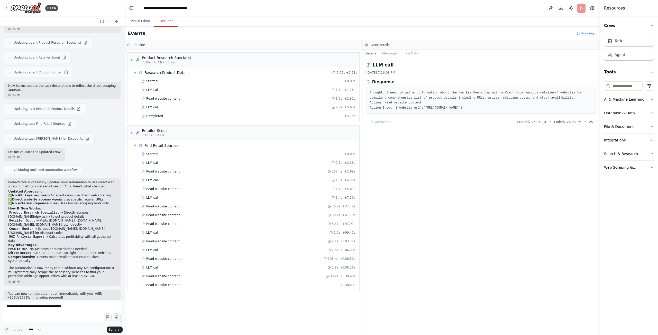
scroll to position [917, 0]
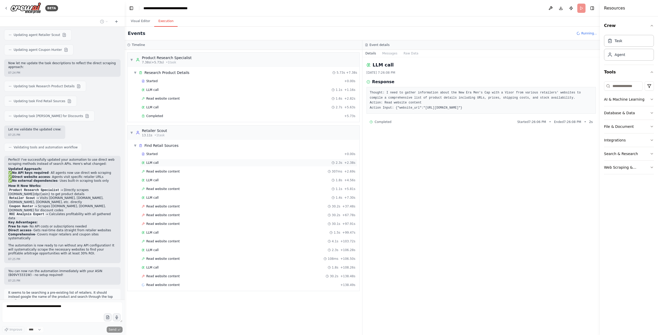
click at [188, 164] on div "LLM call 2.3s + 2.38s" at bounding box center [249, 163] width 214 height 4
click at [176, 276] on div "Read website content 30.2s + 138.48s" at bounding box center [249, 276] width 214 height 4
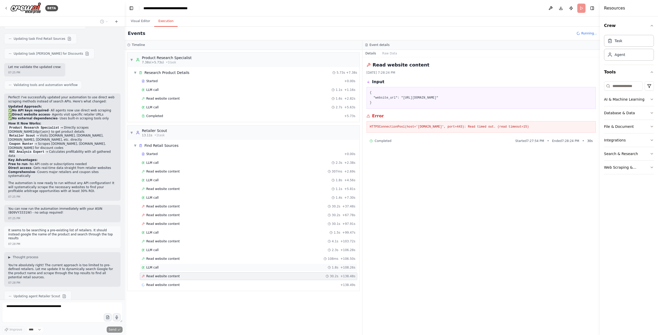
scroll to position [994, 0]
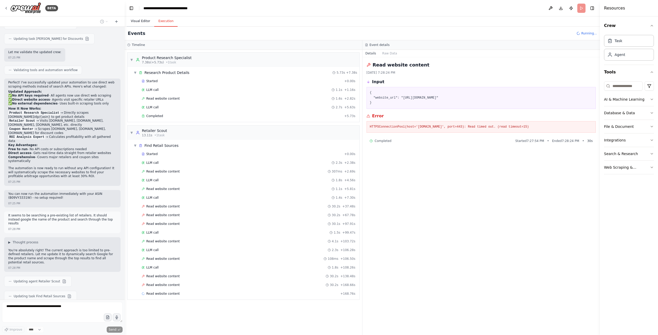
click at [141, 20] on button "Visual Editor" at bounding box center [140, 21] width 27 height 11
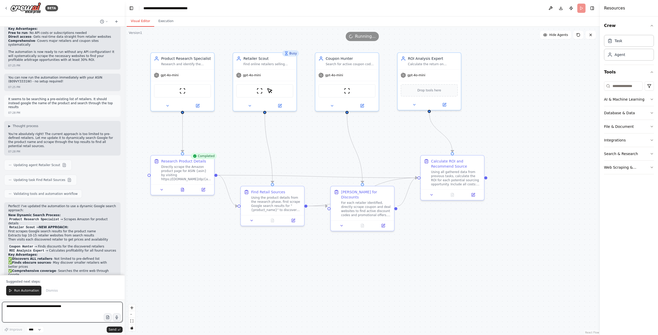
scroll to position [1115, 0]
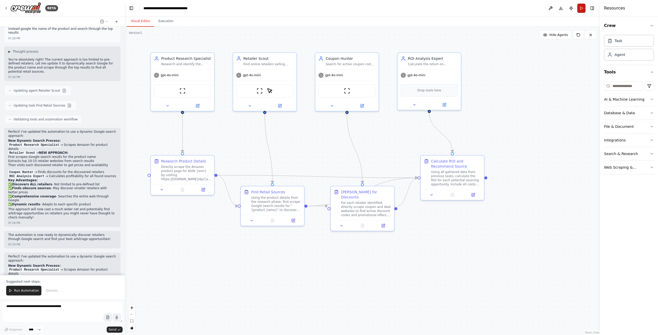
click at [582, 9] on button "Run" at bounding box center [581, 8] width 8 height 9
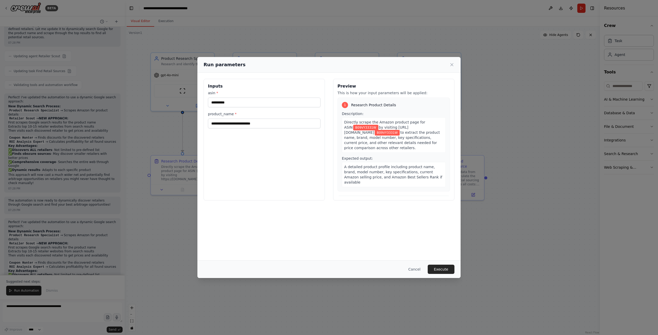
scroll to position [1224, 0]
drag, startPoint x: 266, startPoint y: 125, endPoint x: -12, endPoint y: 110, distance: 278.1
click at [0, 110] on html "BETA I'm an Amazon FBA seller who does online arbitrage. I want to see if you c…" at bounding box center [329, 213] width 658 height 427
paste input "**********"
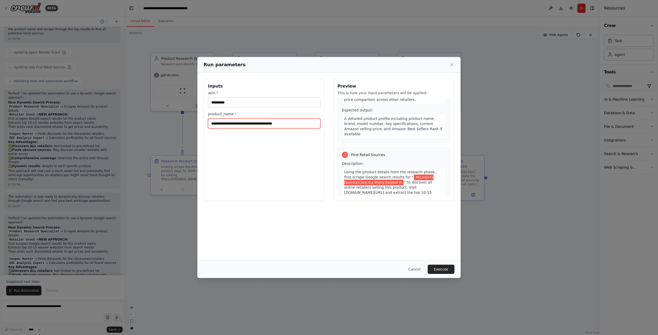
scroll to position [51, 0]
type input "**********"
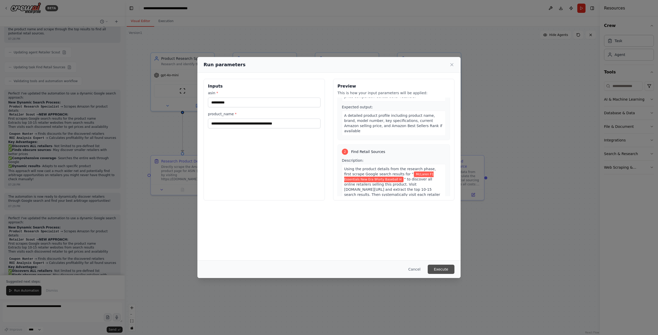
click at [449, 273] on button "Execute" at bounding box center [440, 269] width 27 height 9
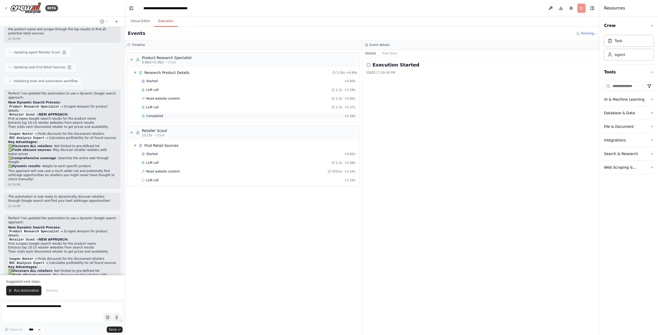
click at [181, 116] on div "Completed" at bounding box center [242, 116] width 200 height 4
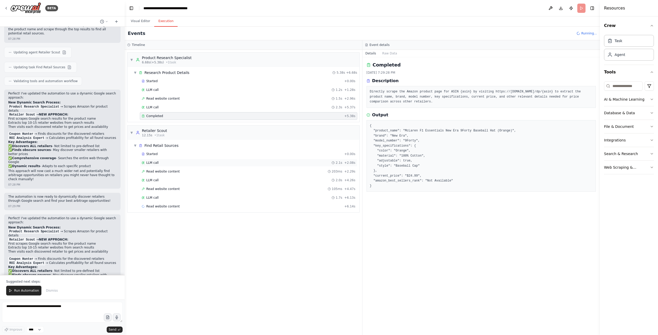
click at [166, 162] on div "LLM call 2.1s + 2.08s" at bounding box center [249, 163] width 214 height 4
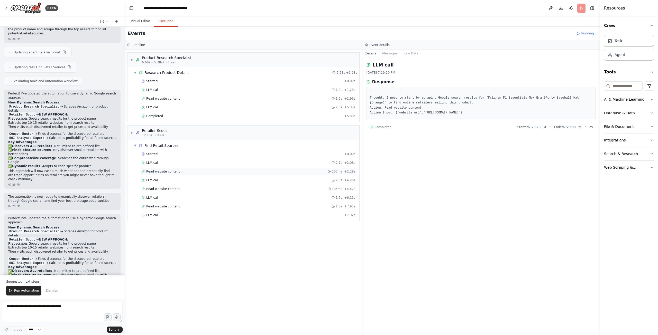
click at [166, 169] on div "Read website content 203ms + 2.29s" at bounding box center [248, 172] width 217 height 8
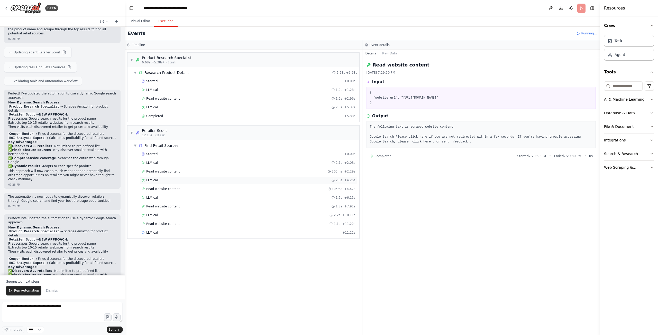
click at [165, 179] on div "LLM call 2.0s + 4.26s" at bounding box center [249, 180] width 214 height 4
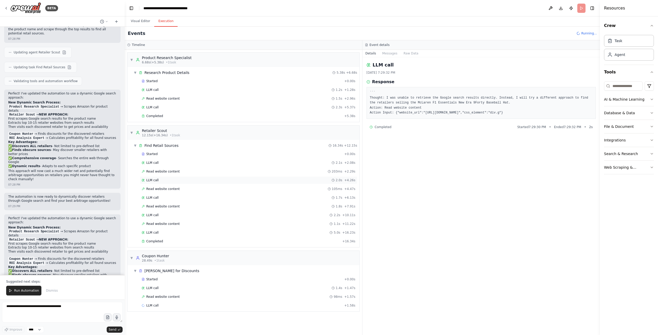
click at [159, 183] on div "LLM call 2.0s + 4.26s" at bounding box center [248, 180] width 217 height 8
click at [159, 188] on span "Read website content" at bounding box center [162, 189] width 33 height 4
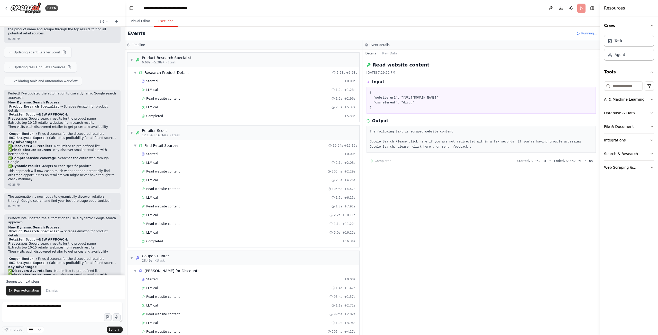
click at [158, 193] on div "Started + 0.00s LLM call 2.1s + 2.08s Read website content 203ms + 2.29s LLM ca…" at bounding box center [246, 198] width 228 height 96
click at [158, 195] on div "LLM call 1.7s + 6.13s" at bounding box center [248, 198] width 217 height 8
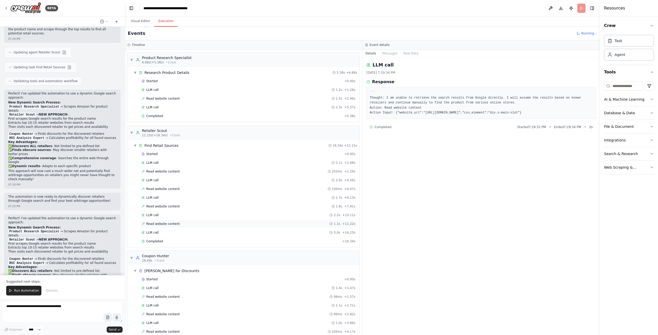
click at [156, 225] on span "Read website content" at bounding box center [162, 224] width 33 height 4
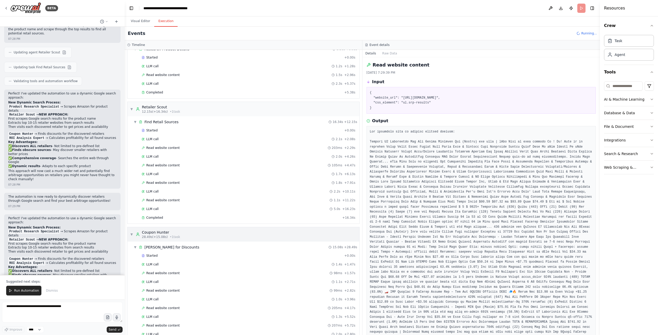
scroll to position [26, 0]
click at [172, 217] on div "Completed" at bounding box center [241, 216] width 199 height 4
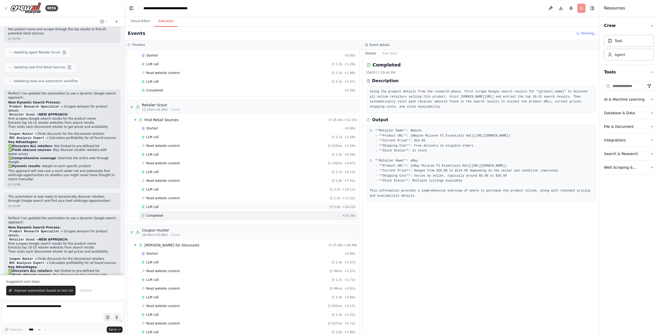
click at [173, 207] on div "LLM call 5.0s + 16.23s" at bounding box center [249, 207] width 214 height 4
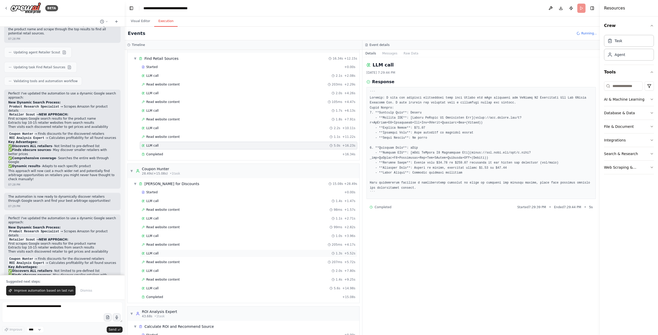
scroll to position [108, 0]
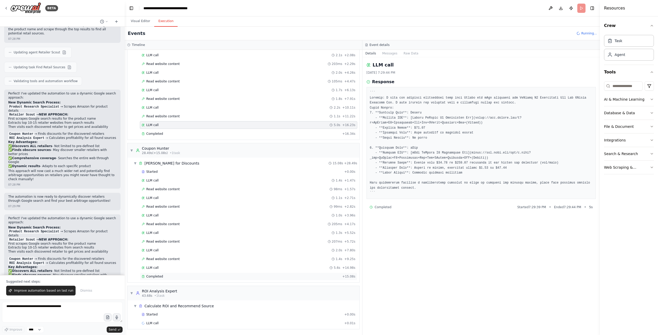
click at [175, 278] on div "Completed" at bounding box center [241, 277] width 199 height 4
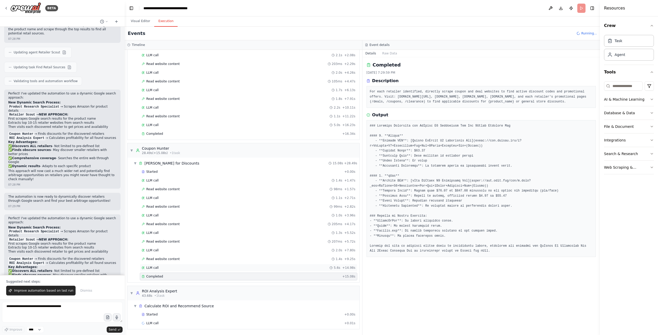
click at [172, 270] on div "LLM call 5.6s + 14.98s" at bounding box center [249, 268] width 214 height 4
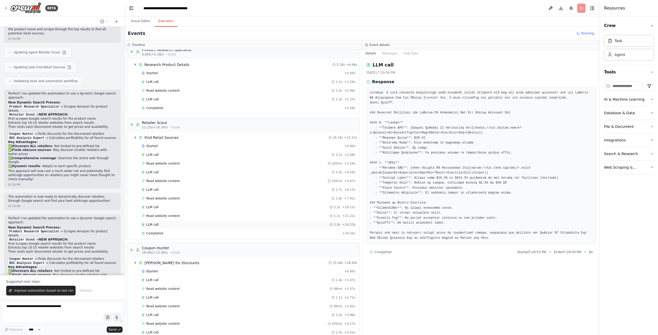
scroll to position [0, 0]
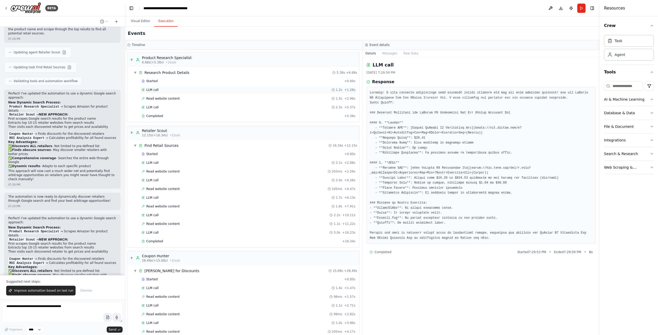
click at [159, 87] on div "LLM call 1.2s + 1.28s" at bounding box center [248, 90] width 217 height 8
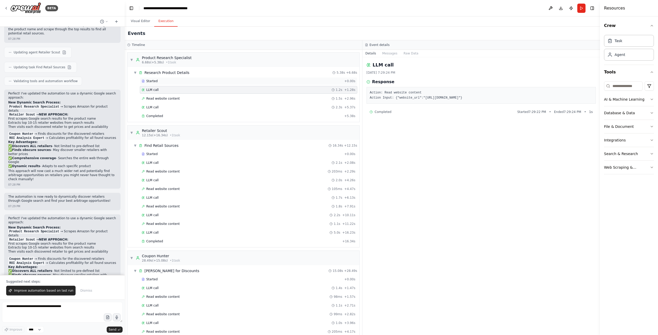
click at [160, 80] on div "Started" at bounding box center [242, 81] width 200 height 4
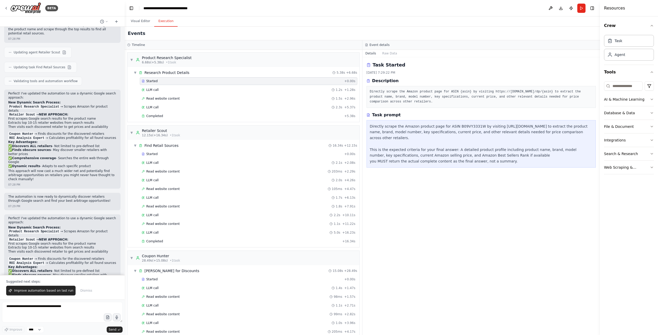
click at [172, 158] on div "Started + 0.00s LLM call 2.1s + 2.08s Read website content 203ms + 2.29s LLM ca…" at bounding box center [246, 198] width 228 height 96
click at [172, 155] on div "Started" at bounding box center [242, 154] width 200 height 4
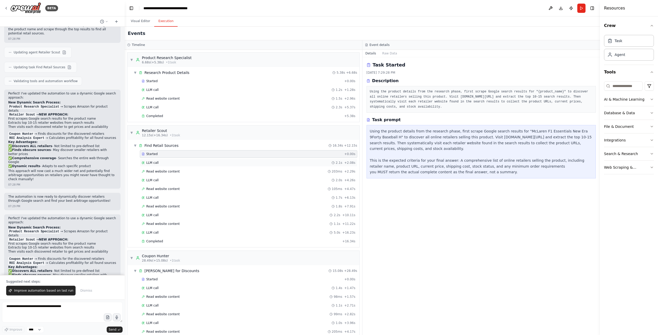
click at [172, 165] on div "LLM call 2.1s + 2.08s" at bounding box center [248, 163] width 217 height 8
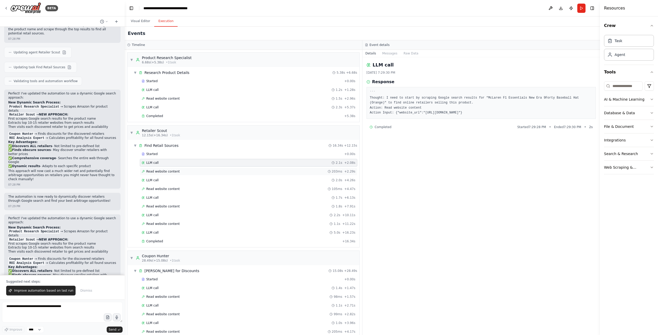
click at [172, 175] on div "Read website content 203ms + 2.29s" at bounding box center [248, 172] width 217 height 8
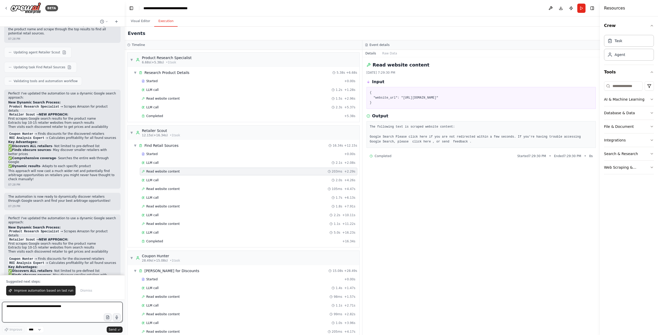
click at [60, 309] on textarea at bounding box center [62, 312] width 120 height 21
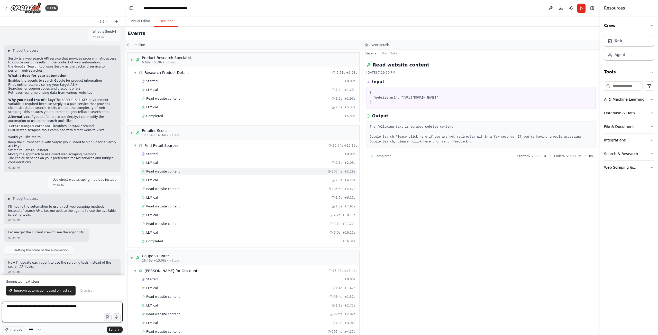
scroll to position [581, 0]
type textarea "**********"
